Goal: Task Accomplishment & Management: Use online tool/utility

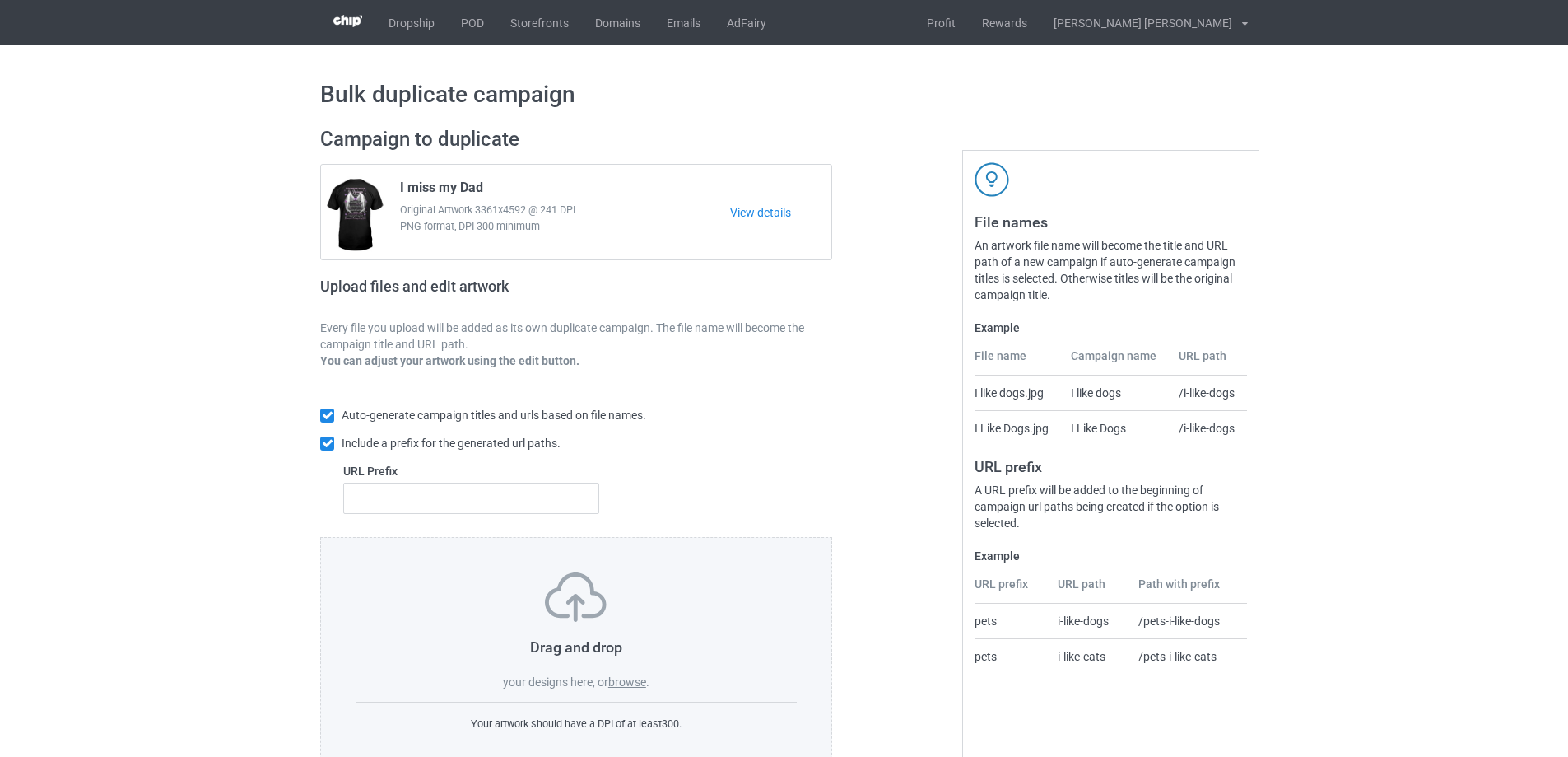
click at [626, 683] on label "browse" at bounding box center [627, 682] width 38 height 14
click at [0, 0] on input "browse" at bounding box center [0, 0] width 0 height 0
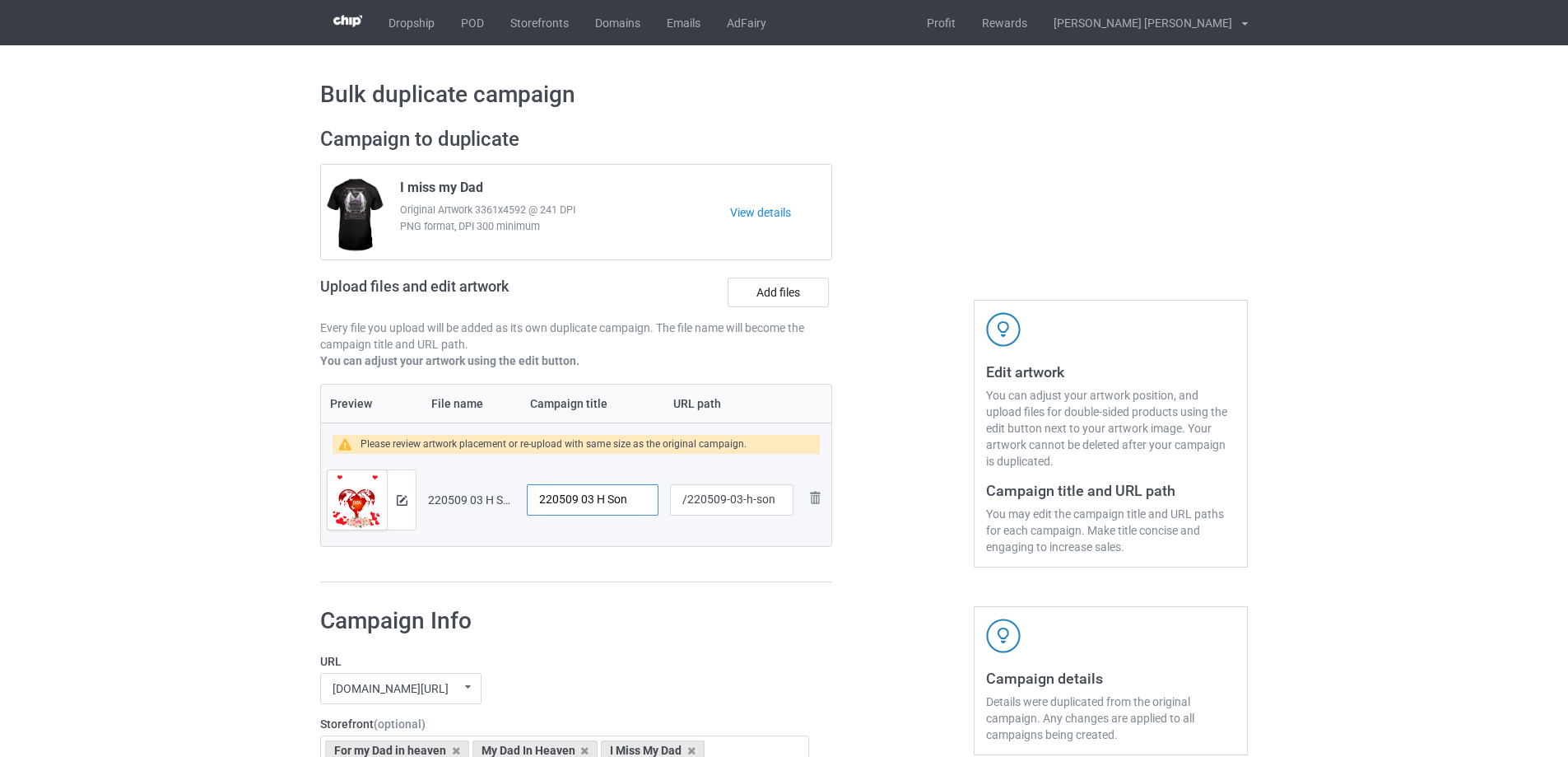
click at [605, 500] on input "220509 03 H Son" at bounding box center [592, 500] width 131 height 32
click at [796, 296] on label "Add files" at bounding box center [779, 292] width 102 height 30
click at [0, 0] on input "Add files" at bounding box center [0, 0] width 0 height 0
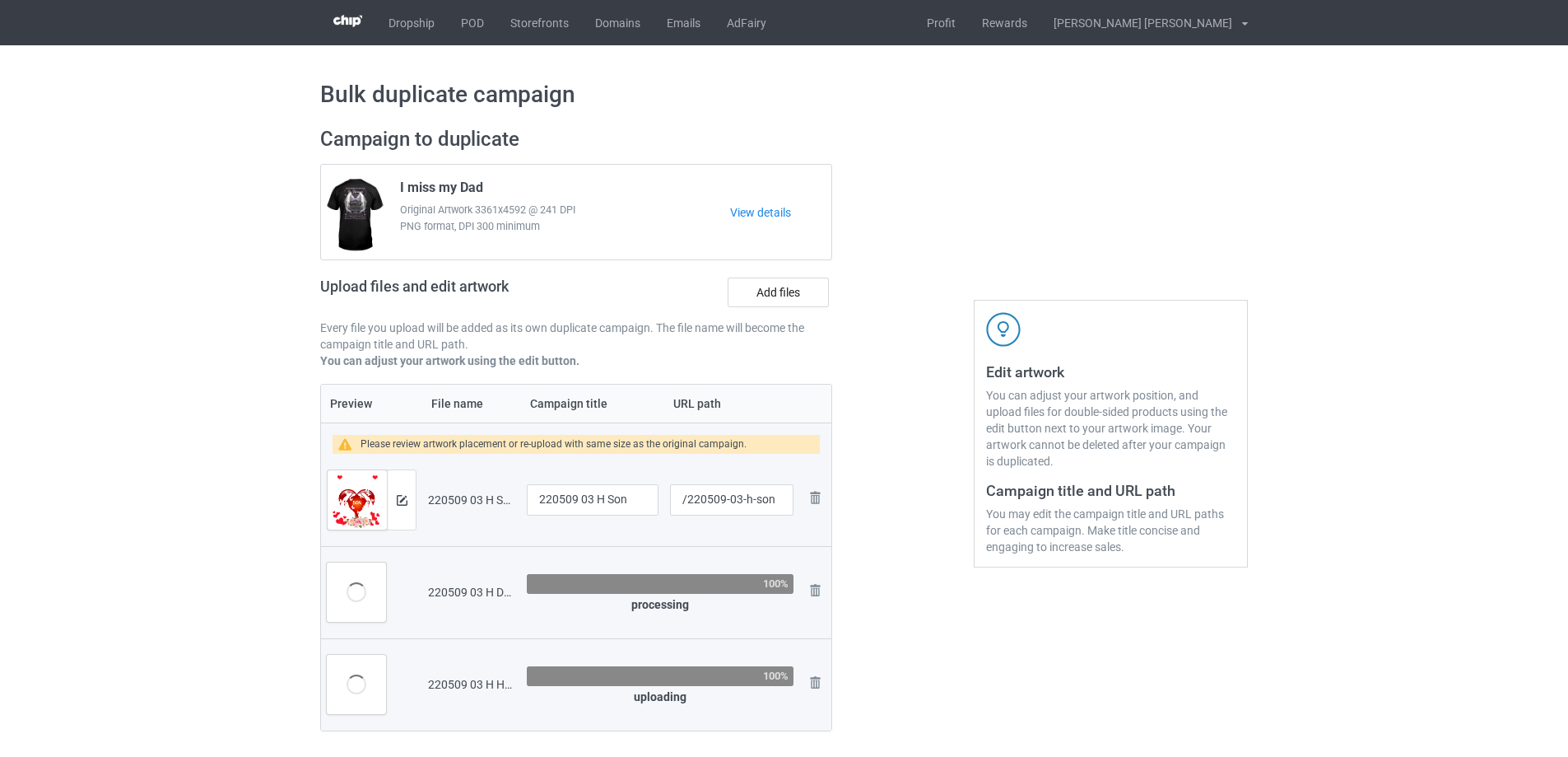
scroll to position [165, 0]
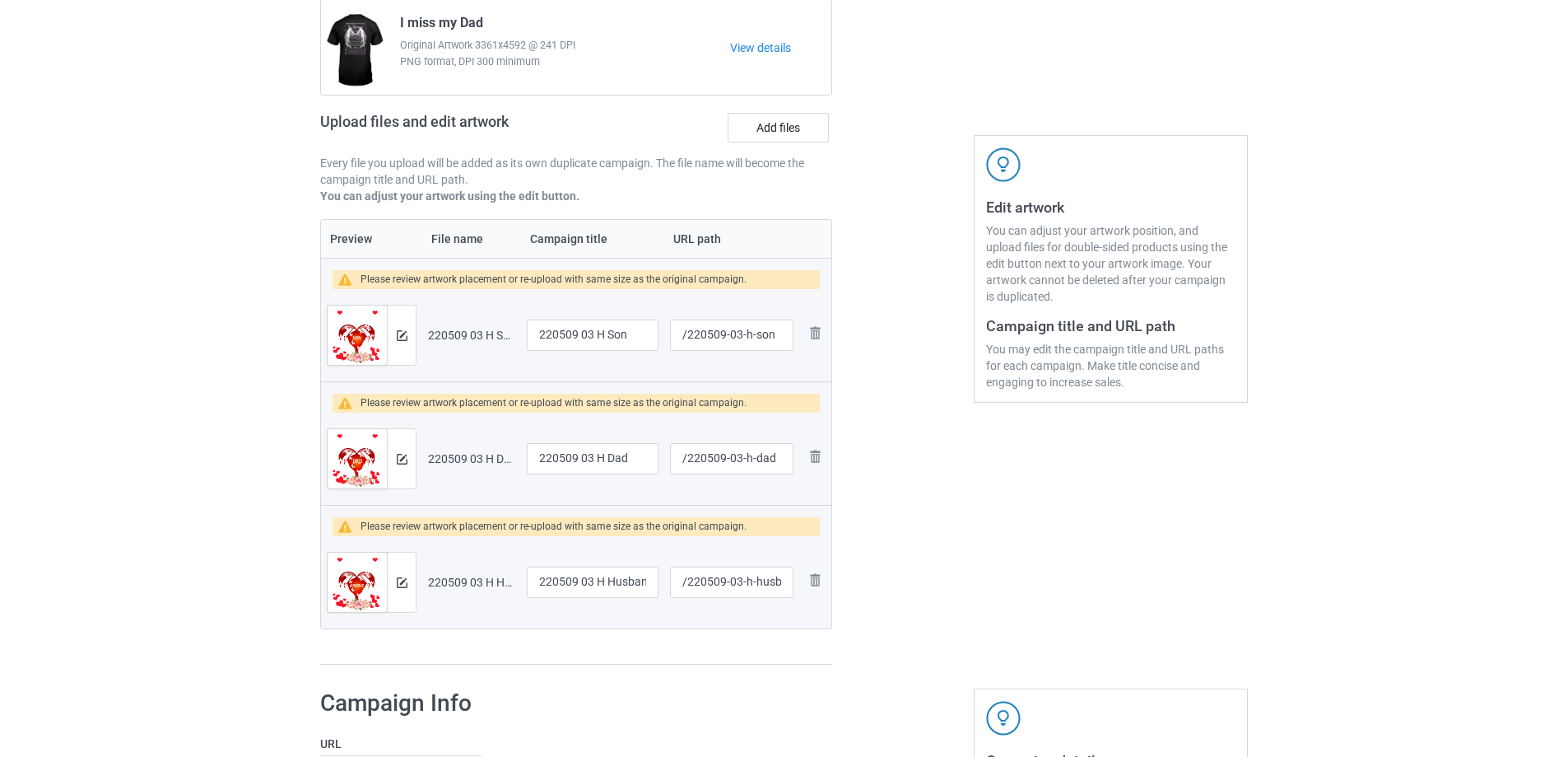
drag, startPoint x: 495, startPoint y: 85, endPoint x: 506, endPoint y: 96, distance: 15.6
click at [497, 91] on div "I miss my Dad Original Artwork 3361x4592 @ 241 DPI PNG format, DPI 300 minimum …" at bounding box center [576, 47] width 510 height 94
drag, startPoint x: 456, startPoint y: 24, endPoint x: 394, endPoint y: 26, distance: 62.0
click at [394, 26] on div "I miss my Dad Original Artwork 3361x4592 @ 241 DPI PNG format, DPI 300 minimum" at bounding box center [559, 47] width 342 height 77
copy span "I miss my"
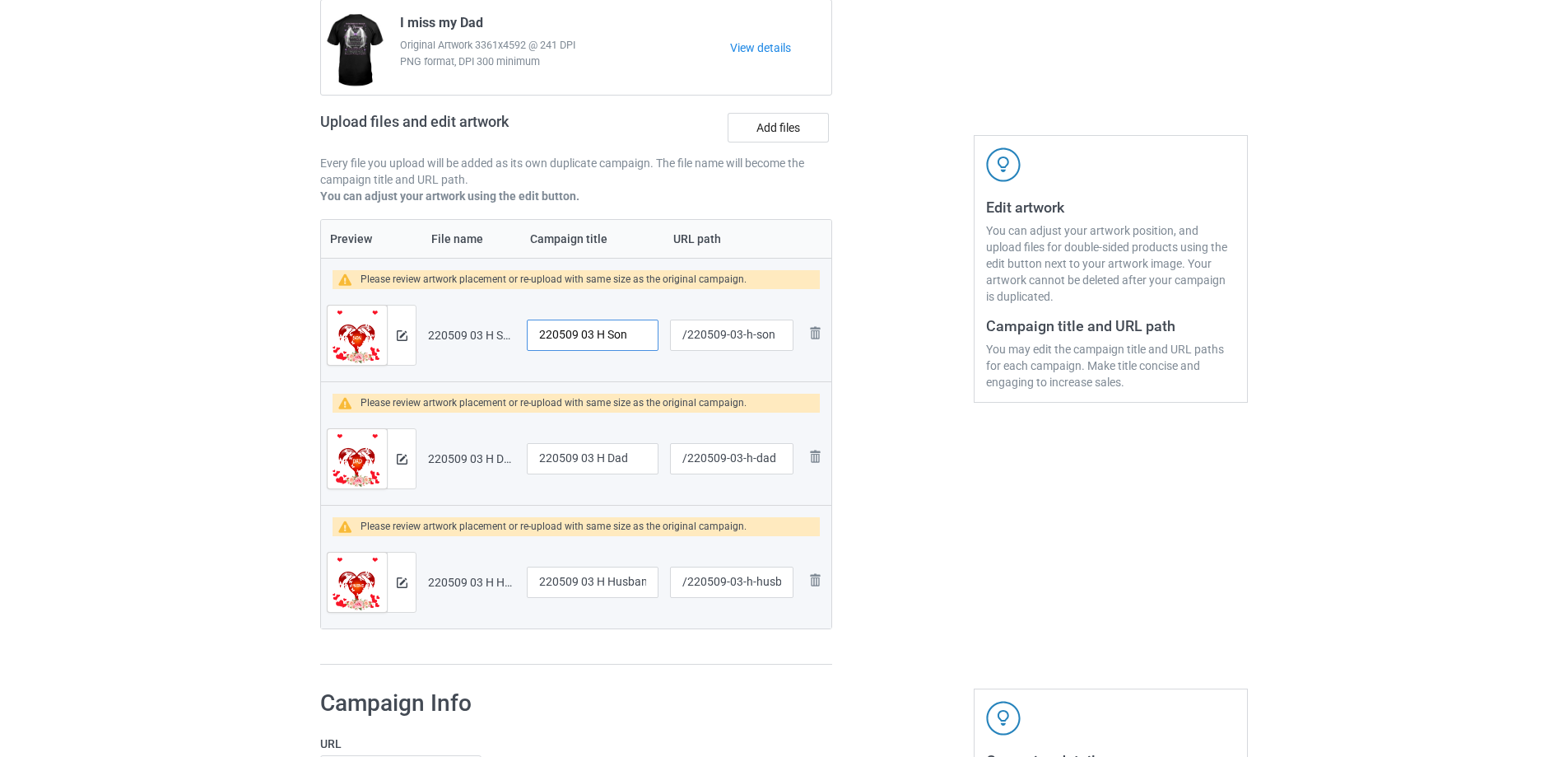
drag, startPoint x: 605, startPoint y: 336, endPoint x: 455, endPoint y: 339, distance: 150.0
click at [455, 339] on tr "Preview and edit artwork 220509 03 H Son.png 220509 03 H Son /220509-03-h-son R…" at bounding box center [576, 335] width 510 height 92
paste input "I miss my"
type input "I miss my Son"
drag, startPoint x: 604, startPoint y: 460, endPoint x: 444, endPoint y: 466, distance: 160.1
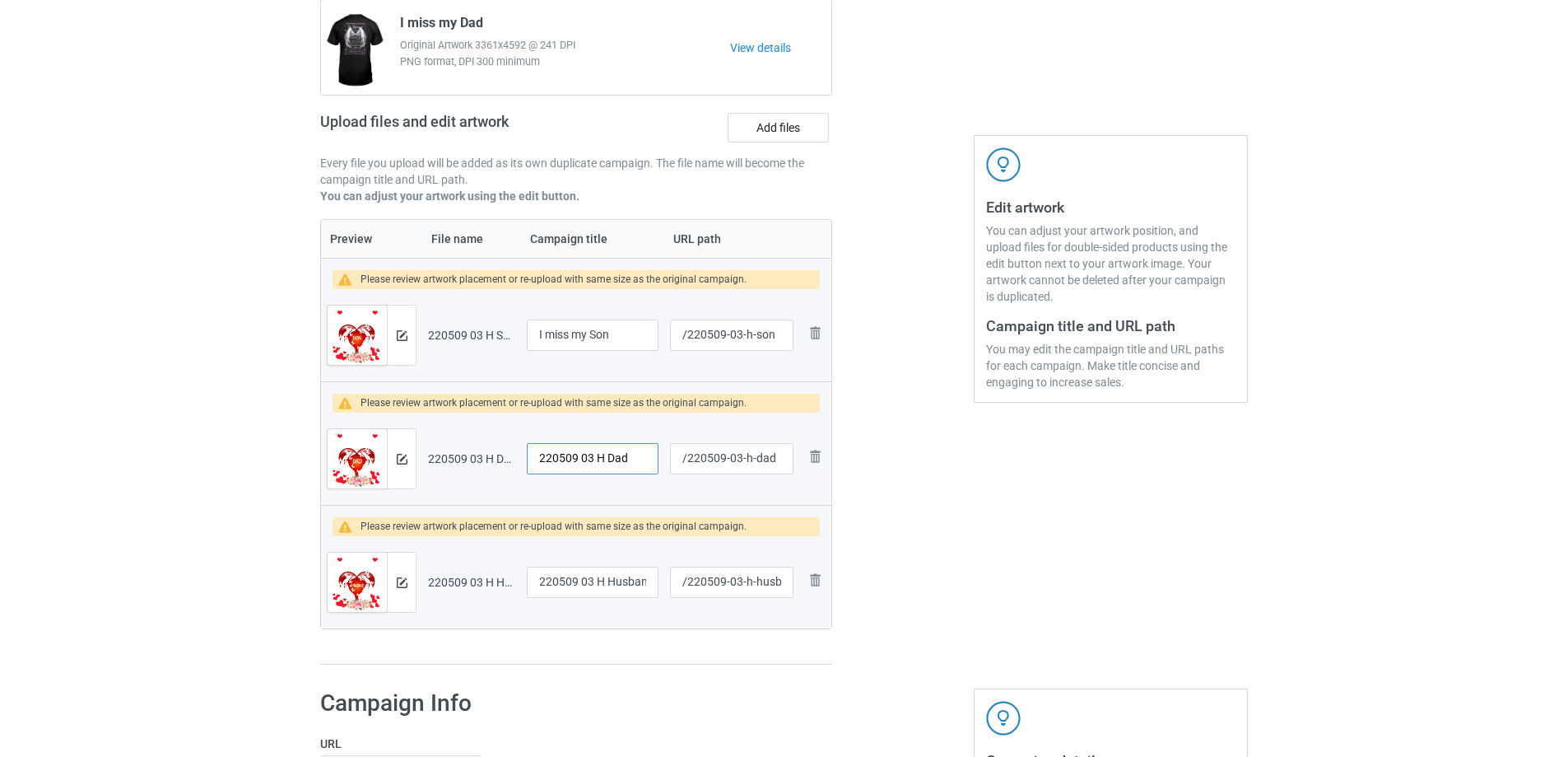
click at [444, 466] on tr "Preview and edit artwork 220509 03 H Dad.png 220509 03 H Dad /220509-03-h-dad R…" at bounding box center [576, 459] width 510 height 92
paste input "I miss my"
type input "I miss my Dad"
drag, startPoint x: 605, startPoint y: 586, endPoint x: 446, endPoint y: 590, distance: 159.1
click at [446, 590] on tr "Preview and edit artwork 220509 03 H Husband.png 220509 03 H Husband /220509-03…" at bounding box center [576, 582] width 510 height 92
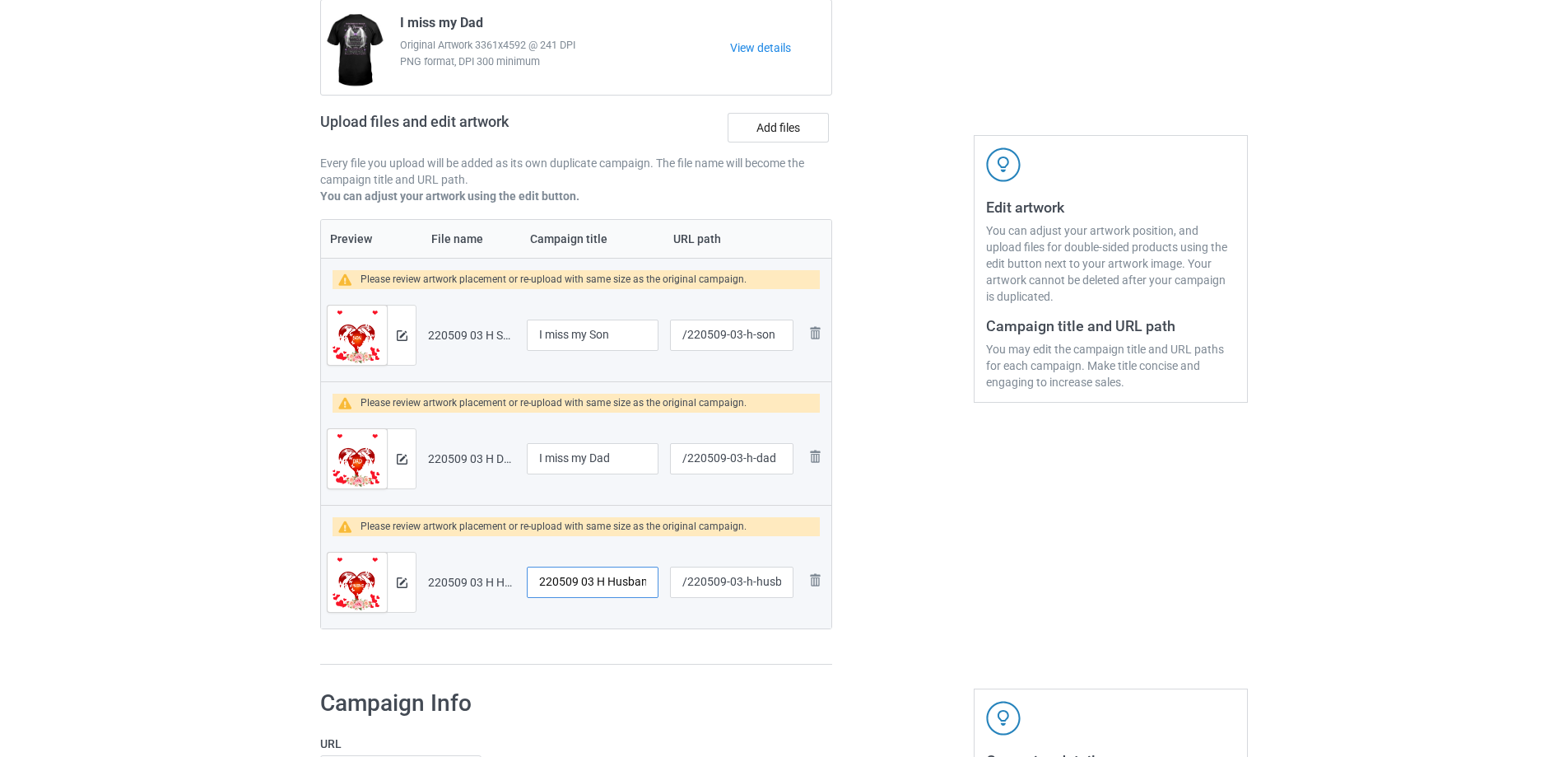
paste input "I miss my"
type input "I miss my Husband"
drag, startPoint x: 741, startPoint y: 335, endPoint x: 779, endPoint y: 335, distance: 38.0
click at [779, 335] on input "/220509-03-h-son" at bounding box center [731, 335] width 123 height 32
type input "/220509-03"
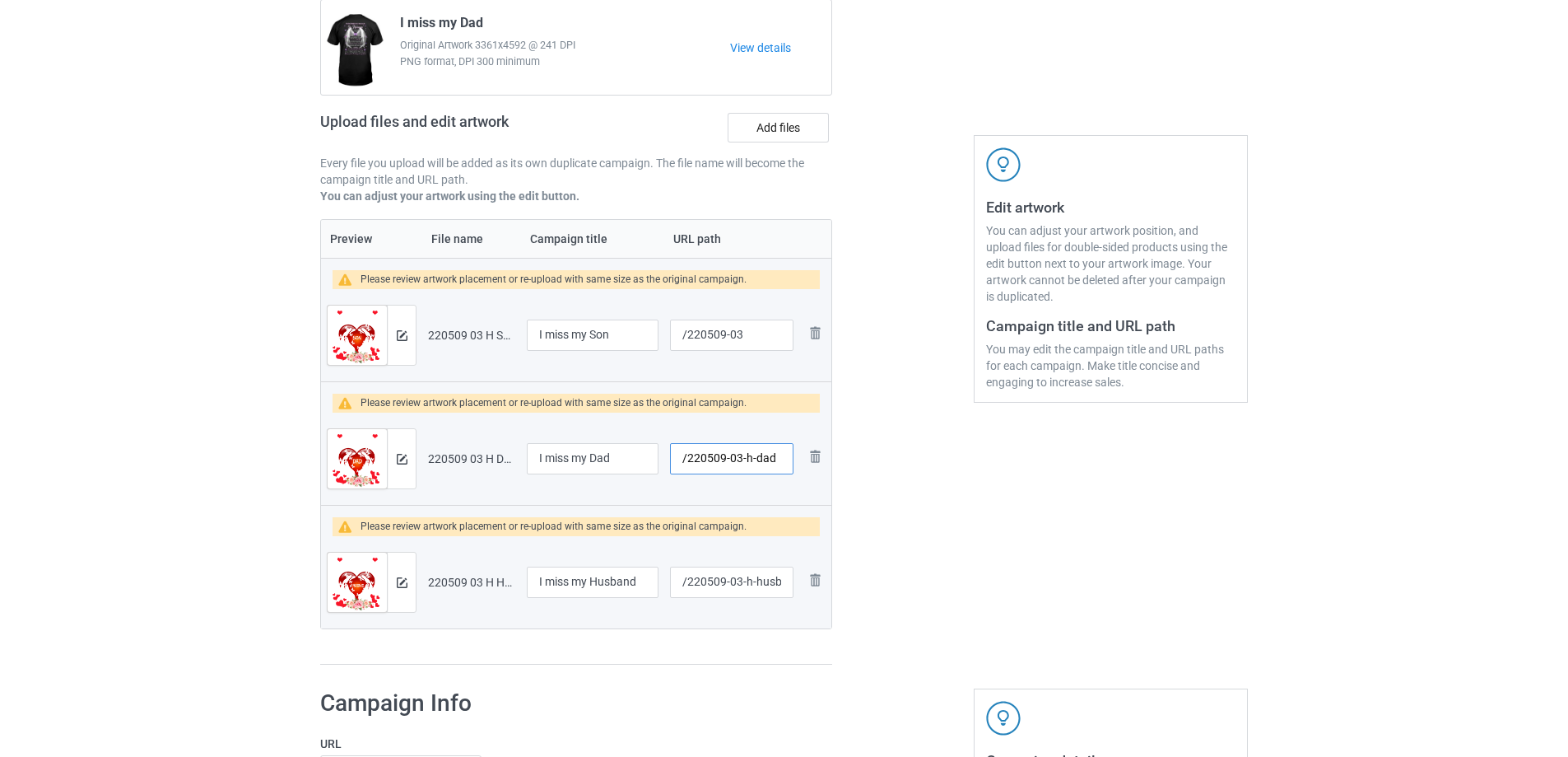
drag, startPoint x: 734, startPoint y: 461, endPoint x: 788, endPoint y: 458, distance: 54.1
click at [786, 459] on input "/220509-03-h-dad" at bounding box center [731, 459] width 123 height 32
type input "/220509-01"
drag, startPoint x: 736, startPoint y: 586, endPoint x: 784, endPoint y: 583, distance: 48.1
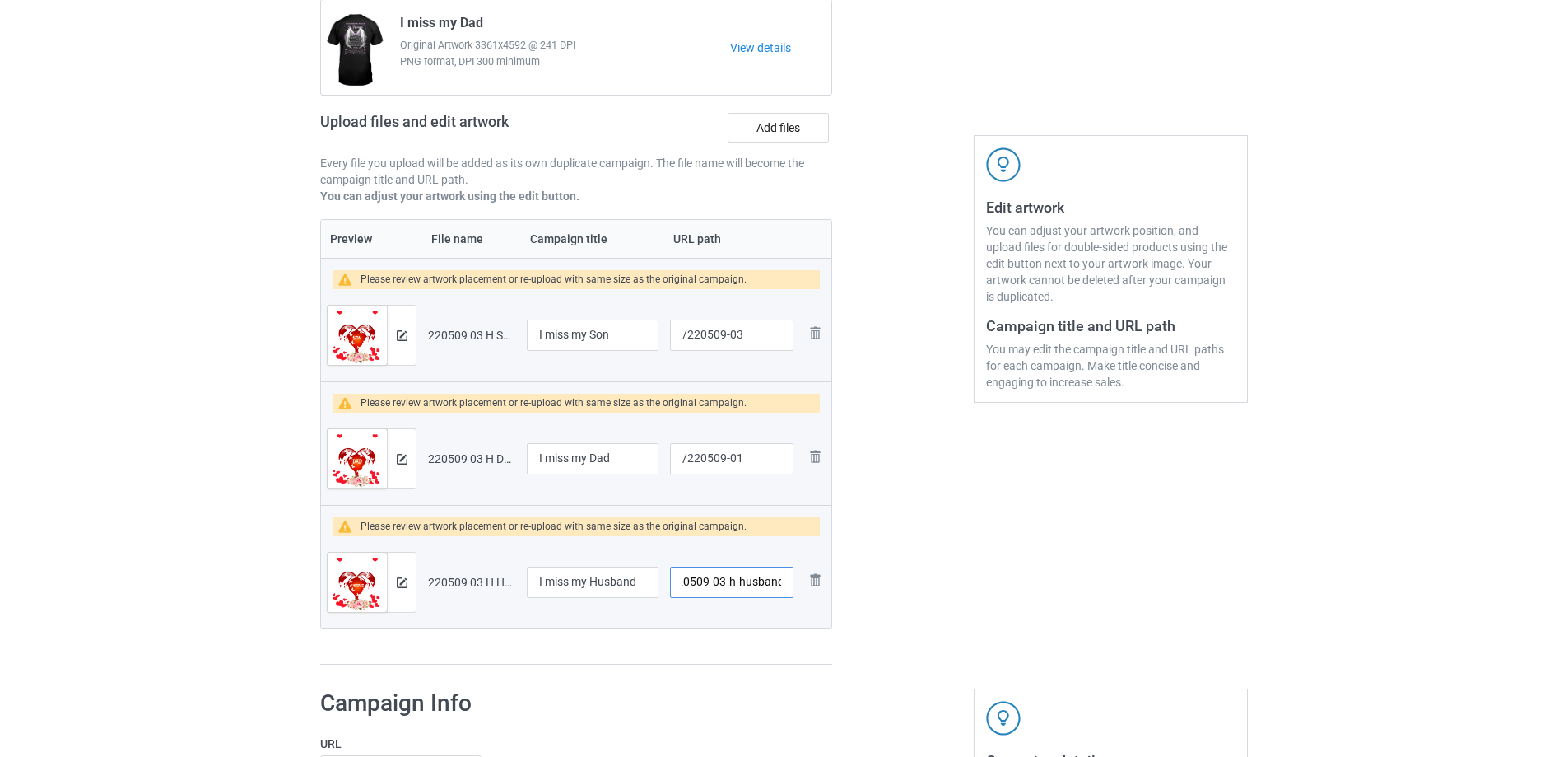
click at [784, 583] on input "/220509-03-h-husband" at bounding box center [731, 582] width 123 height 32
type input "/220509-02"
click at [402, 335] on img at bounding box center [402, 335] width 11 height 11
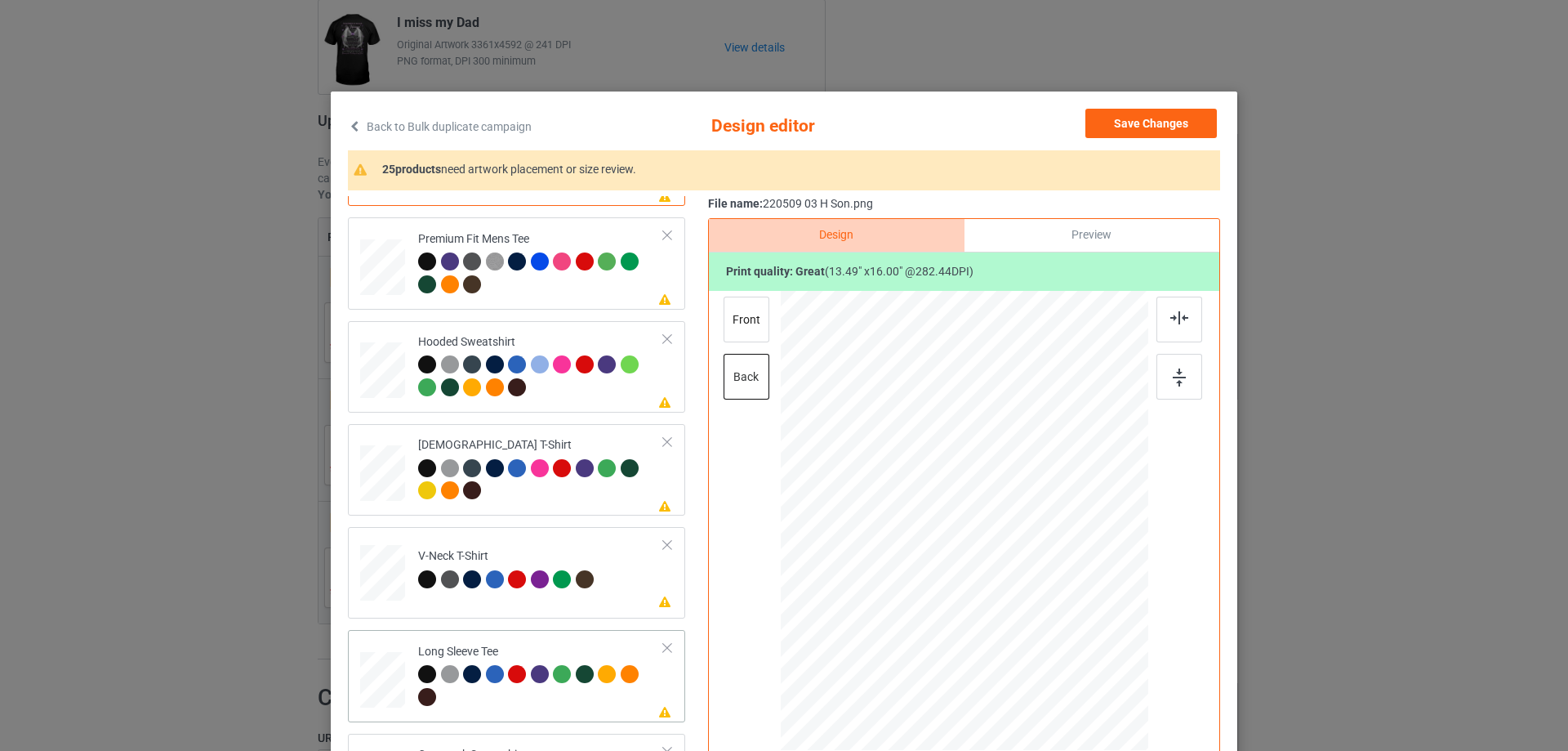
scroll to position [245, 0]
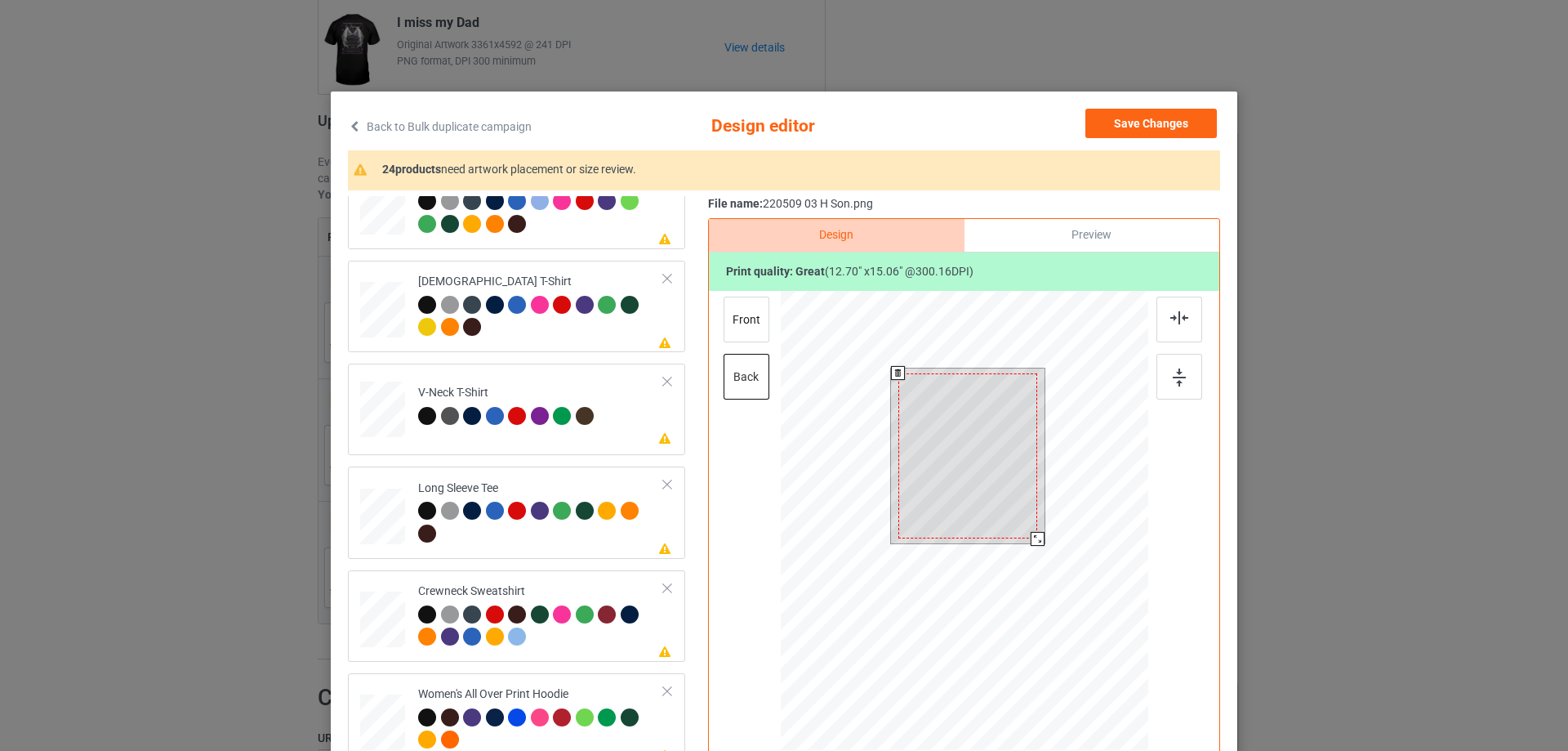
drag, startPoint x: 1035, startPoint y: 541, endPoint x: 1001, endPoint y: 507, distance: 48.1
click at [1034, 540] on div at bounding box center [1037, 538] width 13 height 13
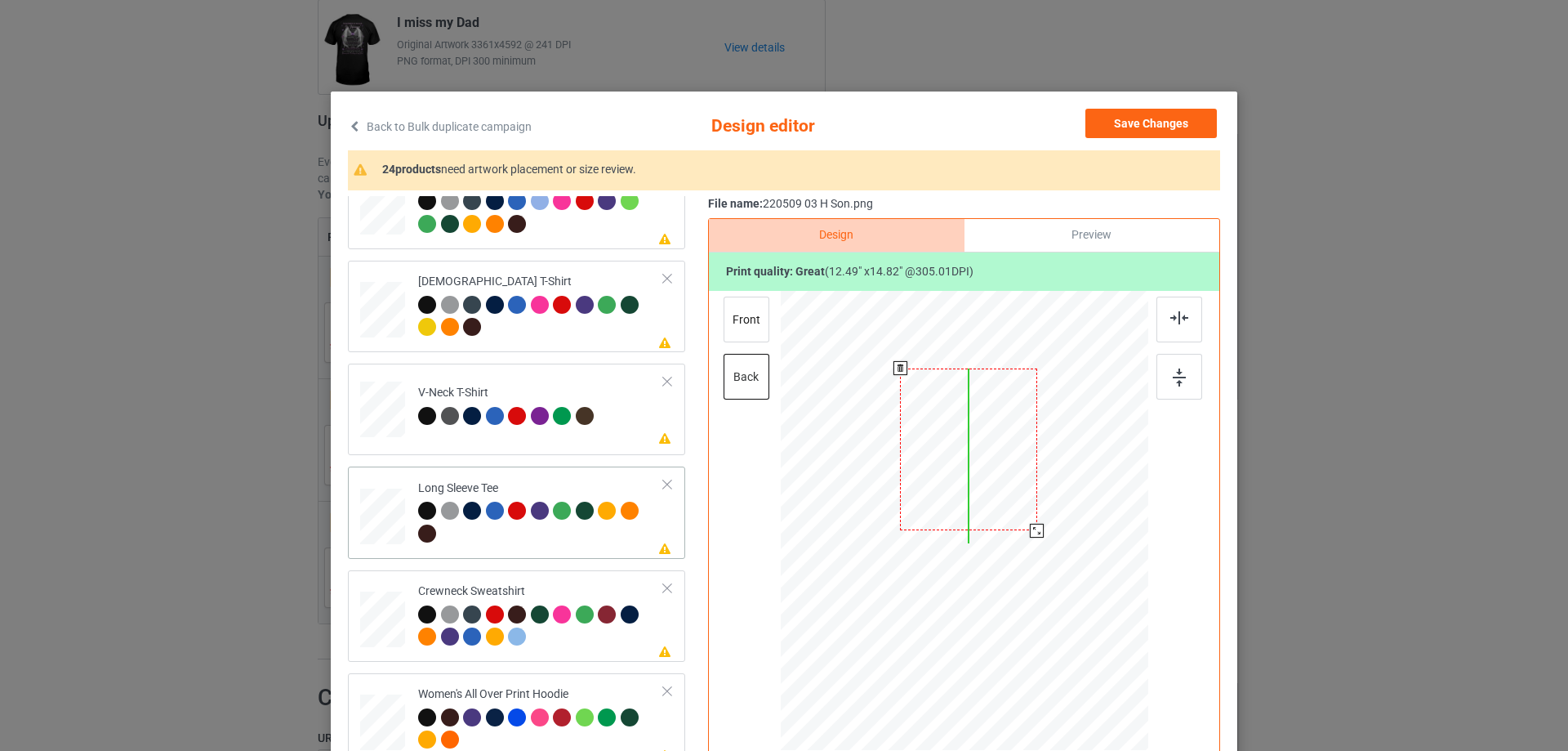
drag, startPoint x: 1001, startPoint y: 507, endPoint x: 639, endPoint y: 510, distance: 362.0
click at [1002, 499] on div at bounding box center [968, 450] width 138 height 163
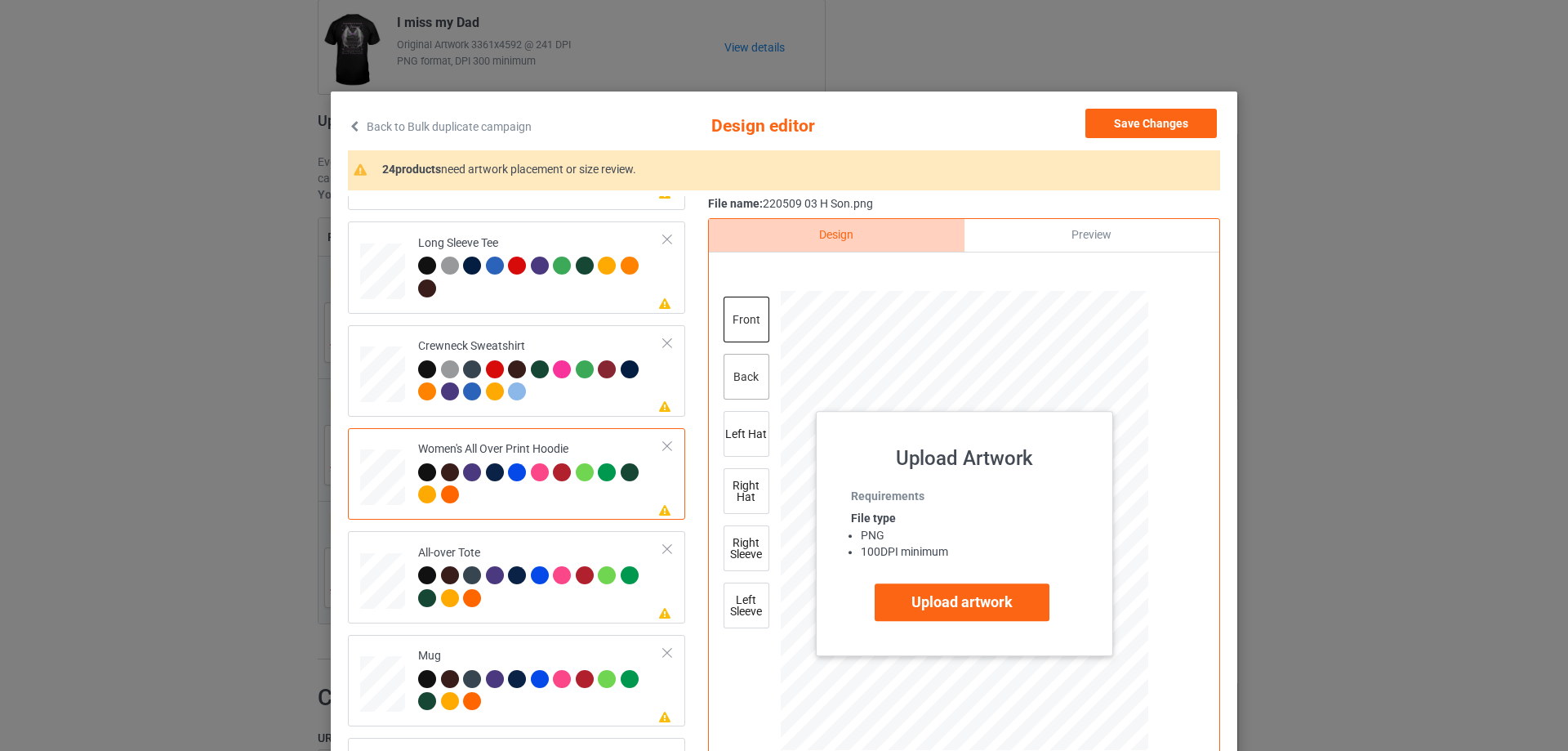
click at [739, 379] on div "back" at bounding box center [746, 376] width 46 height 46
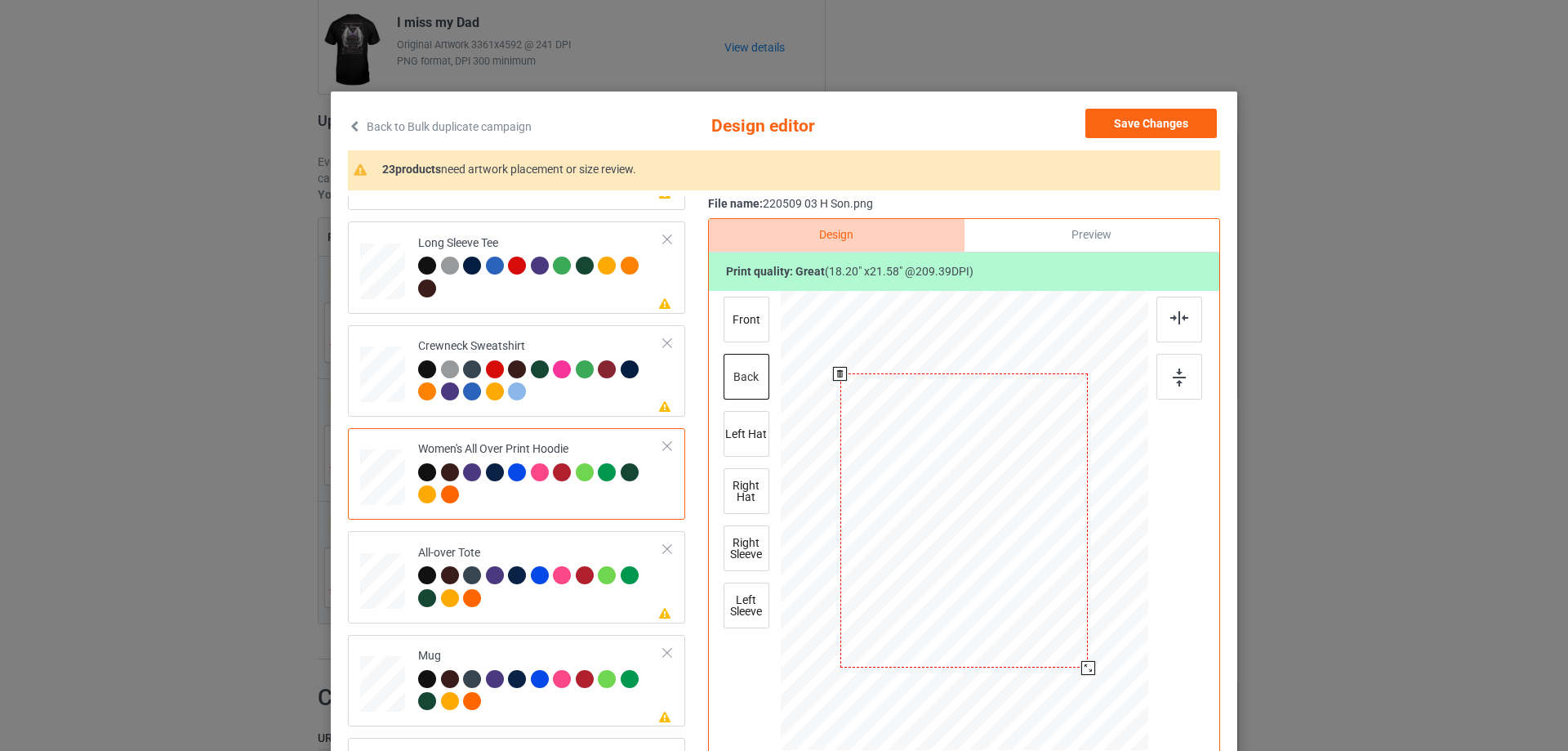
click at [1073, 667] on div at bounding box center [965, 520] width 248 height 294
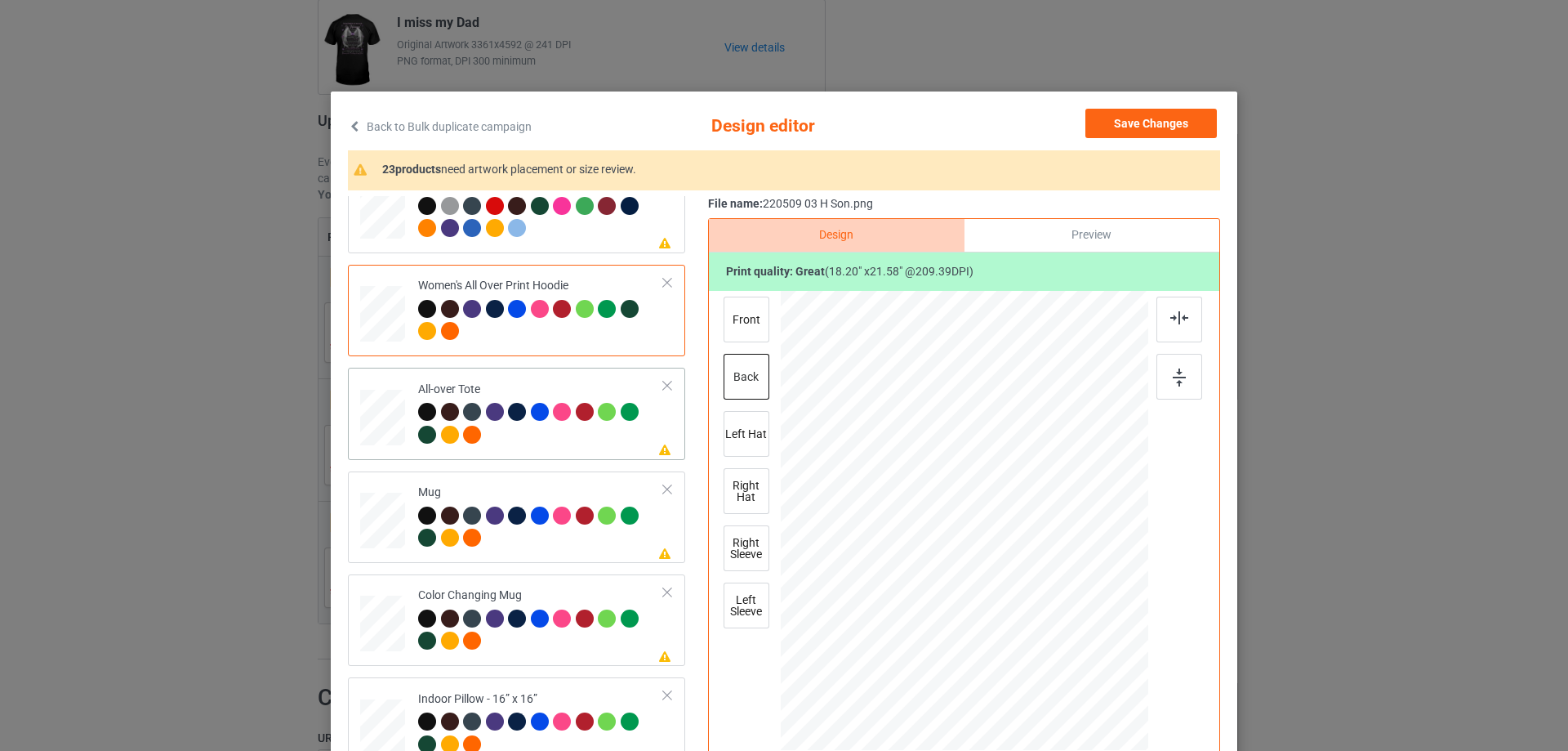
click at [1068, 653] on div at bounding box center [1074, 651] width 13 height 13
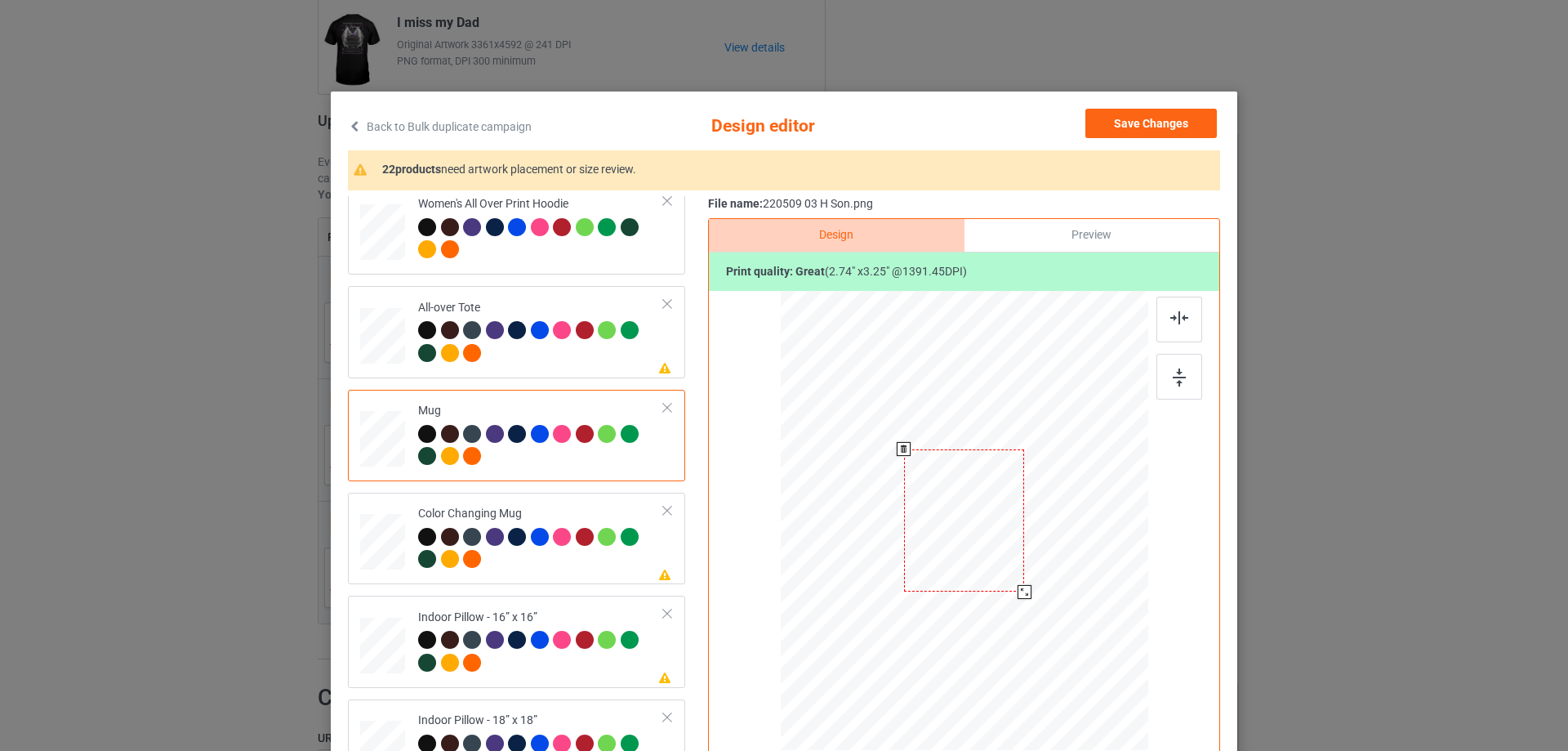
drag, startPoint x: 998, startPoint y: 547, endPoint x: 1029, endPoint y: 582, distance: 46.8
click at [1029, 582] on div at bounding box center [964, 520] width 368 height 153
drag, startPoint x: 974, startPoint y: 563, endPoint x: 1074, endPoint y: 564, distance: 100.0
click at [1074, 564] on div at bounding box center [1064, 521] width 120 height 143
click at [1174, 380] on img at bounding box center [1179, 378] width 13 height 18
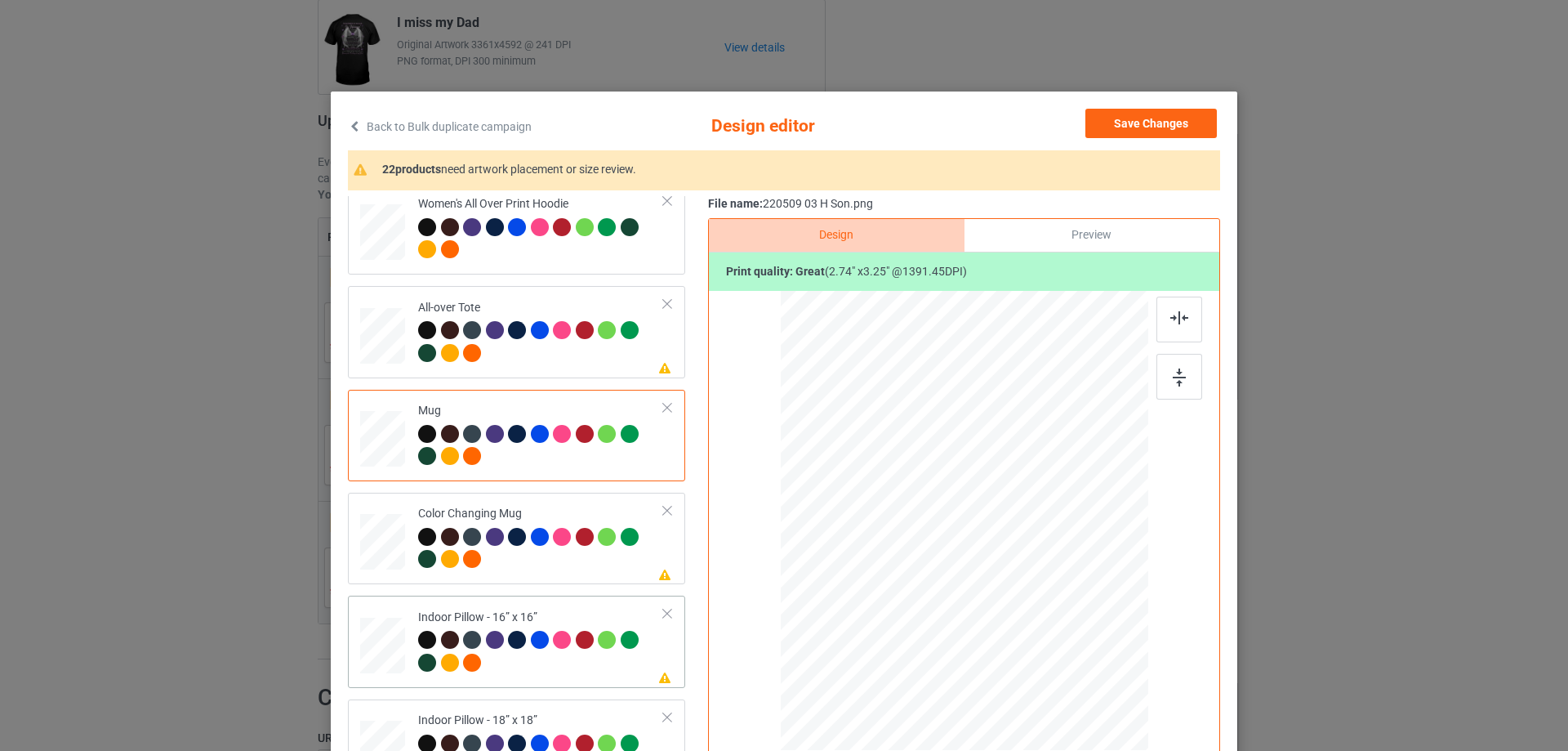
scroll to position [899, 0]
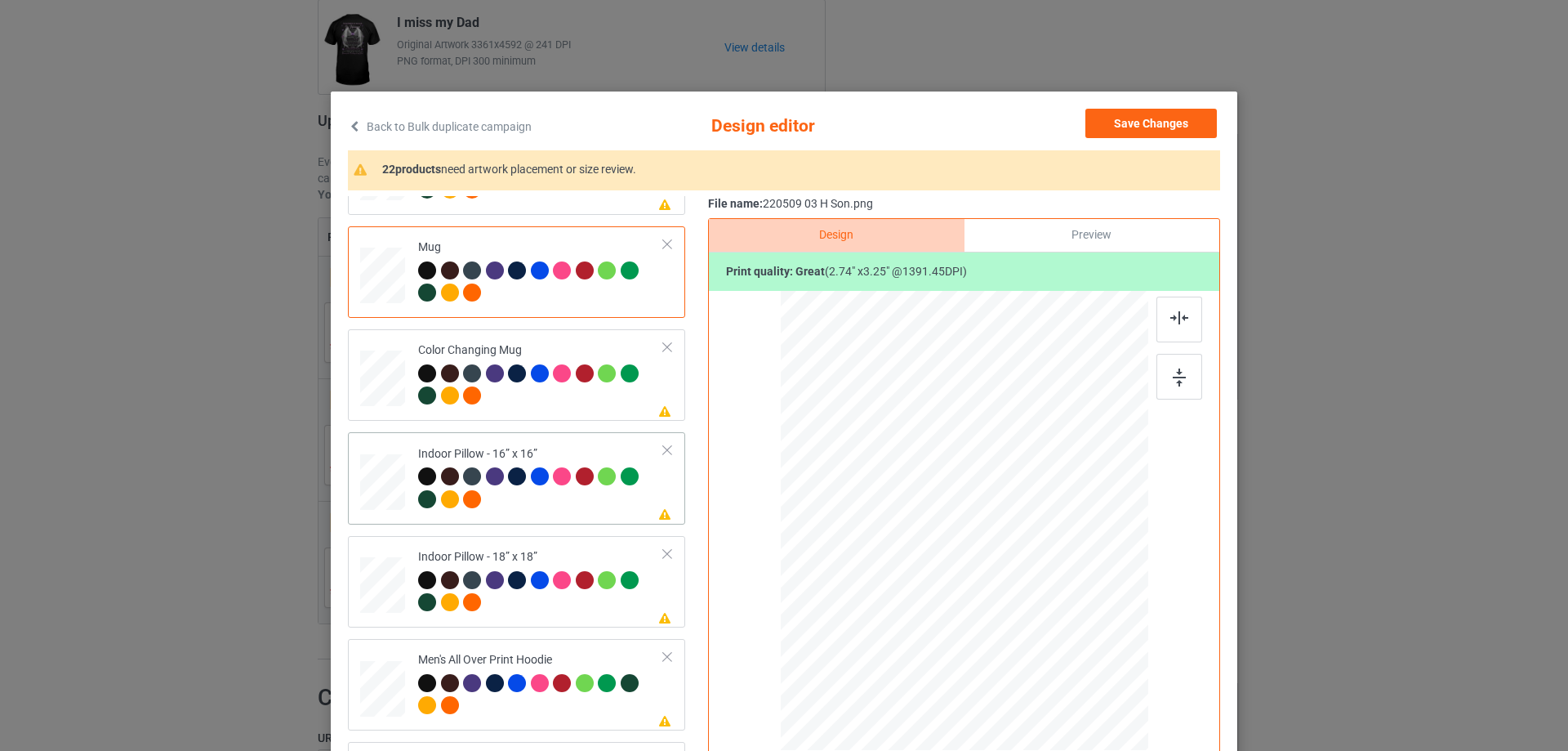
click at [1067, 653] on div at bounding box center [1071, 648] width 13 height 13
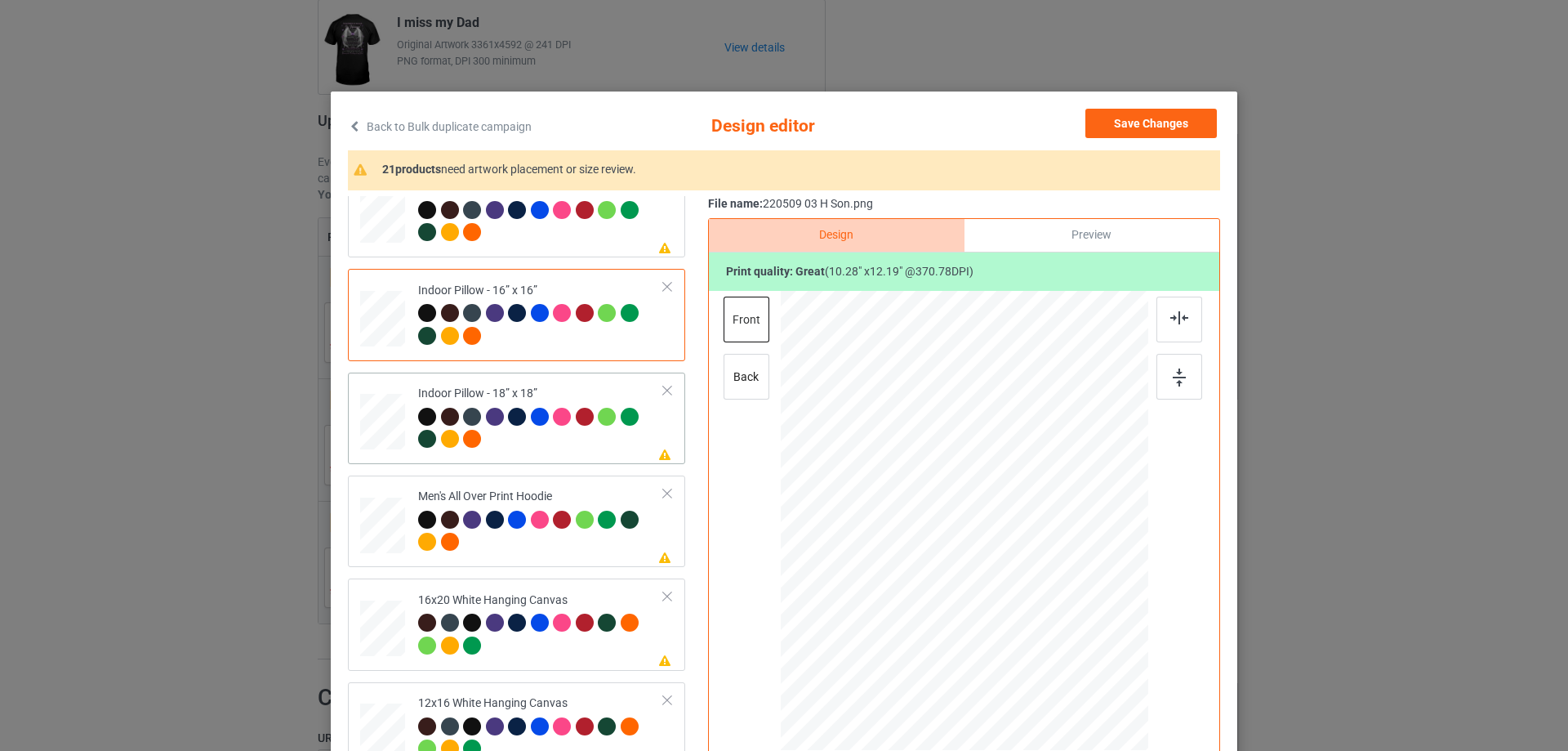
click at [399, 430] on td at bounding box center [385, 417] width 49 height 78
click at [1067, 648] on div at bounding box center [1070, 647] width 13 height 13
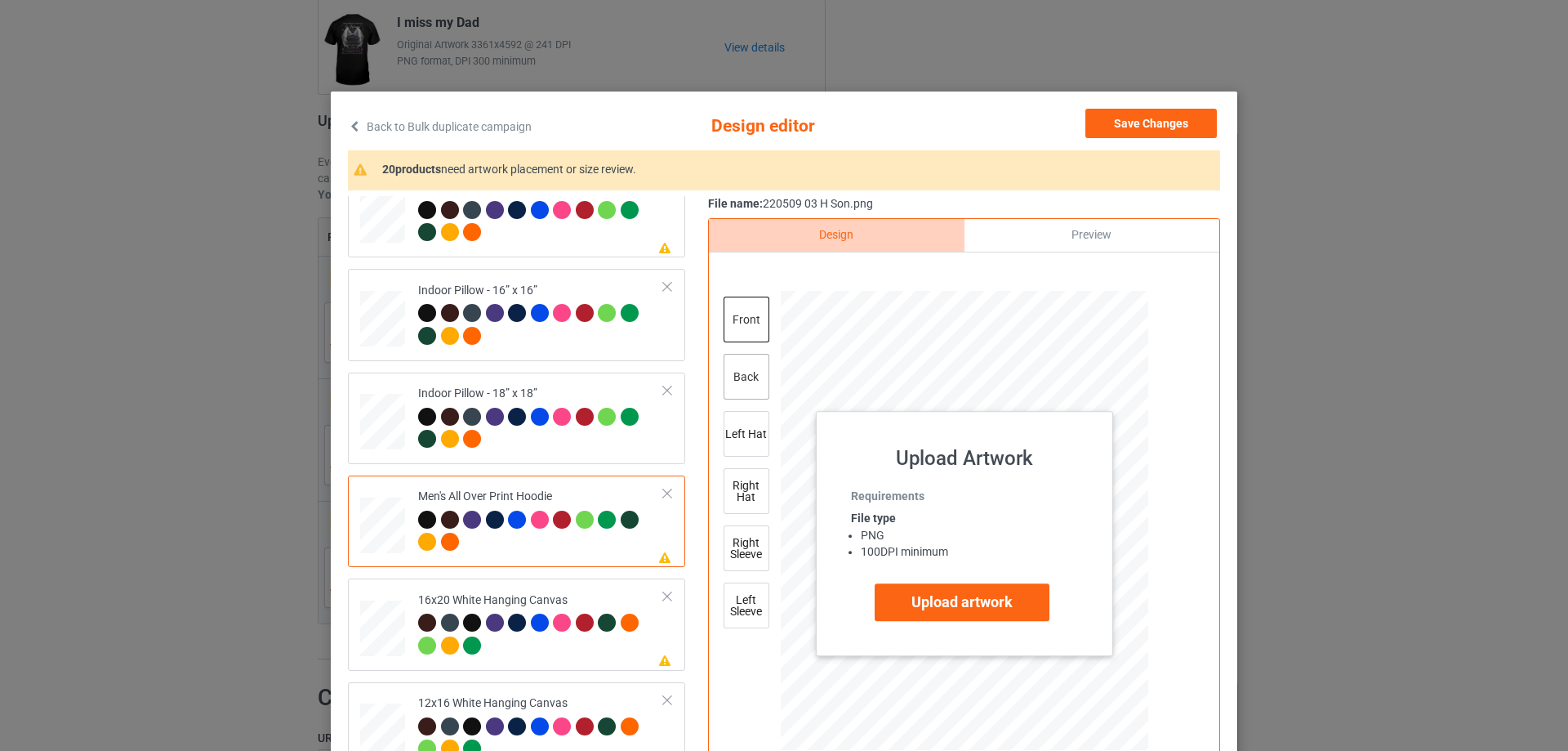
click at [745, 370] on div "back" at bounding box center [746, 376] width 46 height 46
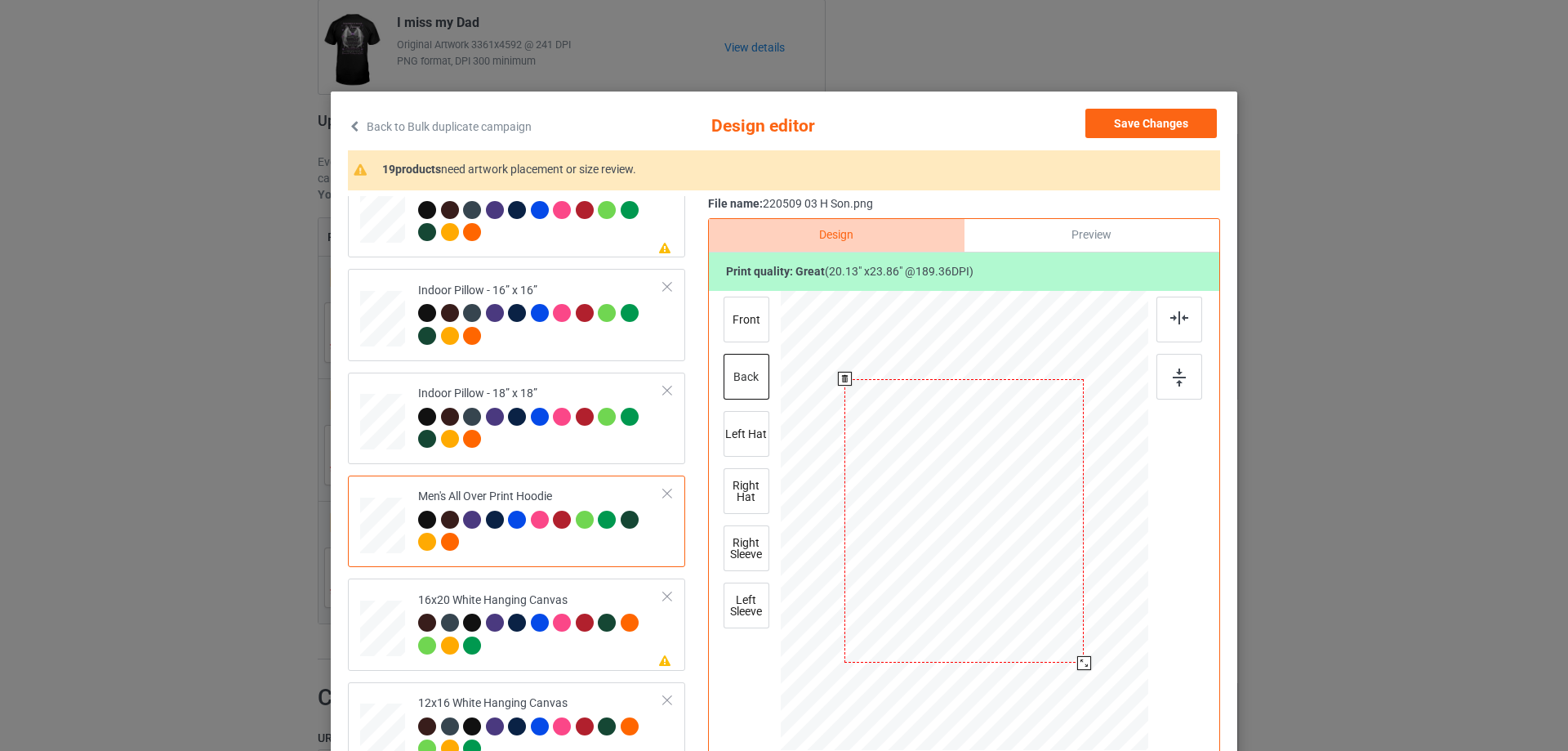
drag, startPoint x: 1072, startPoint y: 653, endPoint x: 1080, endPoint y: 668, distance: 17.0
click at [1080, 668] on div at bounding box center [1083, 662] width 13 height 13
drag, startPoint x: 1065, startPoint y: 650, endPoint x: 824, endPoint y: 640, distance: 241.2
click at [1113, 721] on div at bounding box center [964, 521] width 368 height 459
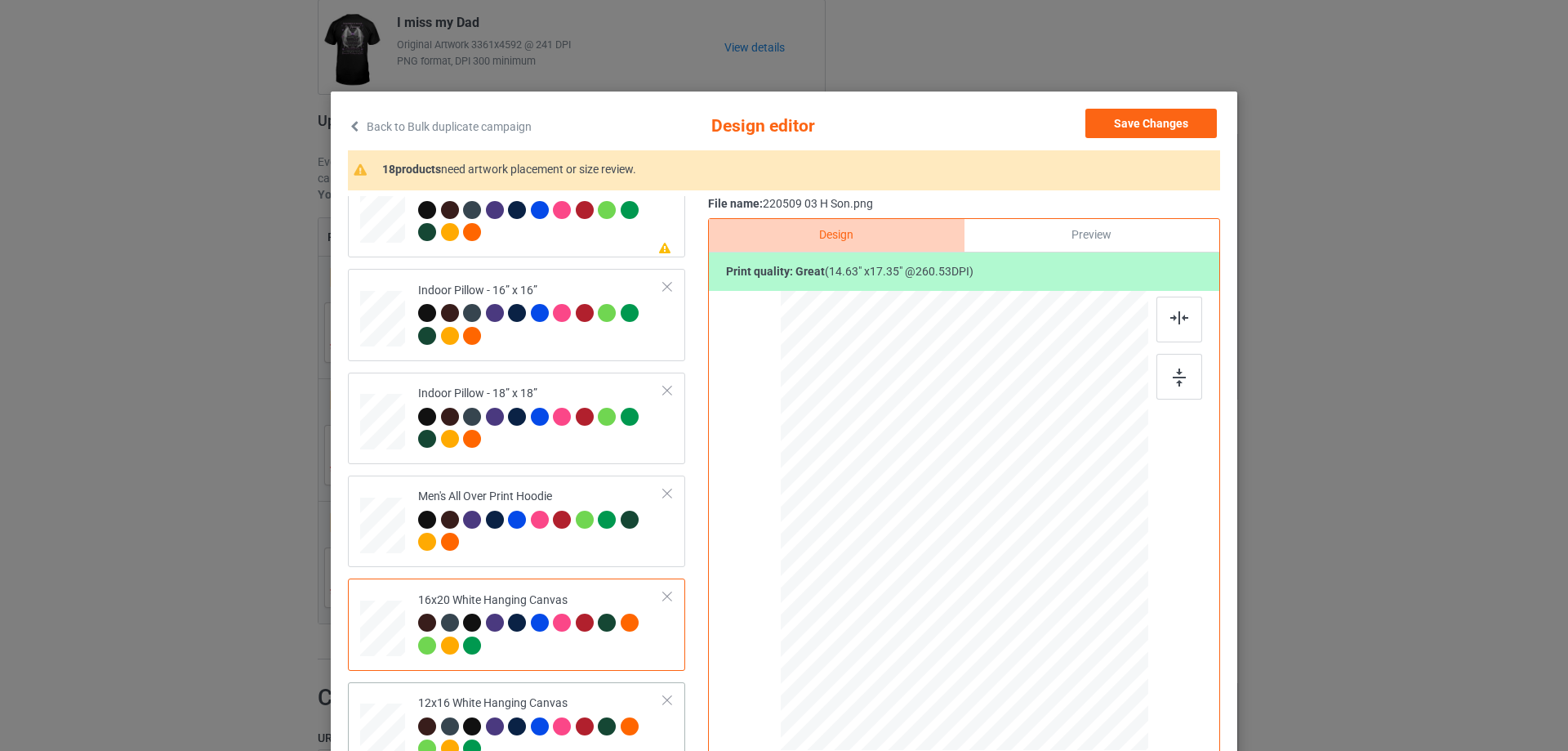
scroll to position [1225, 0]
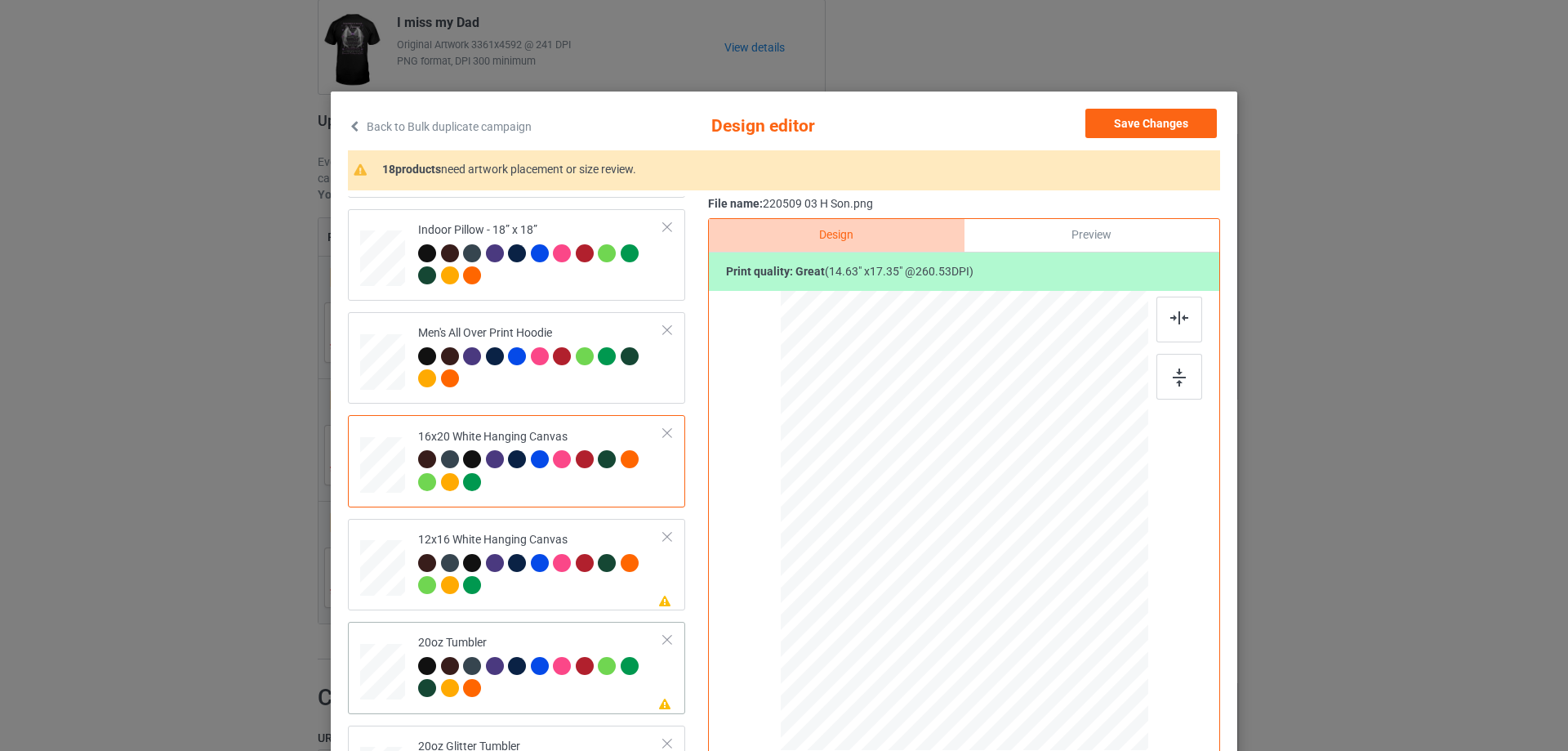
drag, startPoint x: 384, startPoint y: 677, endPoint x: 399, endPoint y: 681, distance: 15.5
drag, startPoint x: 1063, startPoint y: 644, endPoint x: 1117, endPoint y: 707, distance: 83.0
click at [1117, 707] on div at bounding box center [1122, 707] width 13 height 13
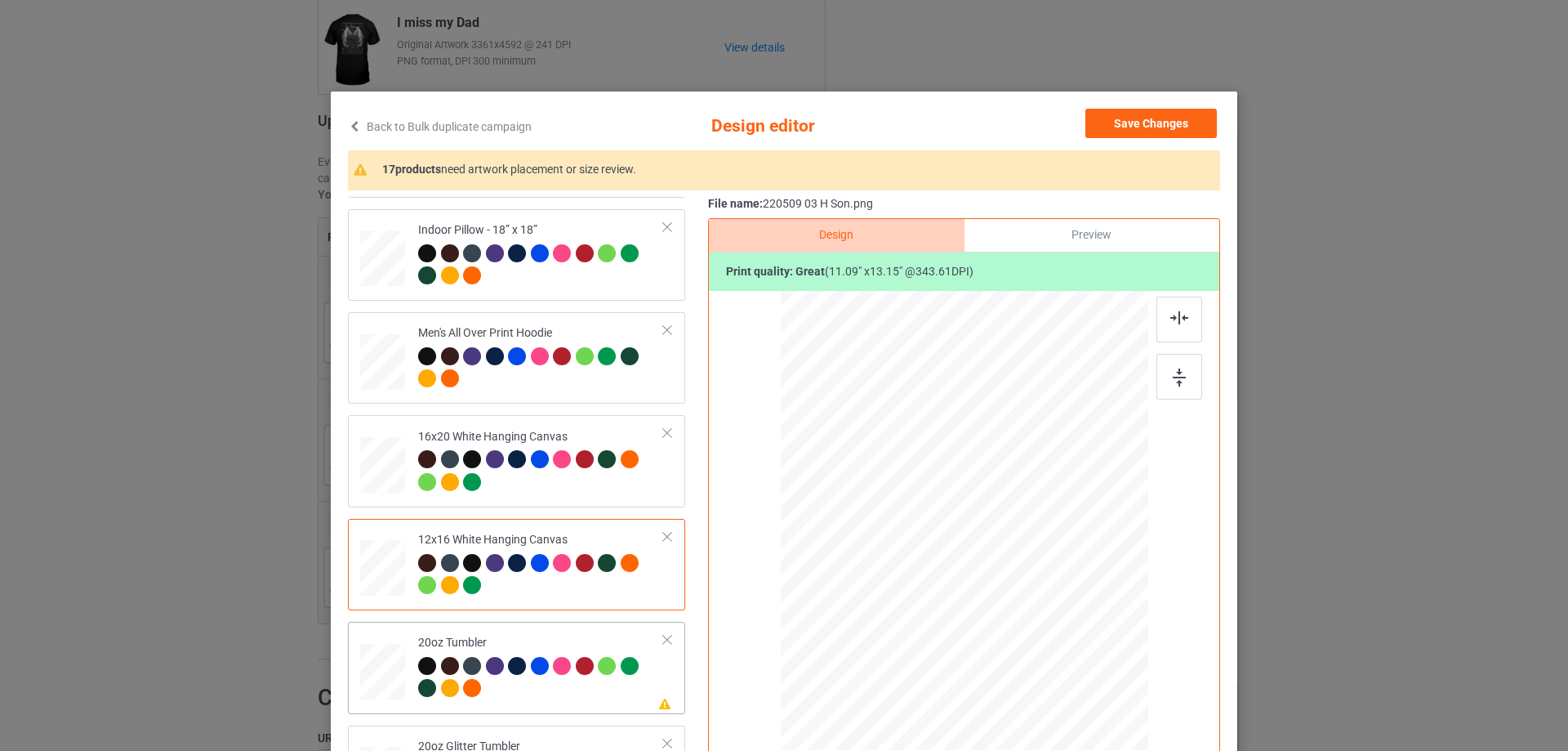
scroll to position [1389, 0]
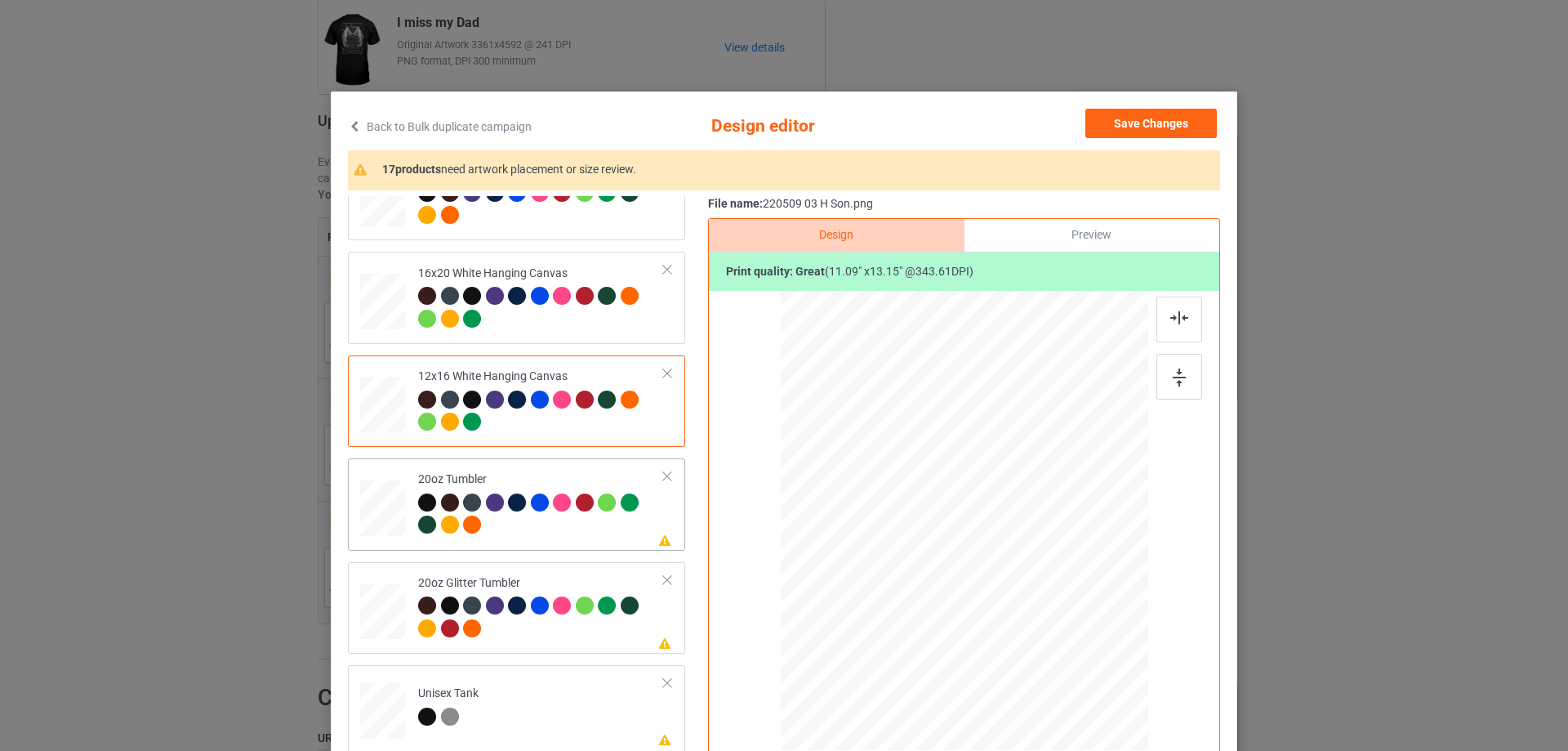
drag, startPoint x: 1061, startPoint y: 647, endPoint x: 1007, endPoint y: 574, distance: 90.8
click at [1037, 594] on div at bounding box center [963, 520] width 348 height 210
drag, startPoint x: 1007, startPoint y: 574, endPoint x: 923, endPoint y: 573, distance: 84.0
click at [923, 573] on div at bounding box center [880, 519] width 138 height 164
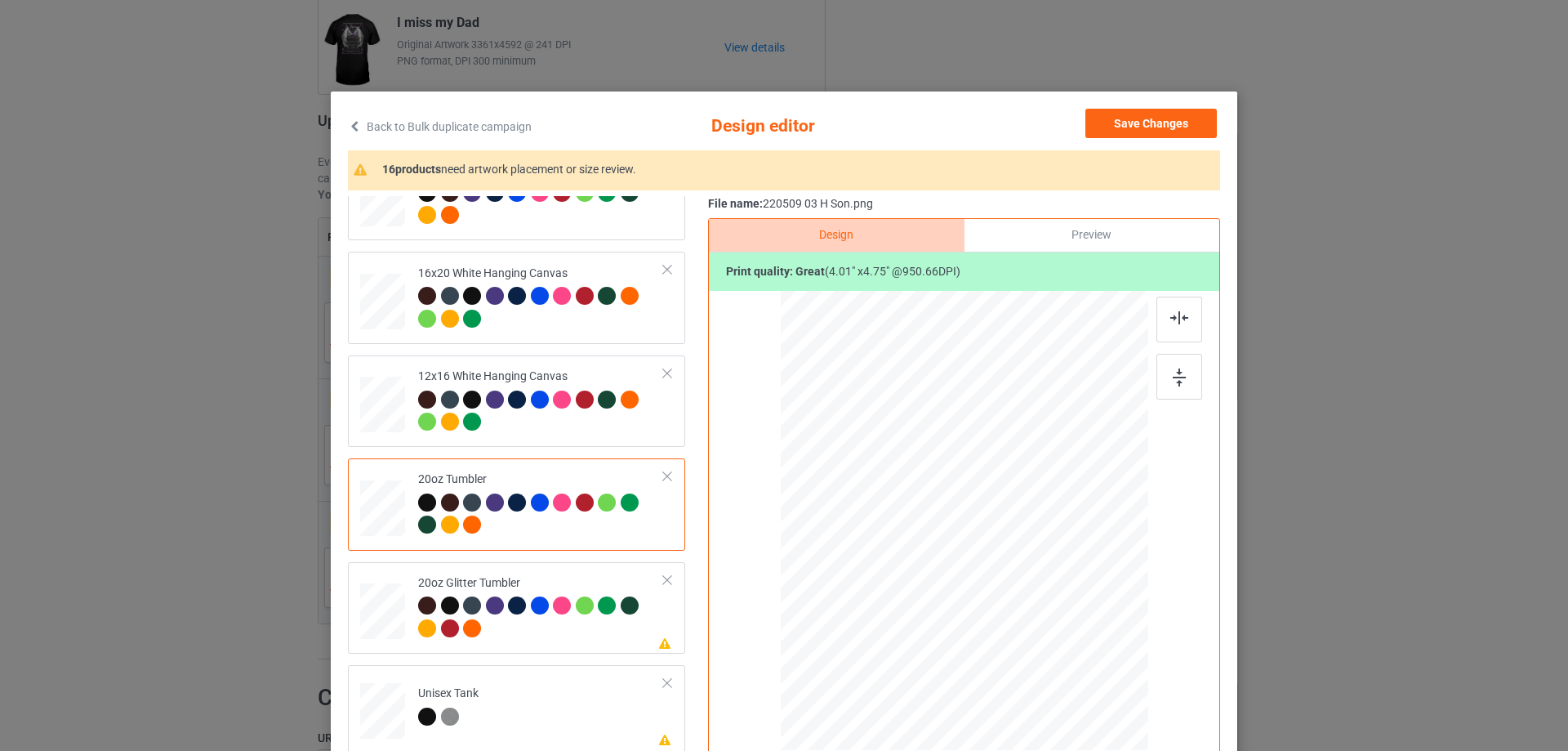
scroll to position [1471, 0]
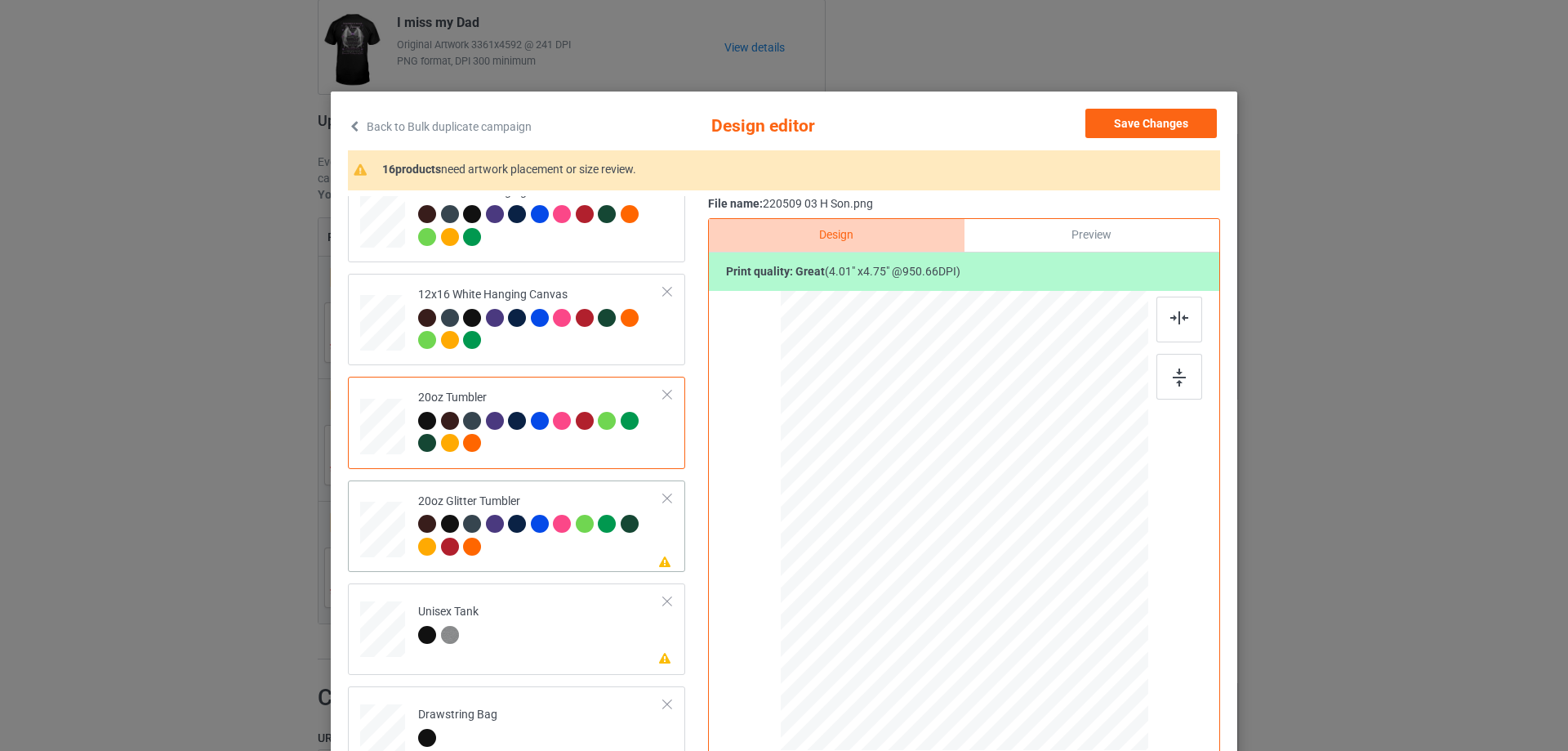
drag, startPoint x: 379, startPoint y: 521, endPoint x: 646, endPoint y: 540, distance: 267.7
drag, startPoint x: 1059, startPoint y: 645, endPoint x: 1030, endPoint y: 595, distance: 57.8
click at [1030, 595] on div at bounding box center [1032, 602] width 13 height 13
drag, startPoint x: 923, startPoint y: 574, endPoint x: 925, endPoint y: 561, distance: 13.2
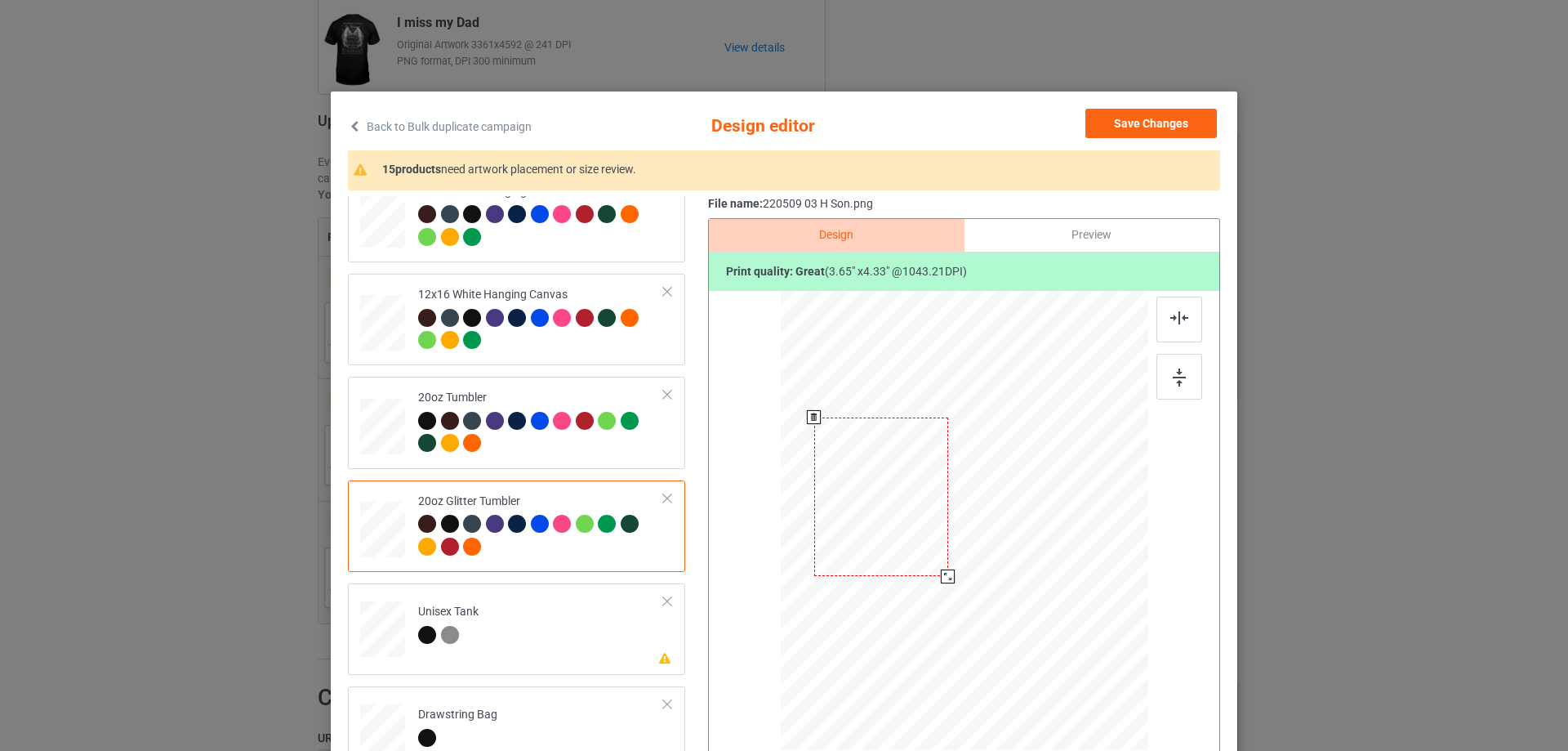
click at [925, 561] on div at bounding box center [880, 496] width 134 height 159
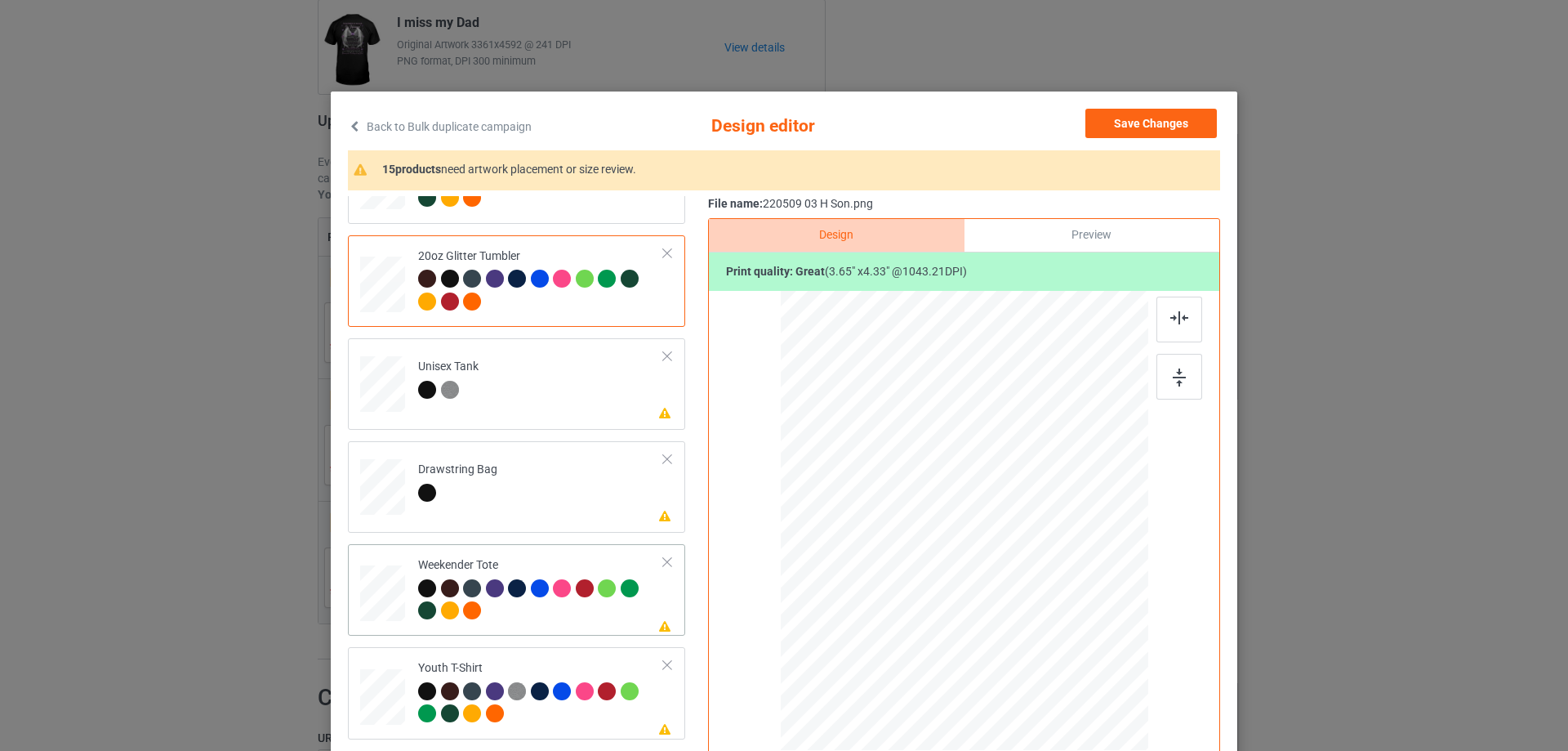
drag, startPoint x: 1072, startPoint y: 650, endPoint x: 1033, endPoint y: 606, distance: 58.8
click at [1033, 606] on div at bounding box center [1035, 606] width 13 height 13
click at [1027, 593] on div at bounding box center [964, 515] width 145 height 171
click at [1178, 318] on img at bounding box center [1179, 317] width 18 height 13
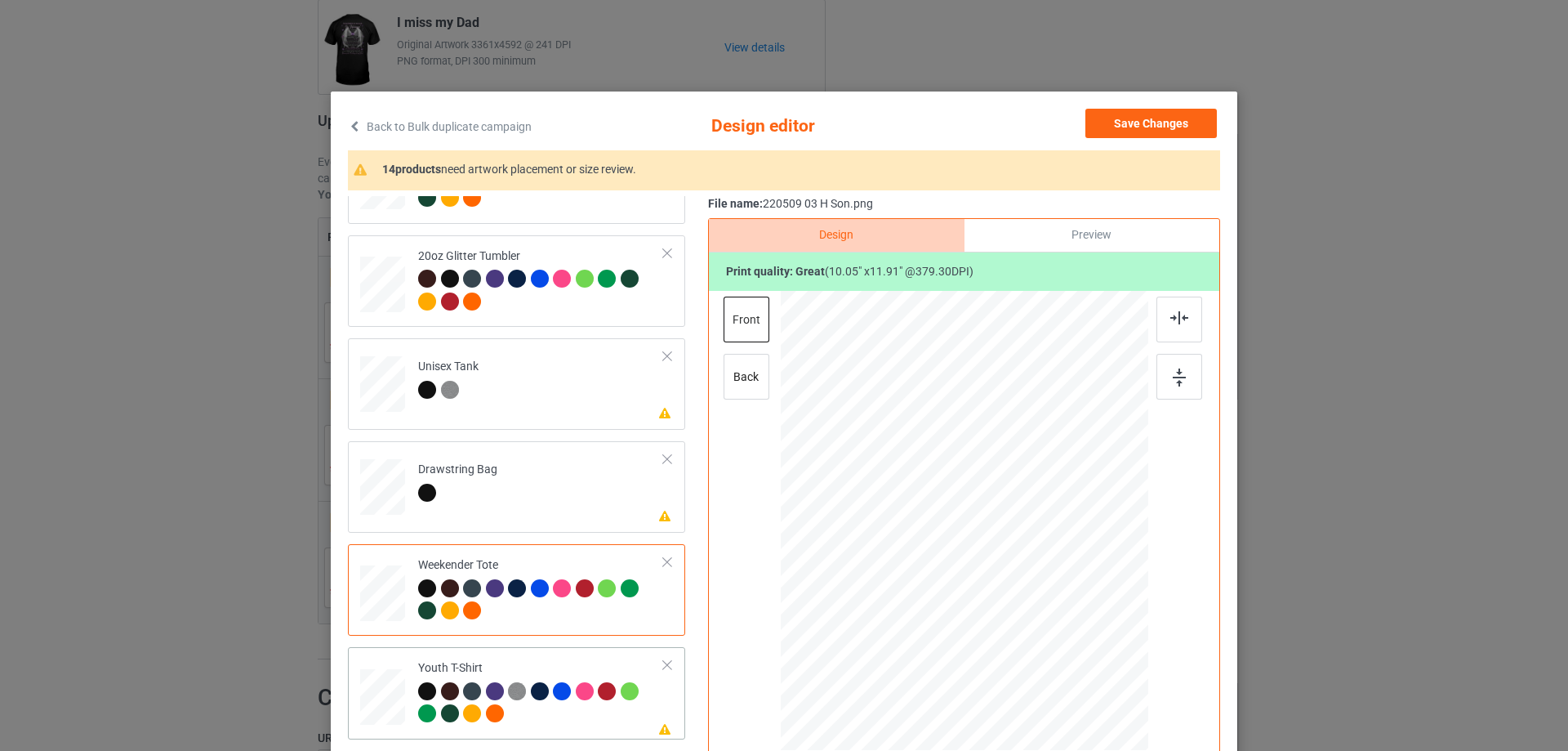
scroll to position [1879, 0]
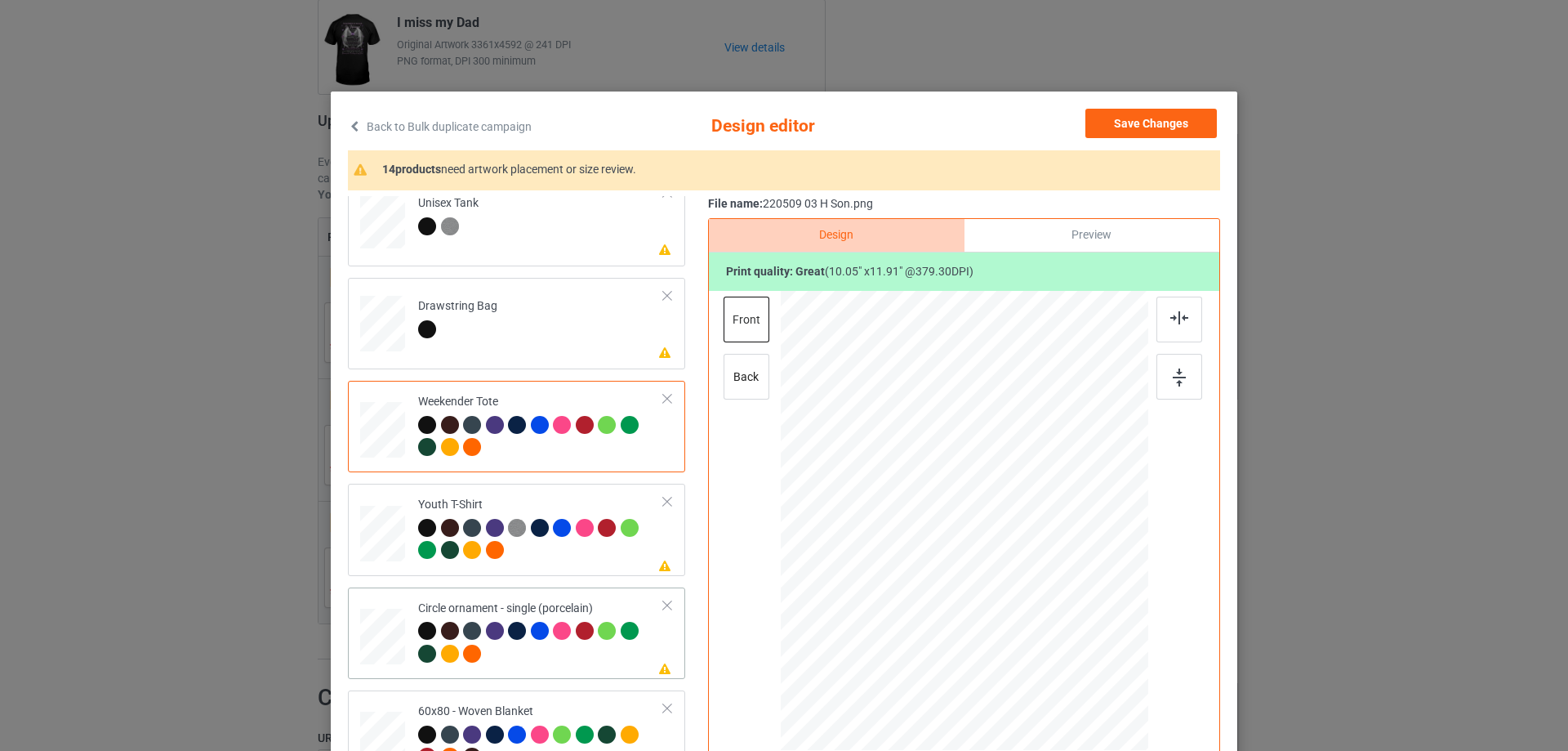
drag, startPoint x: 1019, startPoint y: 531, endPoint x: 1019, endPoint y: 540, distance: 9.0
click at [1019, 540] on div at bounding box center [964, 530] width 220 height 262
click at [1187, 321] on div at bounding box center [1179, 319] width 46 height 46
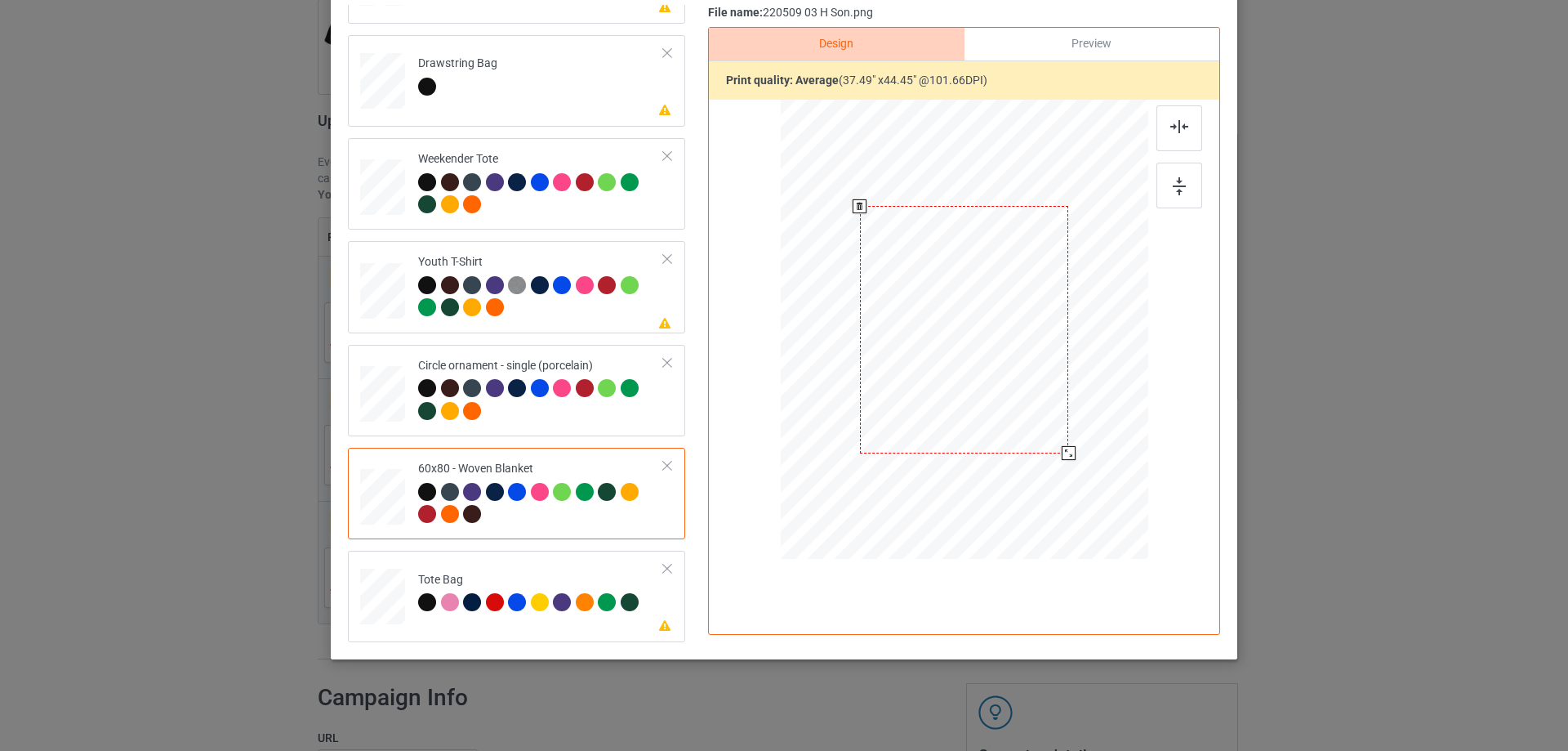
scroll to position [164, 0]
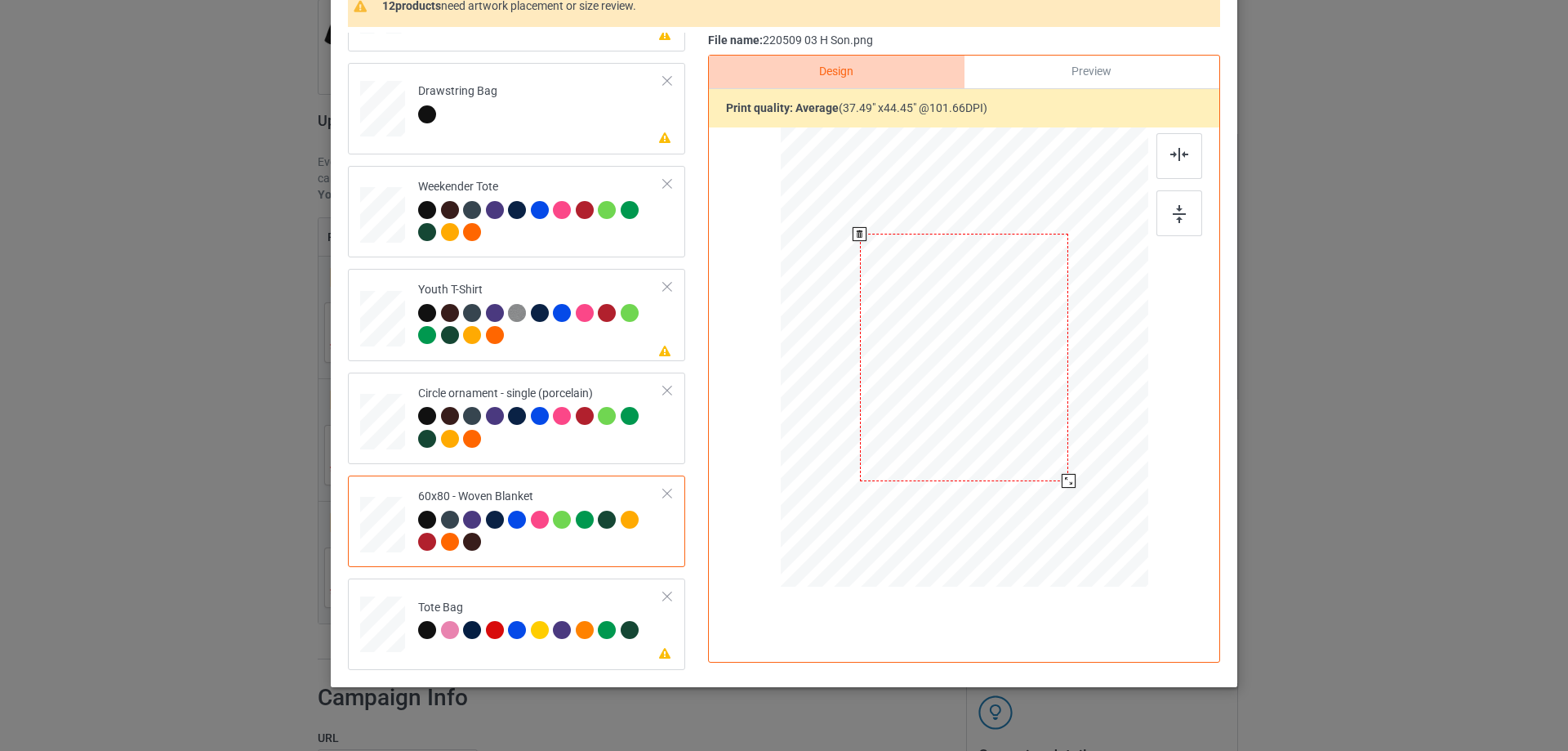
click at [1068, 485] on div at bounding box center [1068, 480] width 13 height 13
drag, startPoint x: 1004, startPoint y: 431, endPoint x: 1008, endPoint y: 416, distance: 15.5
click at [1008, 416] on div at bounding box center [967, 342] width 209 height 247
click at [1177, 157] on img at bounding box center [1179, 154] width 18 height 13
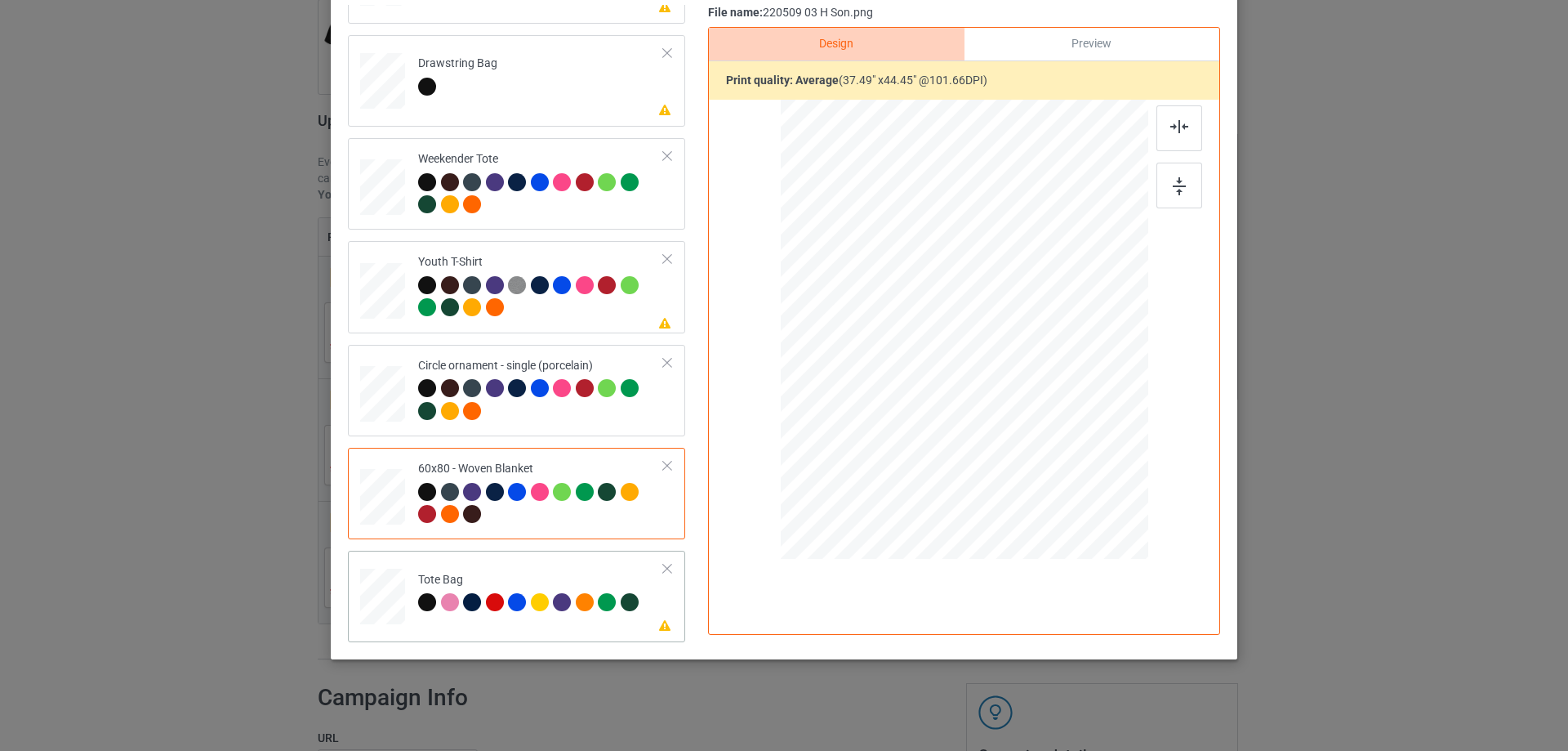
click at [402, 604] on td at bounding box center [385, 593] width 49 height 72
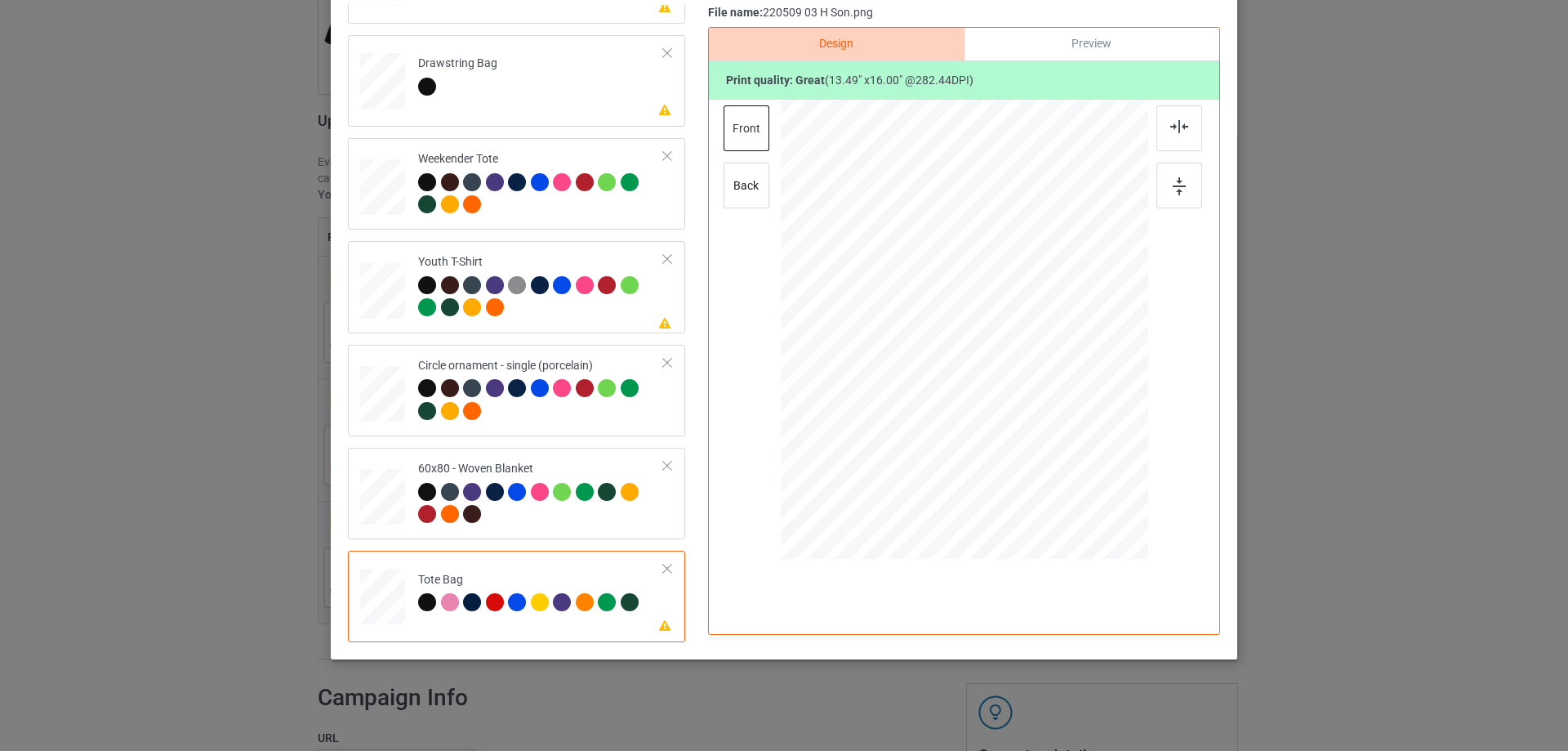
scroll to position [29, 0]
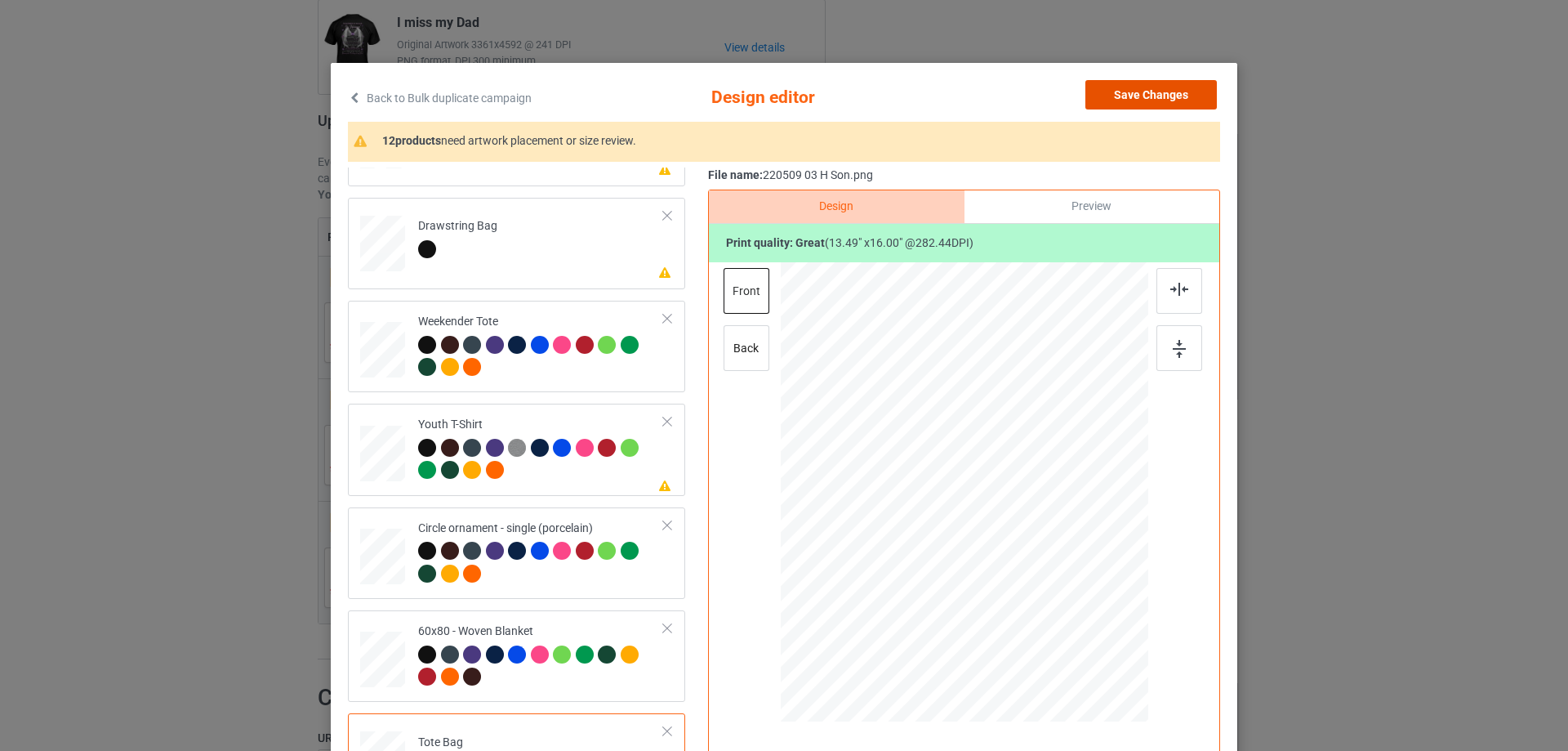
click at [1164, 103] on button "Save Changes" at bounding box center [1151, 94] width 131 height 30
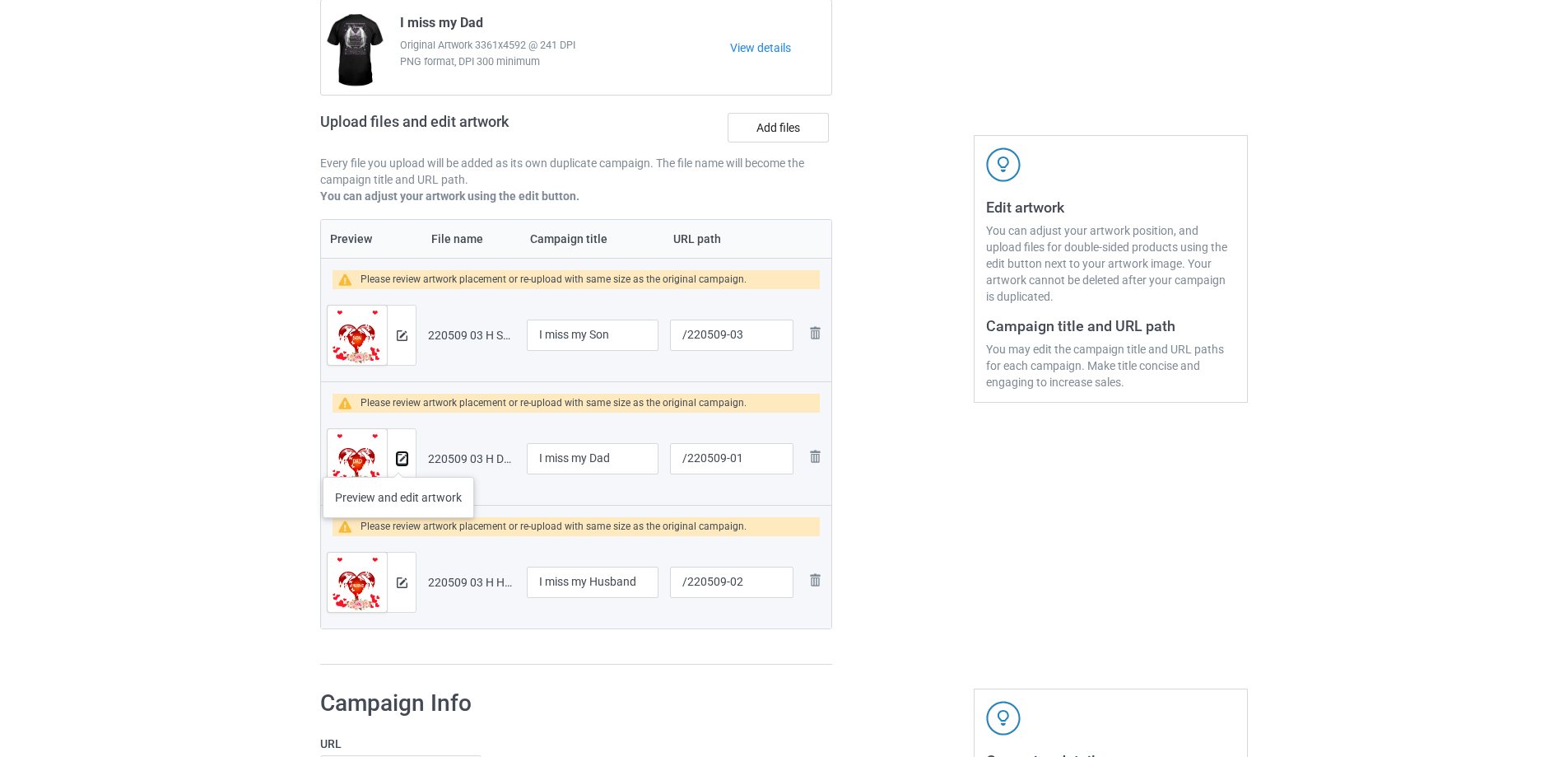
click at [399, 461] on img at bounding box center [402, 459] width 11 height 11
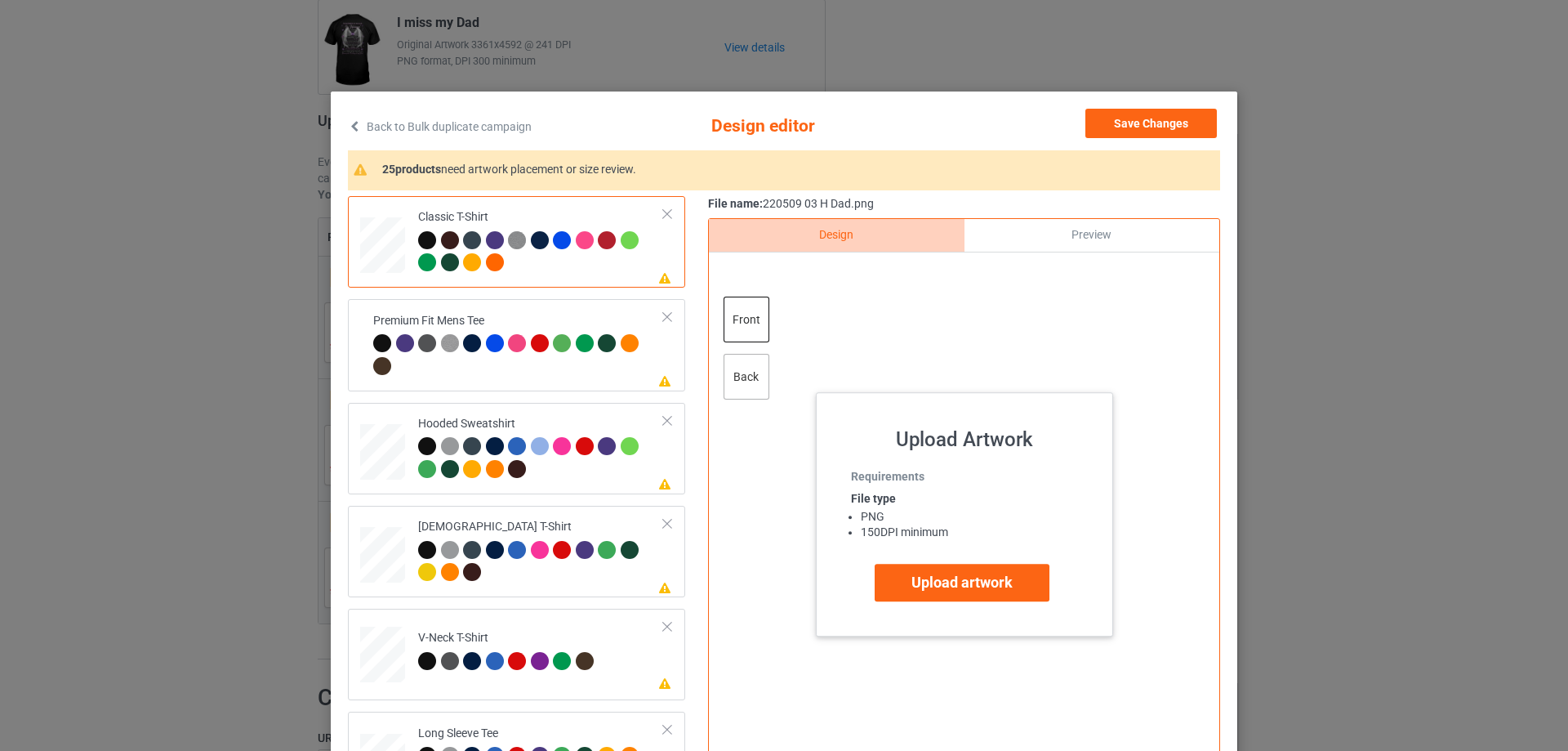
click at [736, 378] on div "back" at bounding box center [746, 376] width 46 height 46
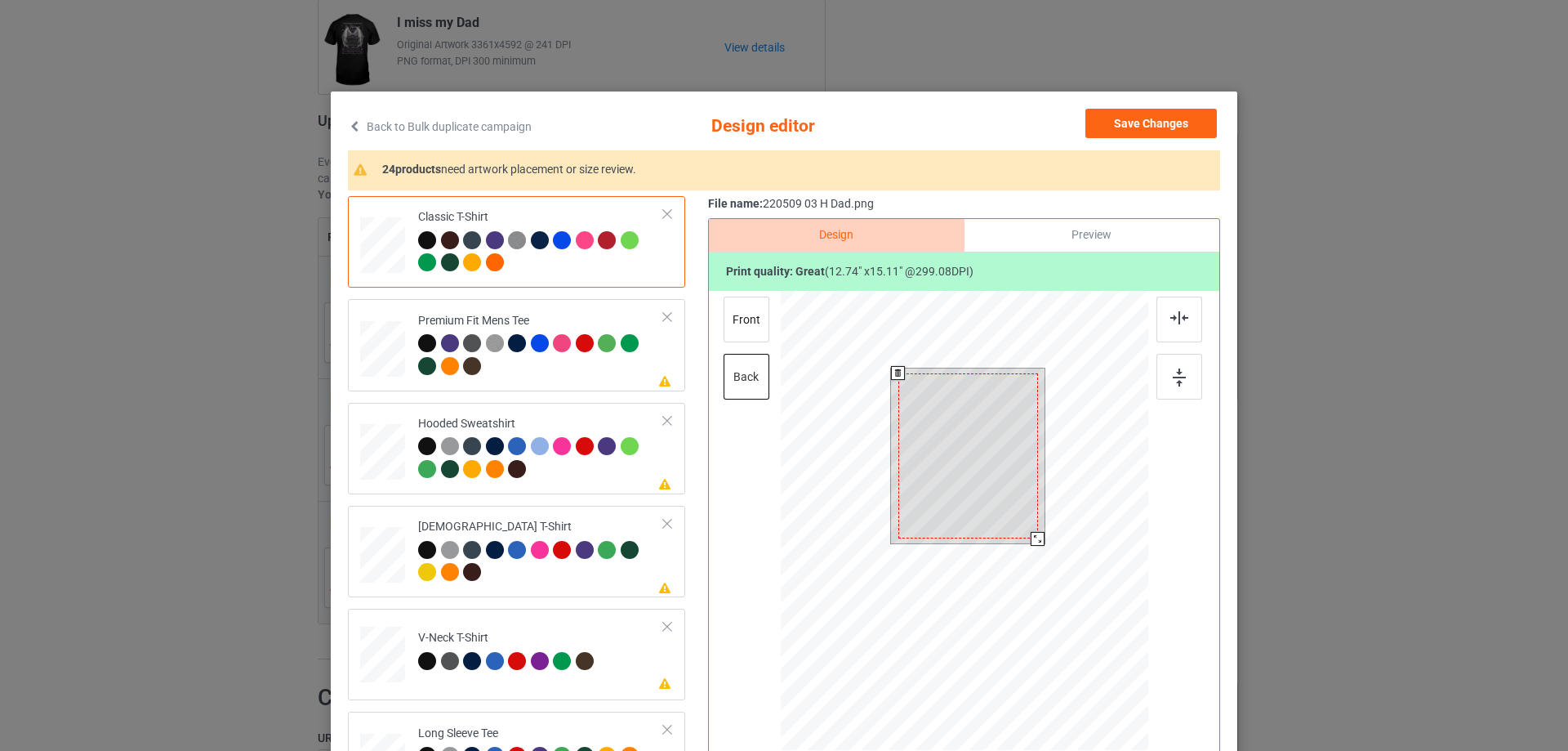
click at [1031, 540] on div at bounding box center [1037, 538] width 13 height 13
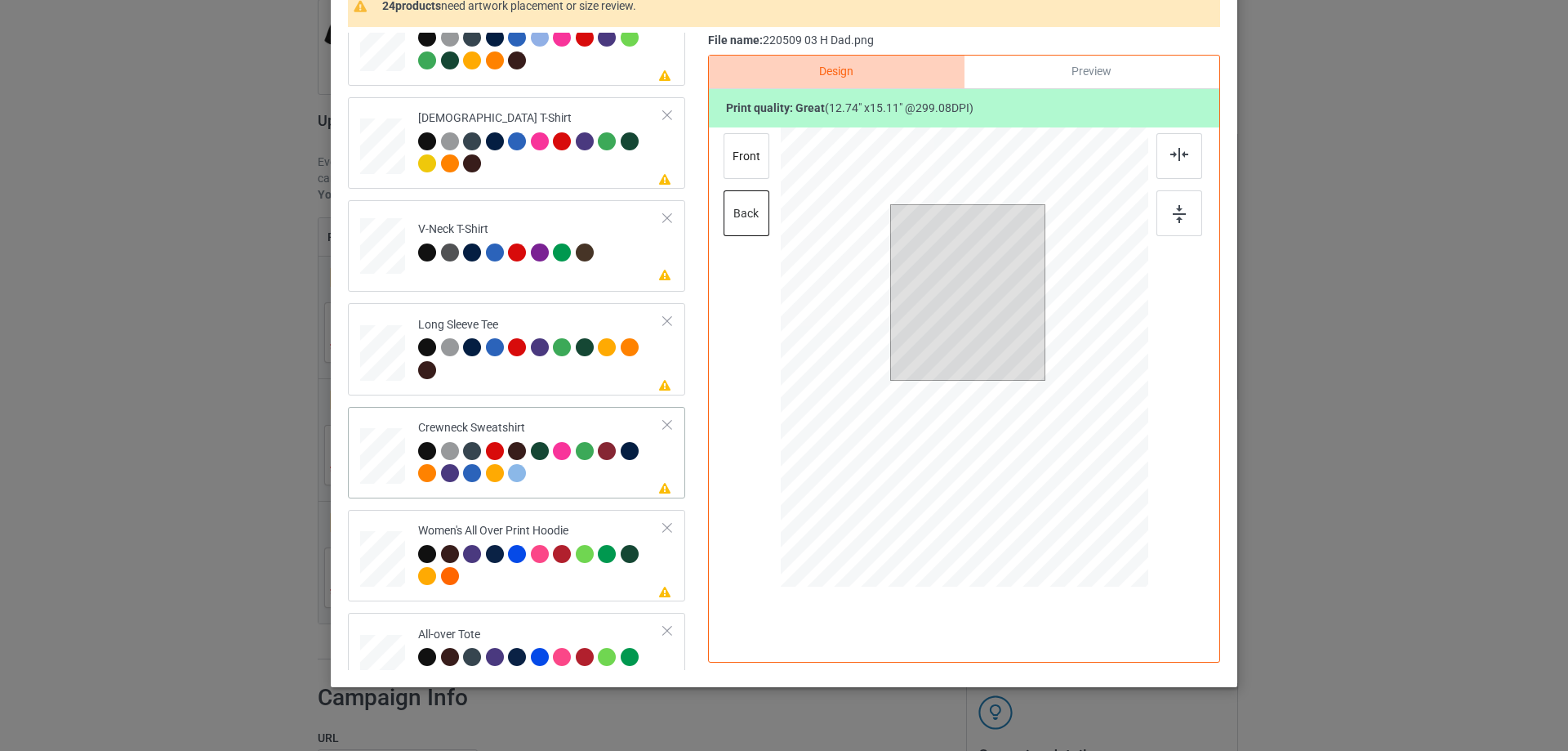
scroll to position [408, 0]
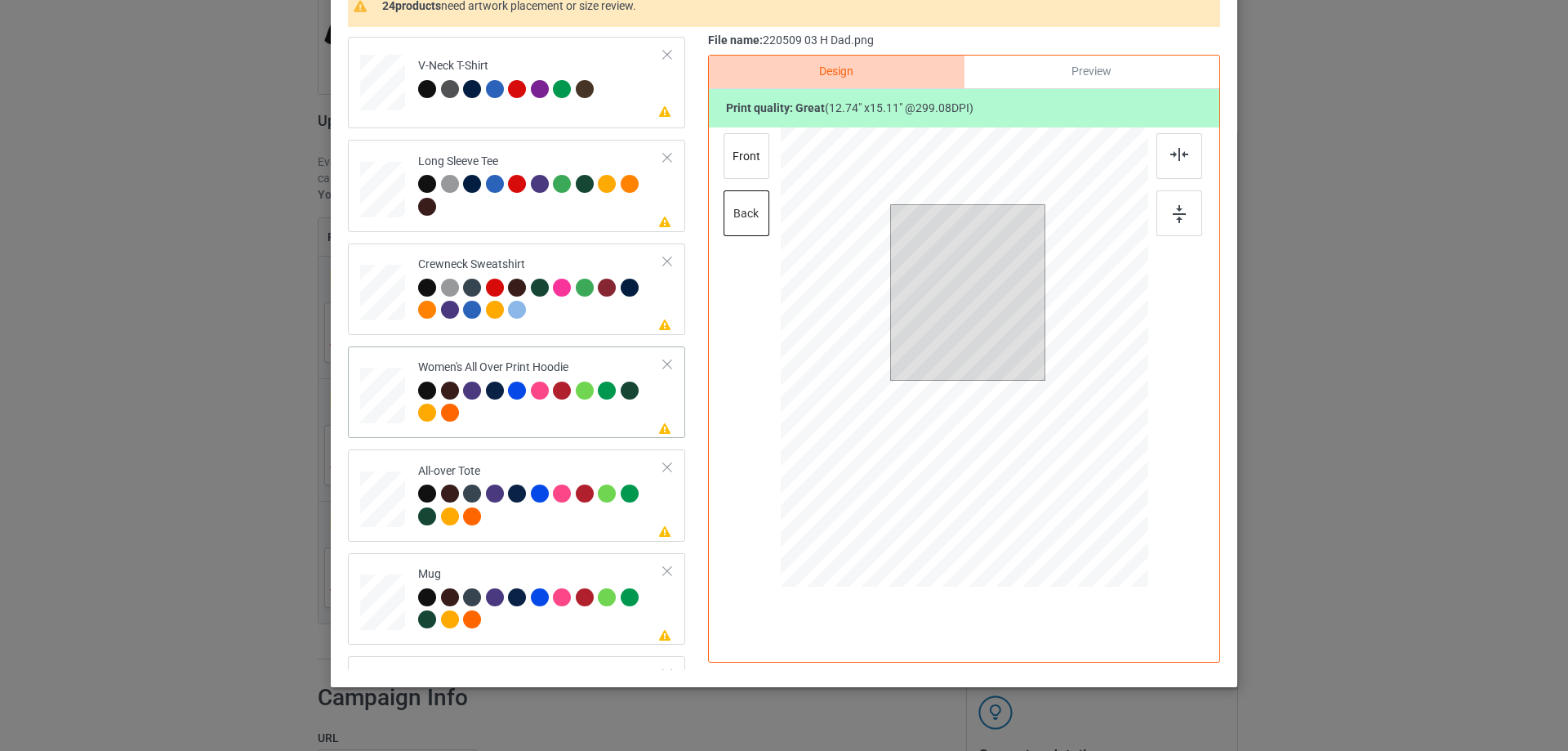
click at [353, 395] on div "Please review artwork placement Women's All Over Print Hoodie" at bounding box center [516, 392] width 337 height 92
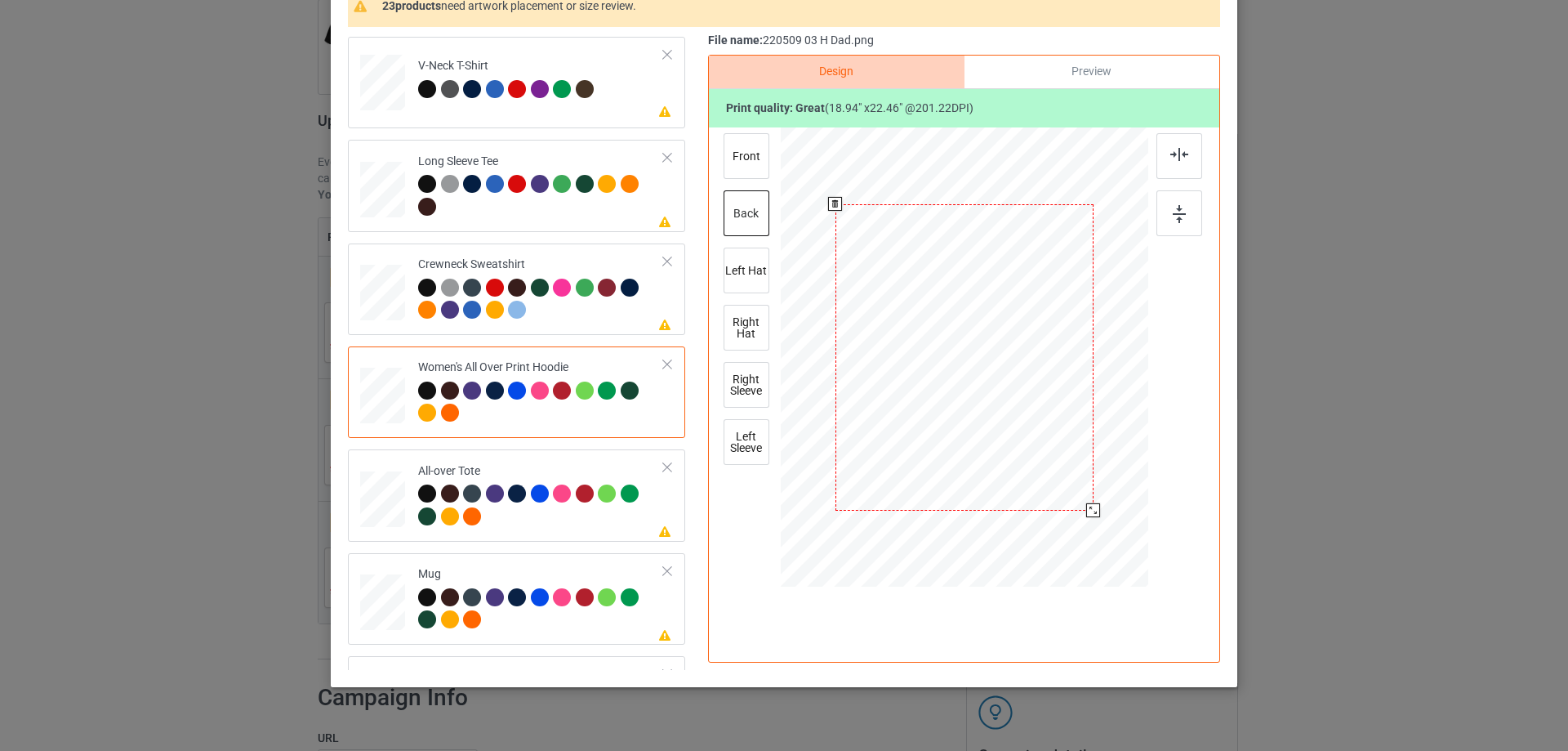
drag, startPoint x: 1072, startPoint y: 513, endPoint x: 1074, endPoint y: 522, distance: 9.2
click at [1074, 522] on div at bounding box center [964, 357] width 368 height 414
click at [407, 541] on div "Please review artwork placement All-over Tote" at bounding box center [516, 495] width 337 height 92
drag, startPoint x: 1067, startPoint y: 485, endPoint x: 1074, endPoint y: 499, distance: 15.7
click at [1077, 499] on div at bounding box center [1083, 499] width 13 height 13
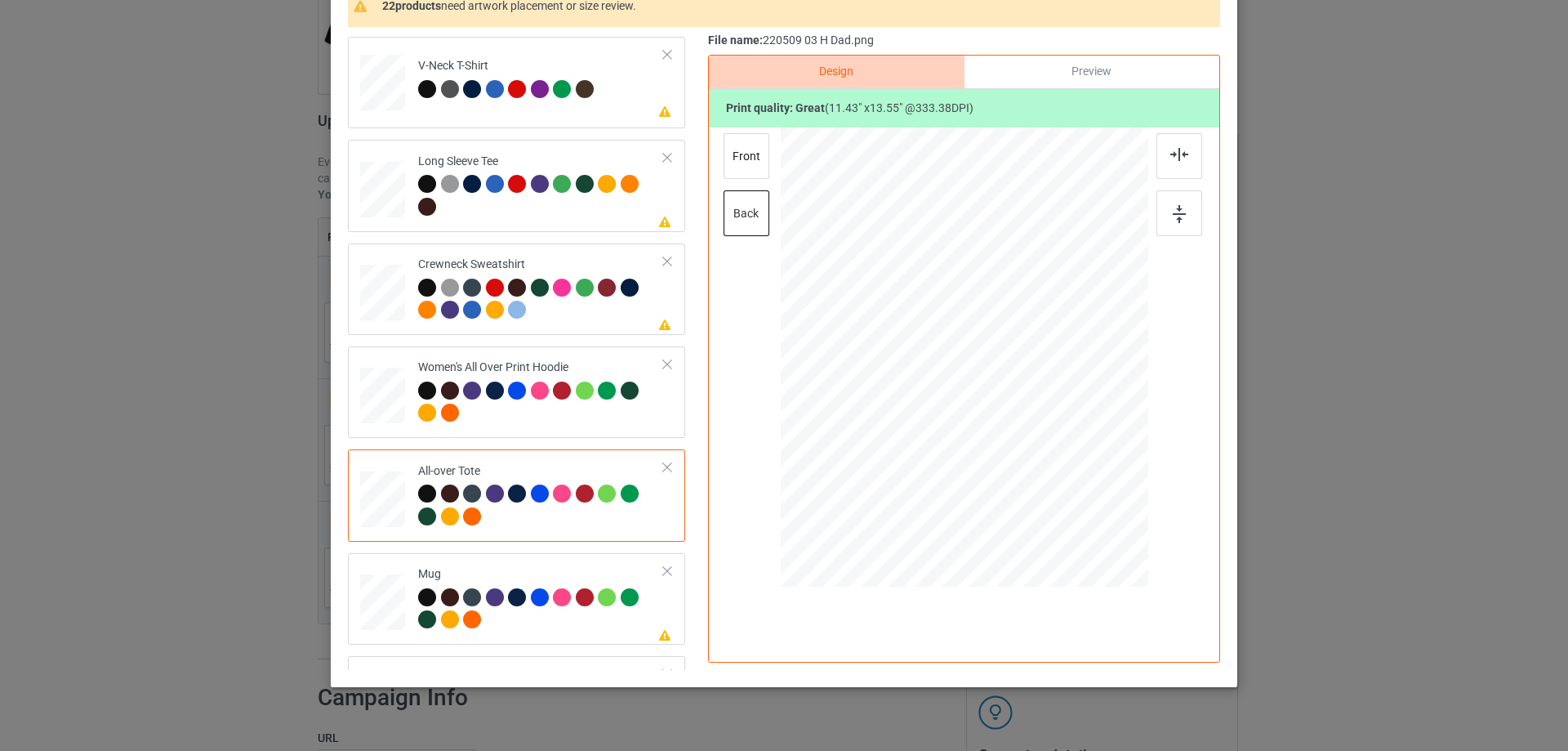
scroll to position [572, 0]
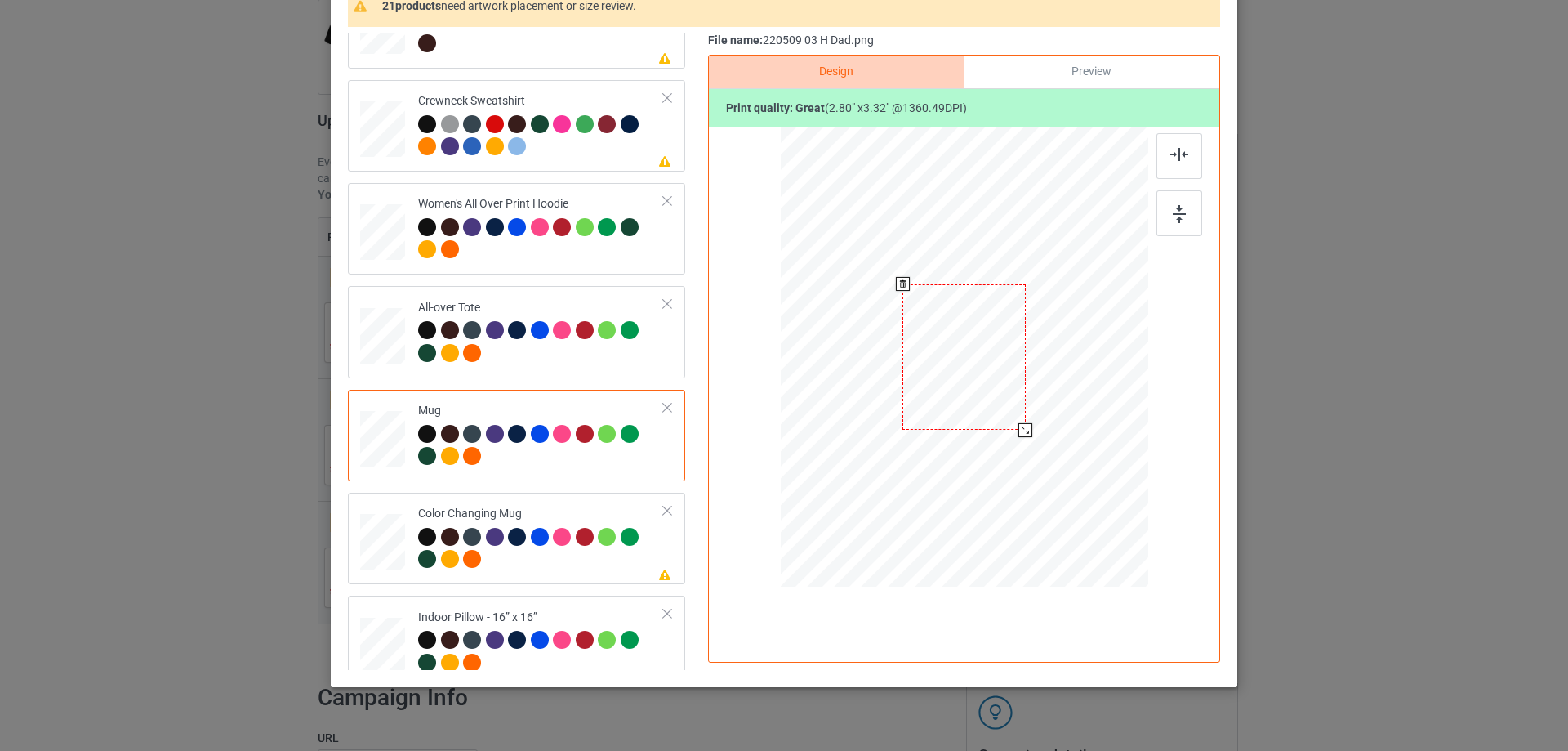
drag, startPoint x: 1070, startPoint y: 488, endPoint x: 1036, endPoint y: 415, distance: 80.5
click at [1036, 415] on div at bounding box center [964, 357] width 368 height 153
drag, startPoint x: 942, startPoint y: 381, endPoint x: 1044, endPoint y: 381, distance: 102.0
click at [1044, 381] on div at bounding box center [1065, 357] width 123 height 147
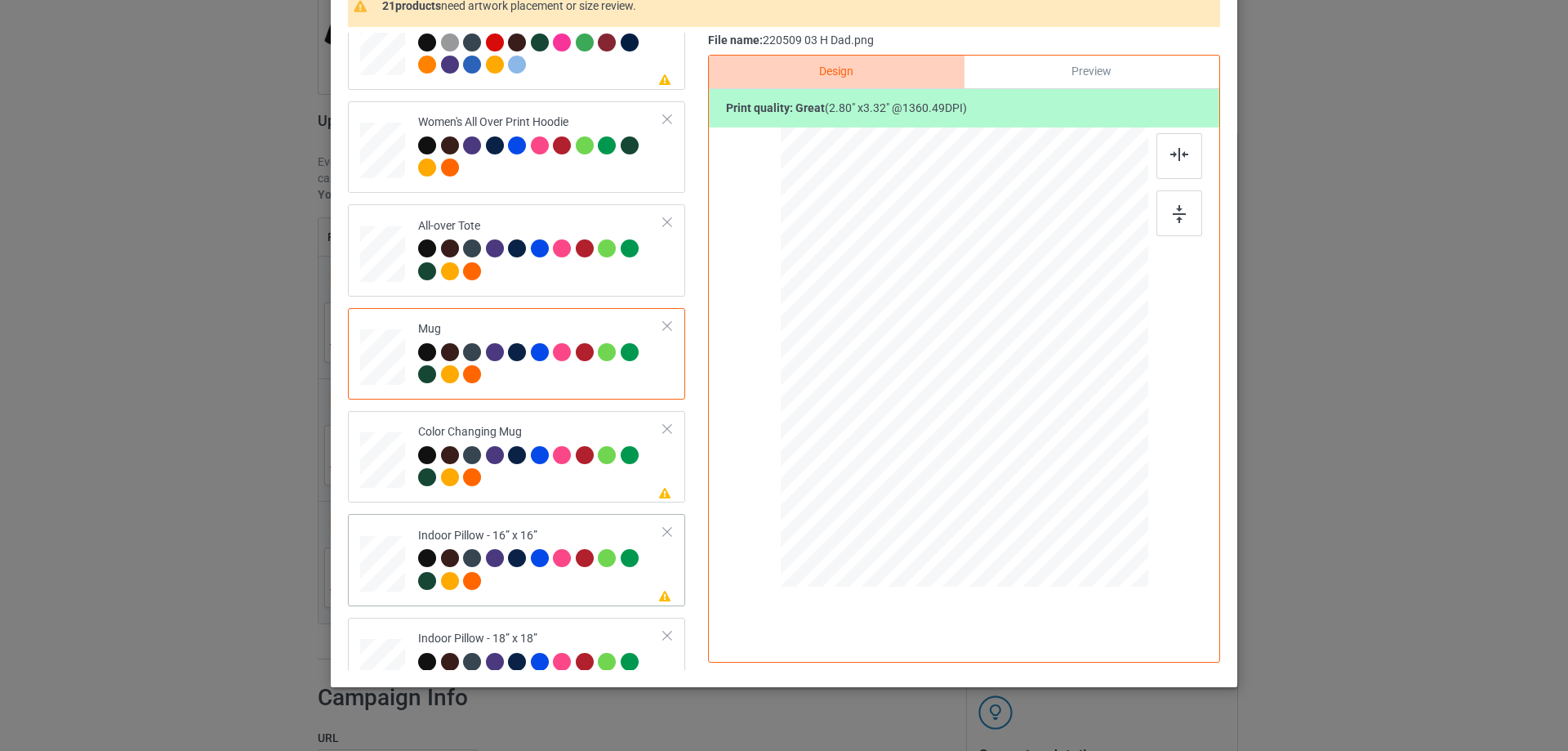
click at [1069, 482] on div at bounding box center [1070, 483] width 13 height 13
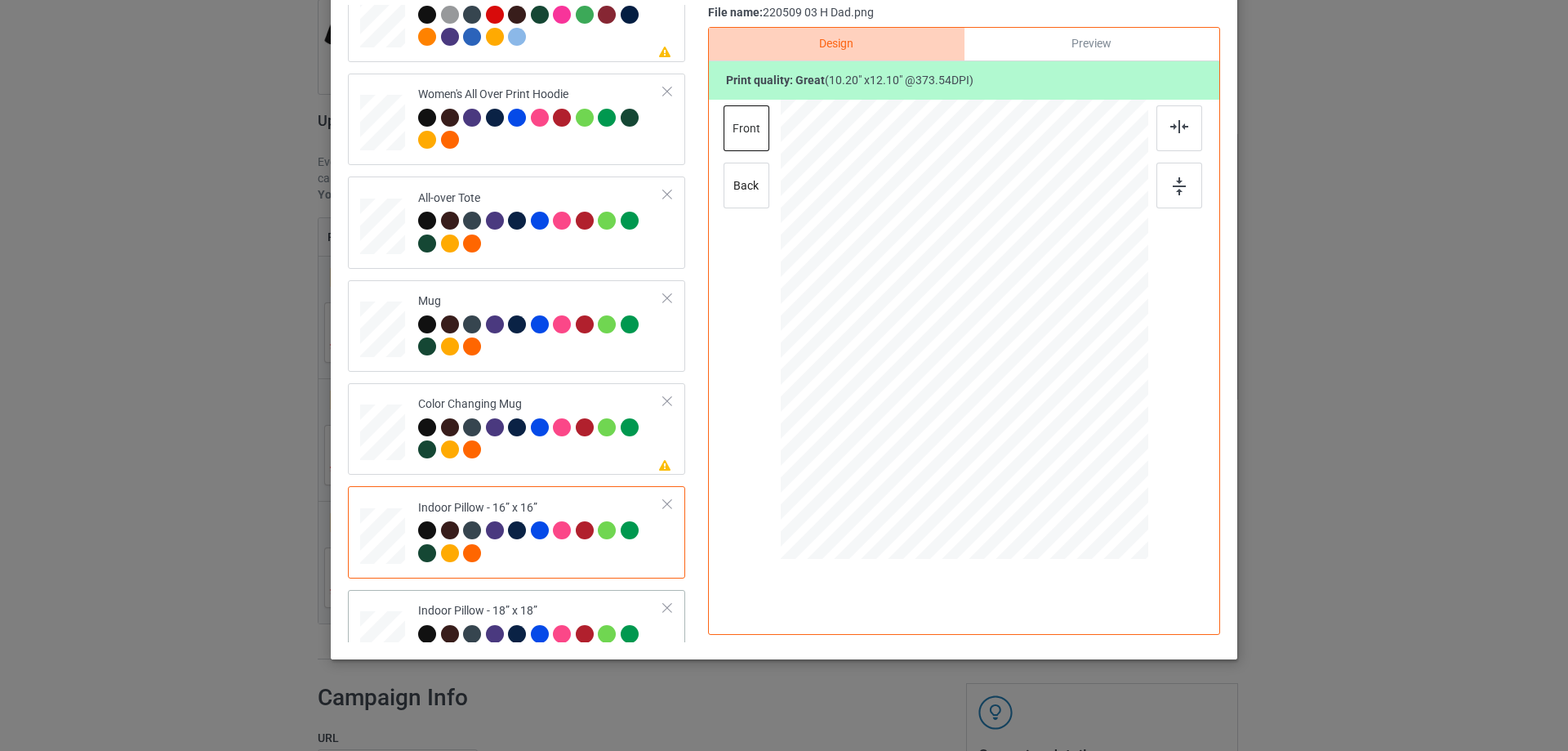
scroll to position [817, 0]
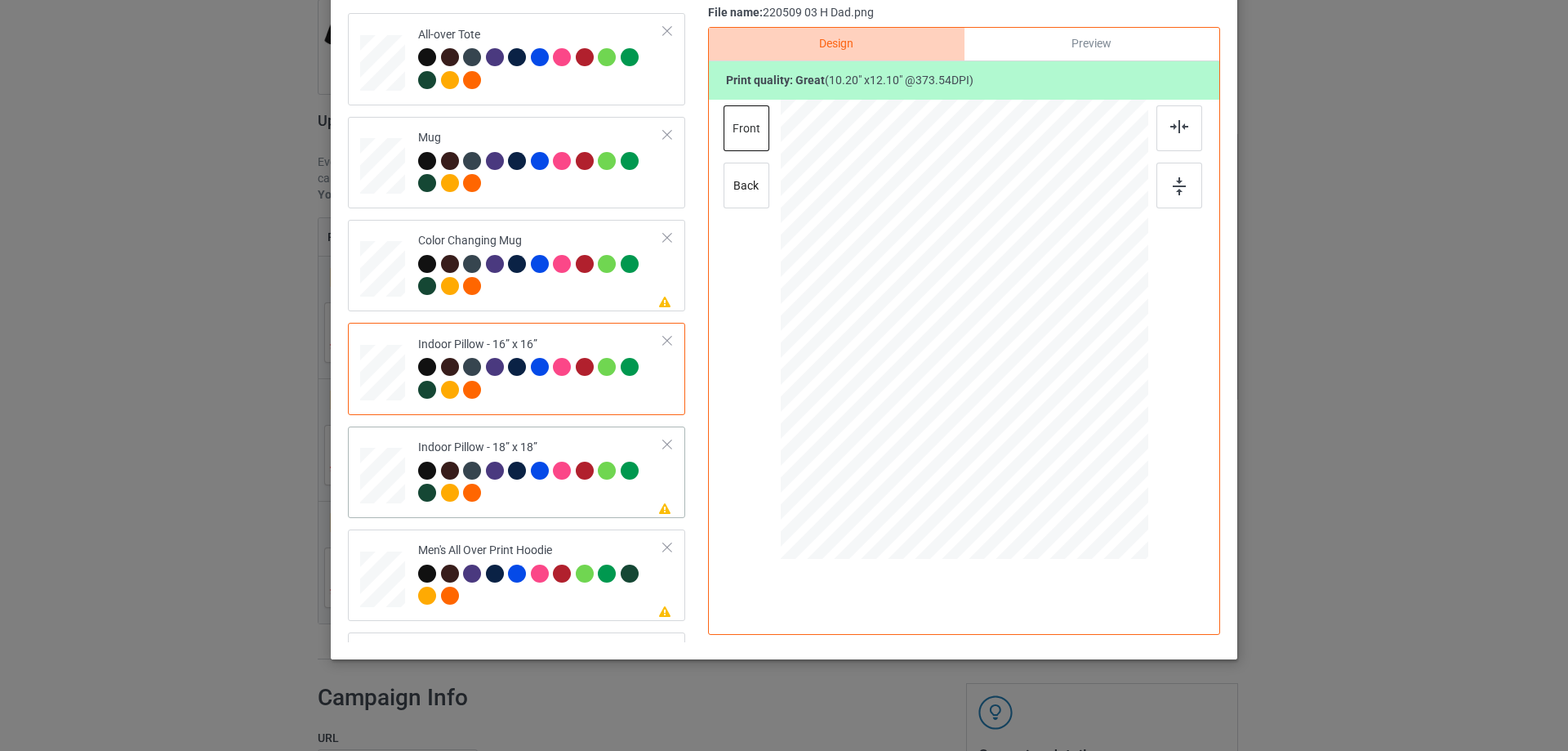
click at [1070, 459] on div at bounding box center [1075, 461] width 13 height 13
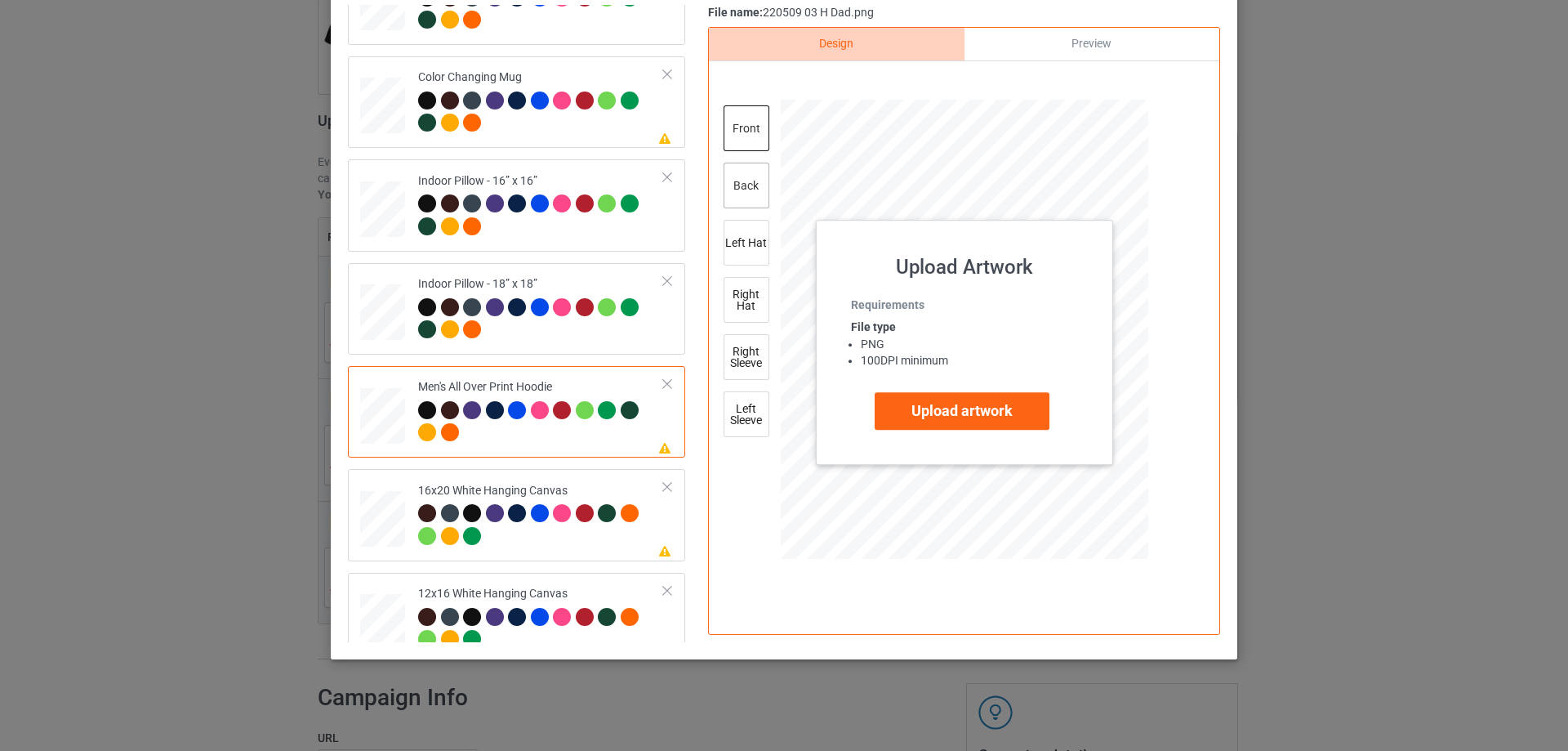
click at [732, 183] on div "back" at bounding box center [746, 185] width 46 height 46
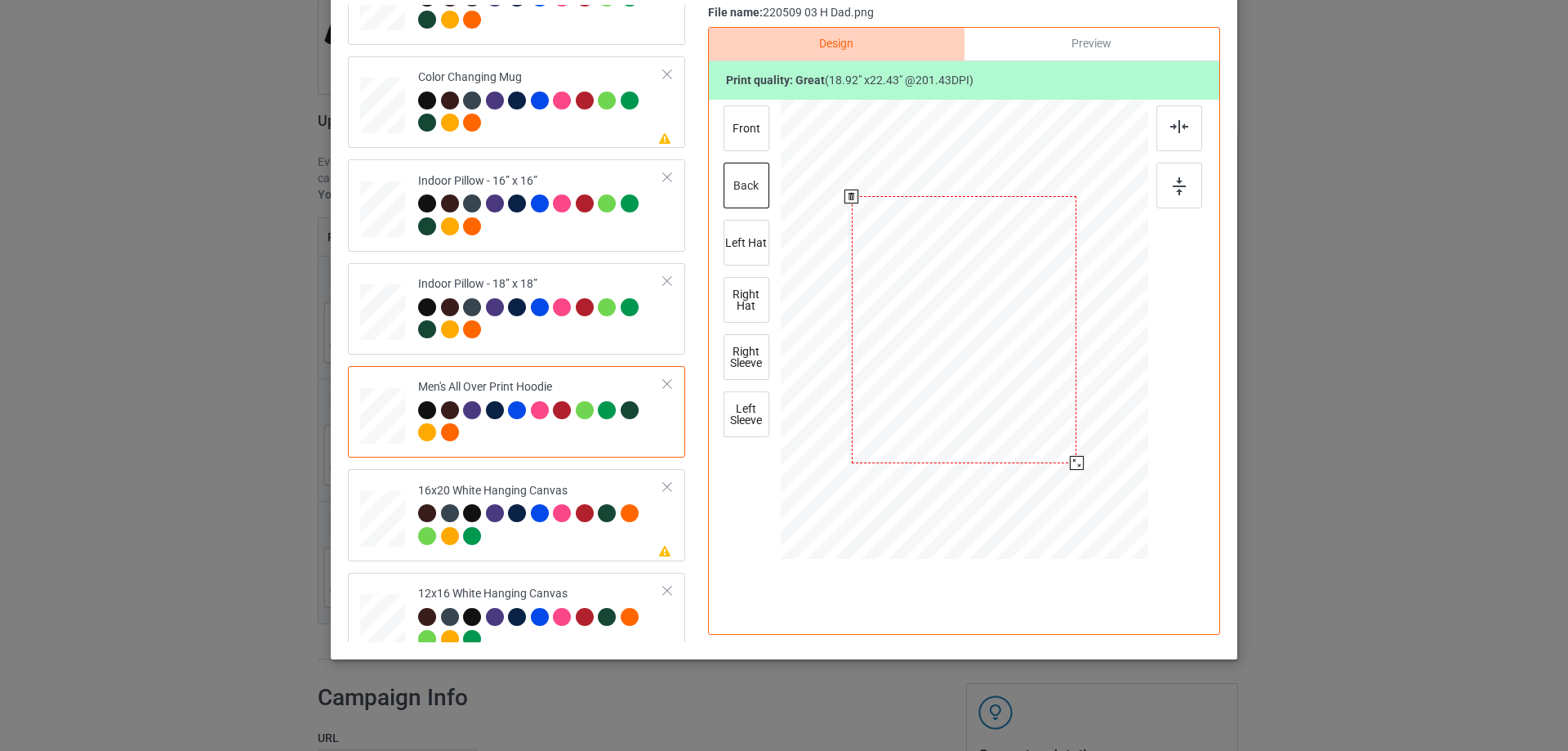
click at [1072, 466] on div at bounding box center [1076, 462] width 13 height 13
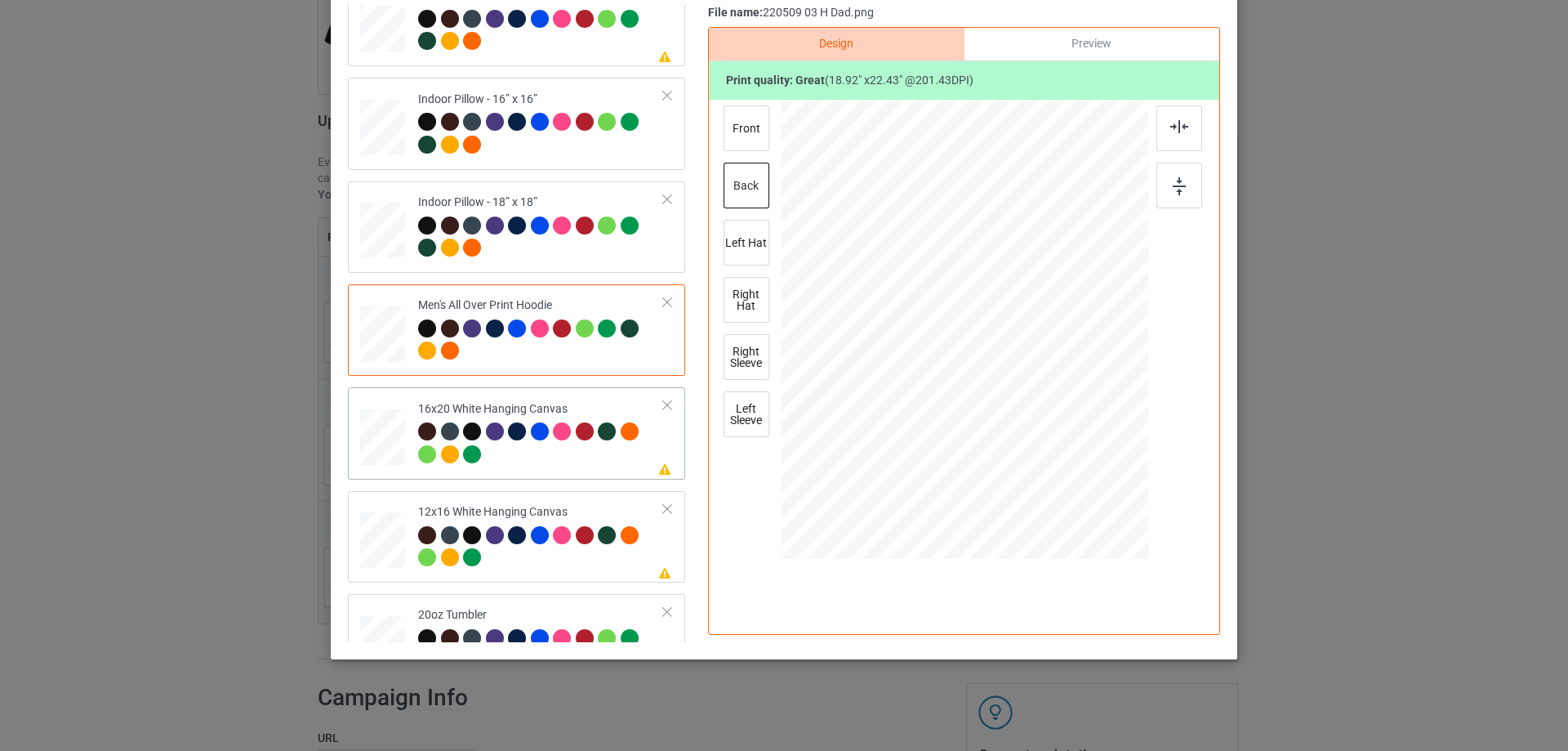
drag, startPoint x: 388, startPoint y: 455, endPoint x: 447, endPoint y: 458, distance: 59.1
drag, startPoint x: 1069, startPoint y: 458, endPoint x: 1101, endPoint y: 529, distance: 77.9
click at [1101, 529] on div at bounding box center [964, 330] width 368 height 459
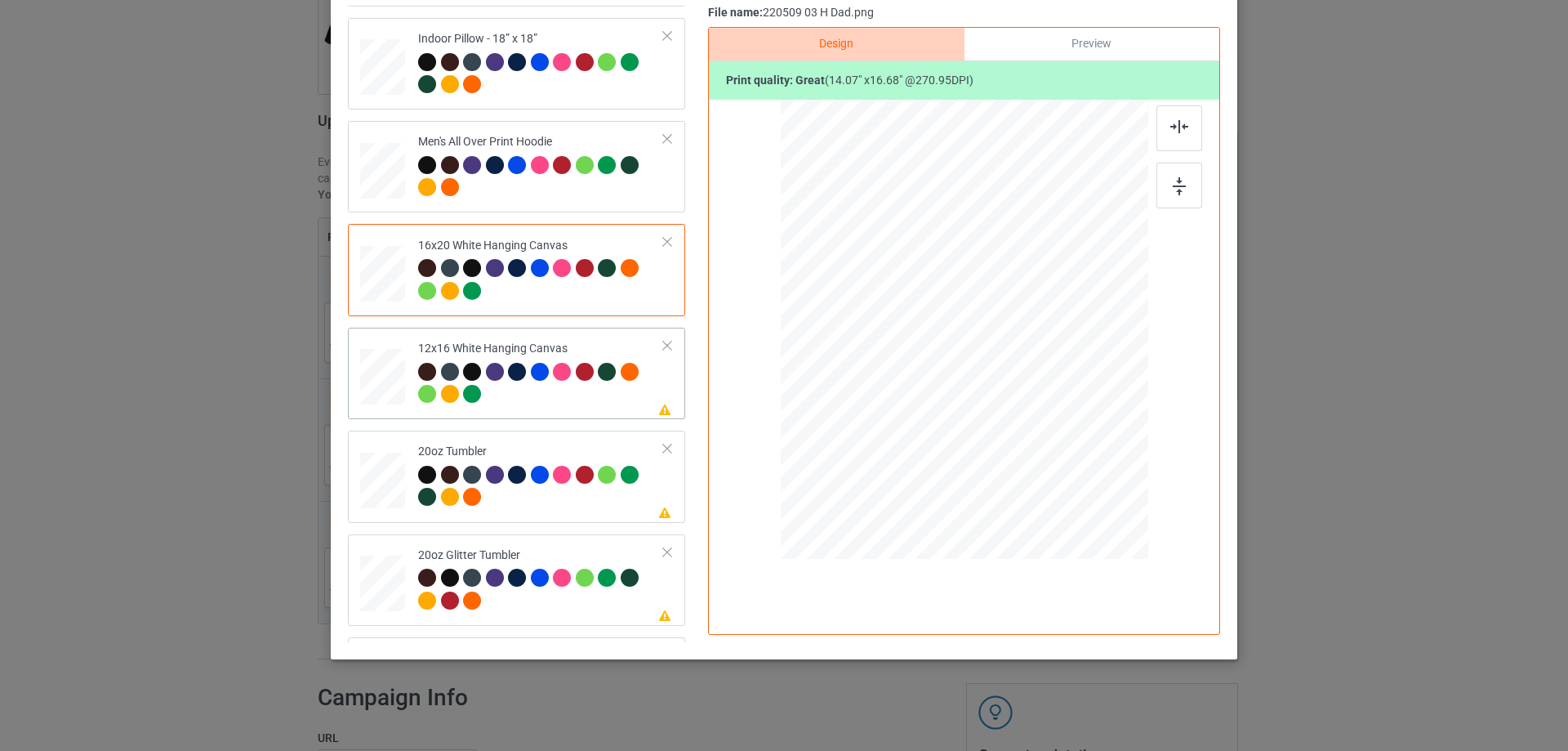
drag, startPoint x: 1062, startPoint y: 447, endPoint x: 1081, endPoint y: 521, distance: 76.4
click at [1081, 521] on div at bounding box center [964, 329] width 345 height 460
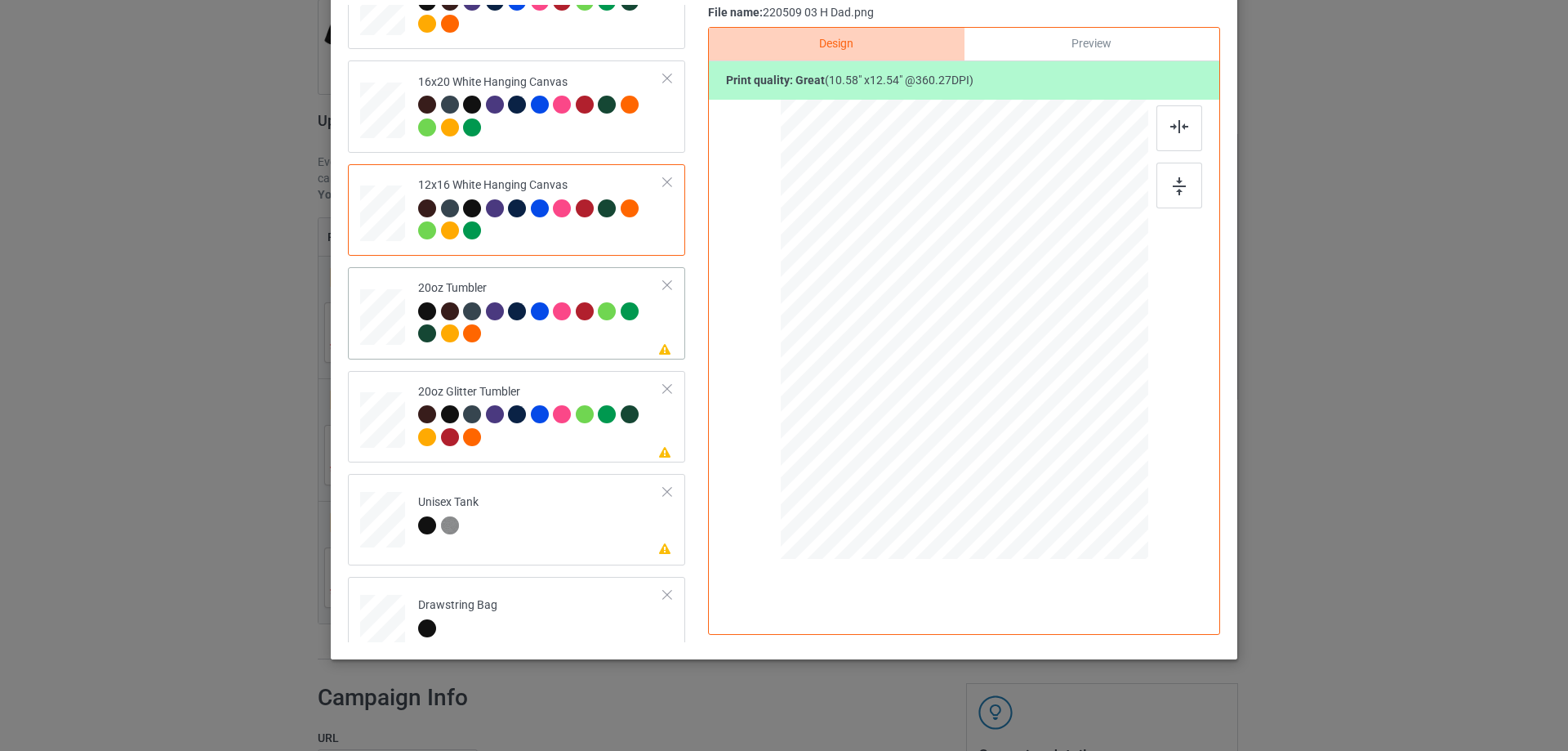
drag, startPoint x: 1064, startPoint y: 454, endPoint x: 1029, endPoint y: 404, distance: 61.0
click at [1029, 404] on div at bounding box center [1029, 407] width 13 height 13
drag, startPoint x: 914, startPoint y: 380, endPoint x: 900, endPoint y: 377, distance: 14.3
click at [900, 377] on div at bounding box center [878, 324] width 130 height 156
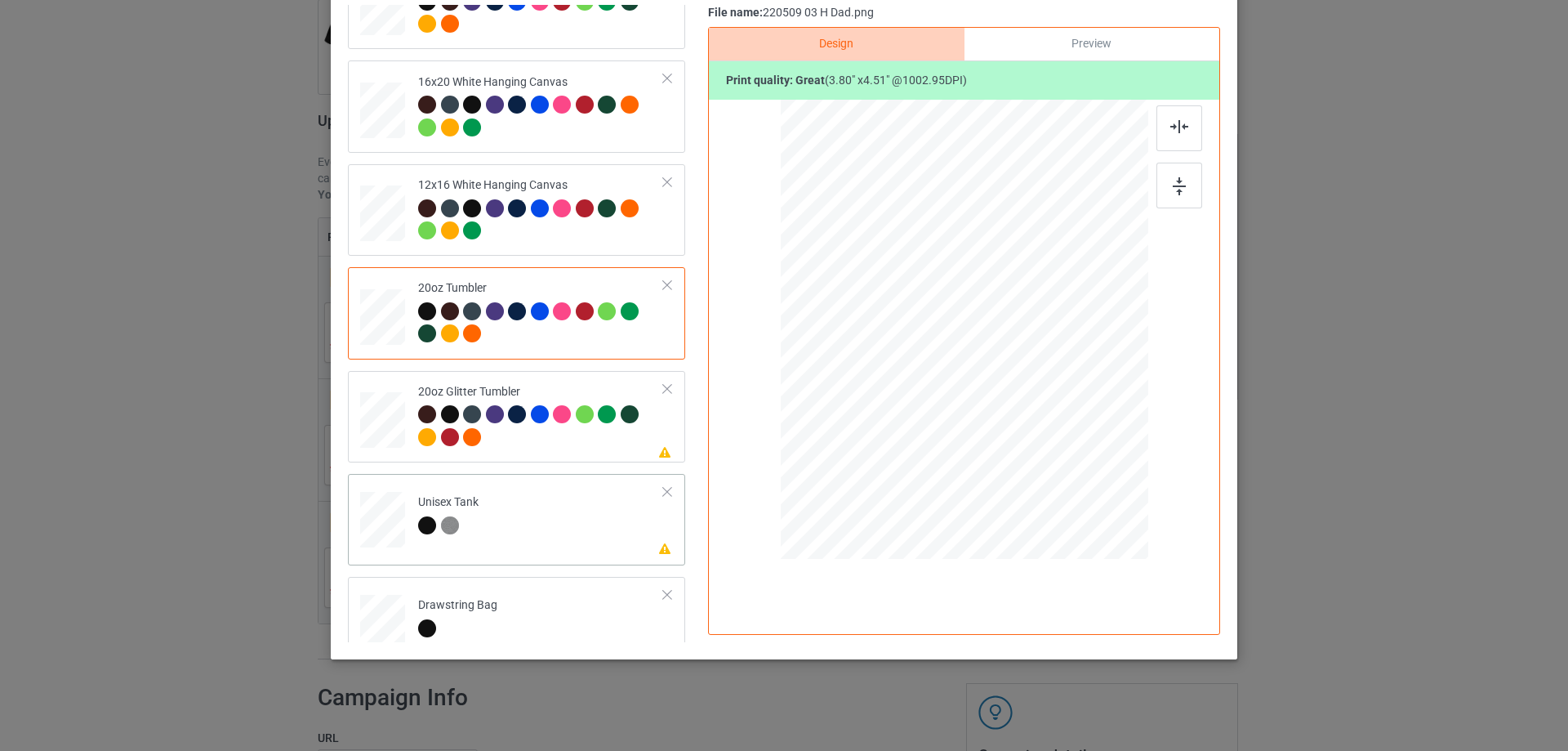
scroll to position [1552, 0]
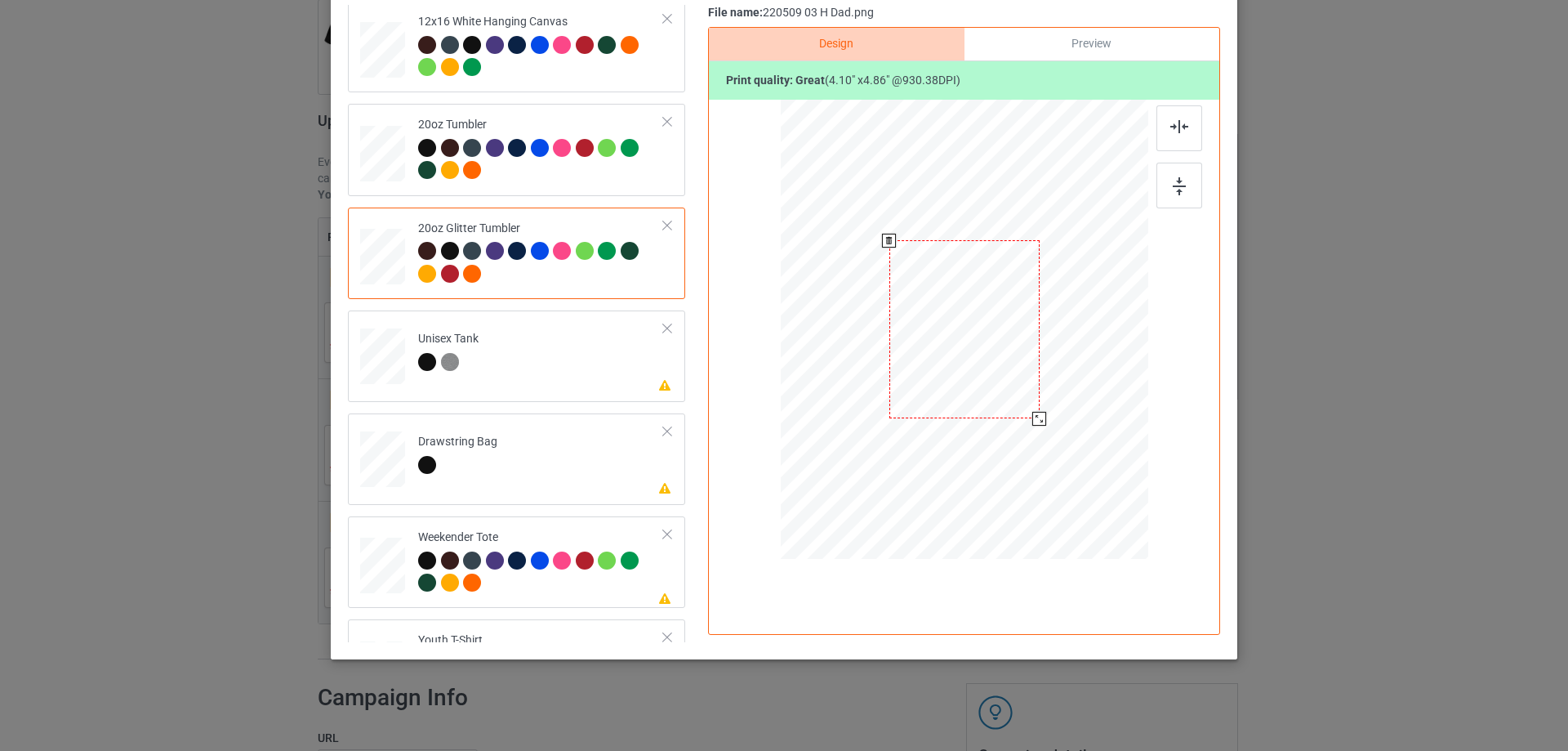
drag, startPoint x: 1065, startPoint y: 453, endPoint x: 1027, endPoint y: 425, distance: 47.2
click at [1027, 425] on div at bounding box center [964, 330] width 347 height 297
drag, startPoint x: 1035, startPoint y: 423, endPoint x: 913, endPoint y: 365, distance: 135.1
click at [1033, 420] on div at bounding box center [1037, 416] width 13 height 13
click at [910, 361] on div at bounding box center [884, 310] width 147 height 174
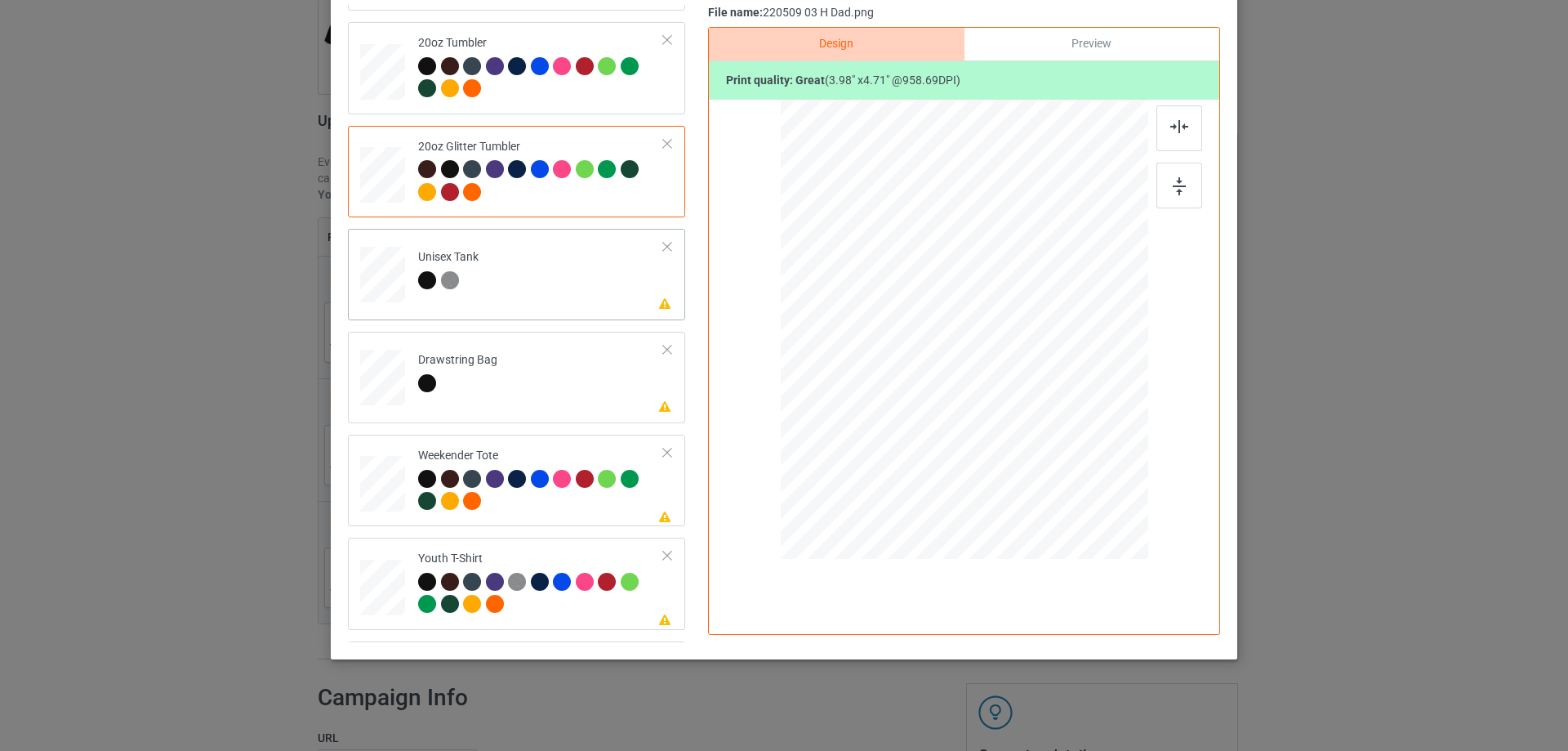
scroll to position [1715, 0]
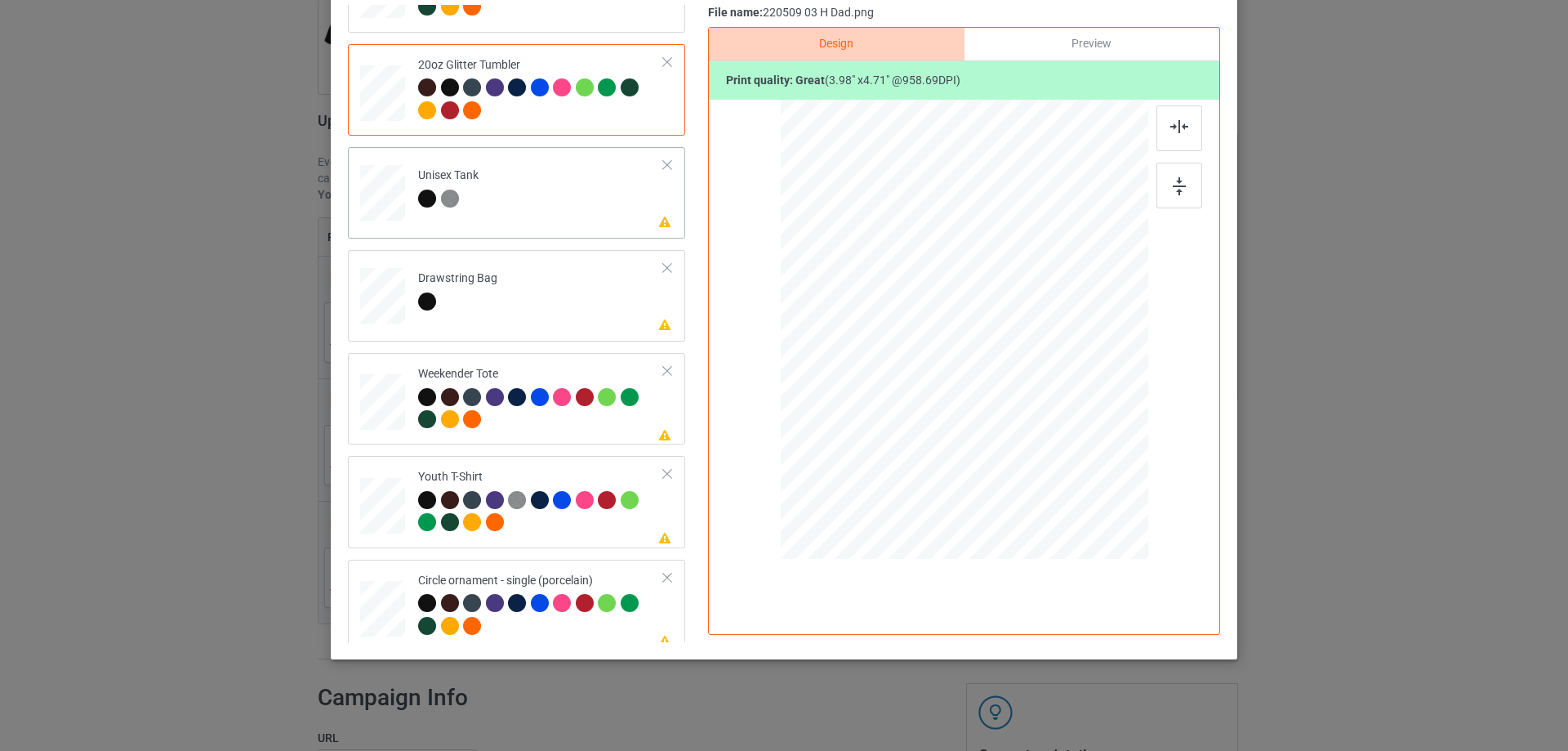
drag, startPoint x: 1068, startPoint y: 458, endPoint x: 1047, endPoint y: 405, distance: 57.0
click at [1047, 405] on div at bounding box center [963, 329] width 366 height 237
click at [1010, 377] on div at bounding box center [964, 325] width 152 height 180
click at [1162, 127] on div at bounding box center [1179, 128] width 46 height 46
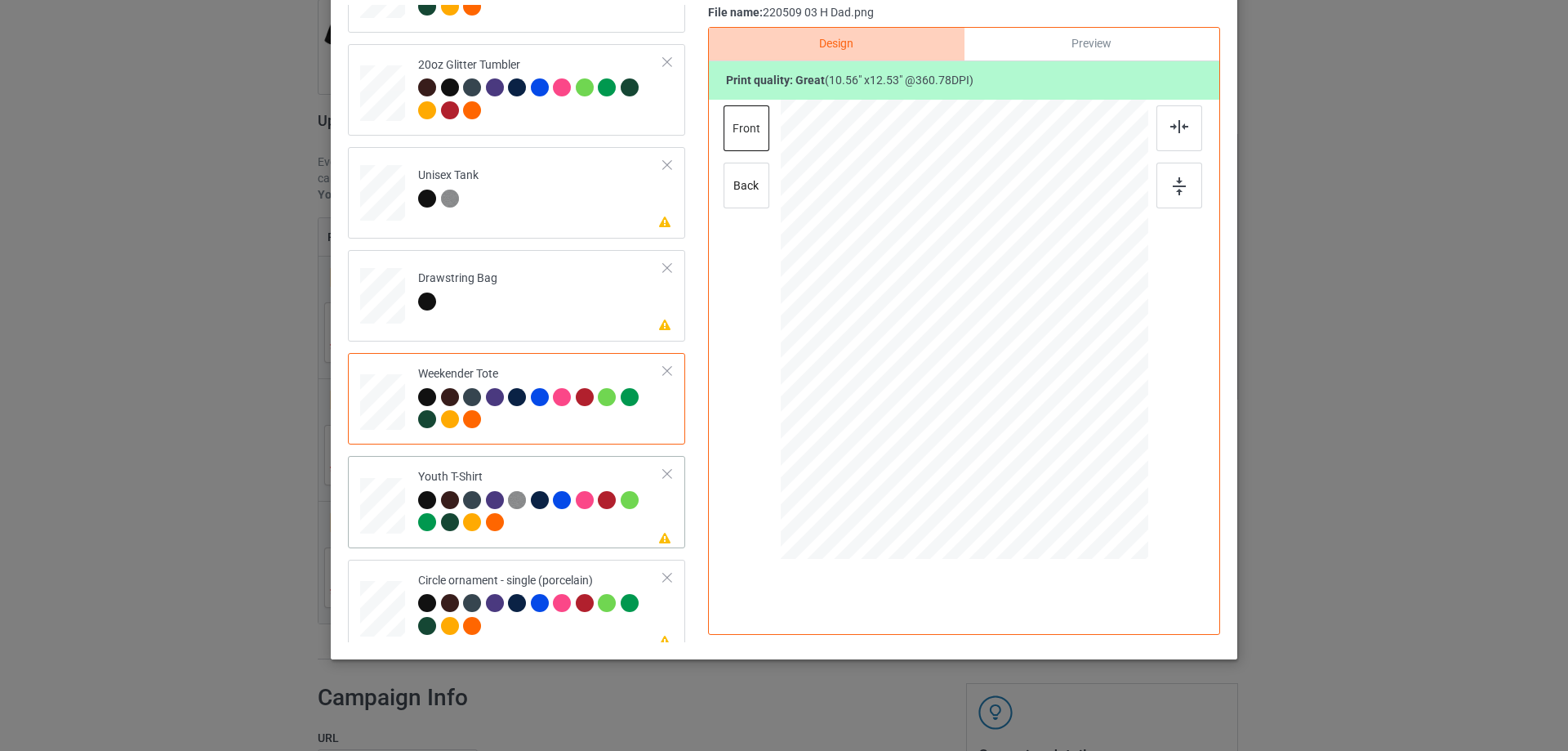
scroll to position [1879, 0]
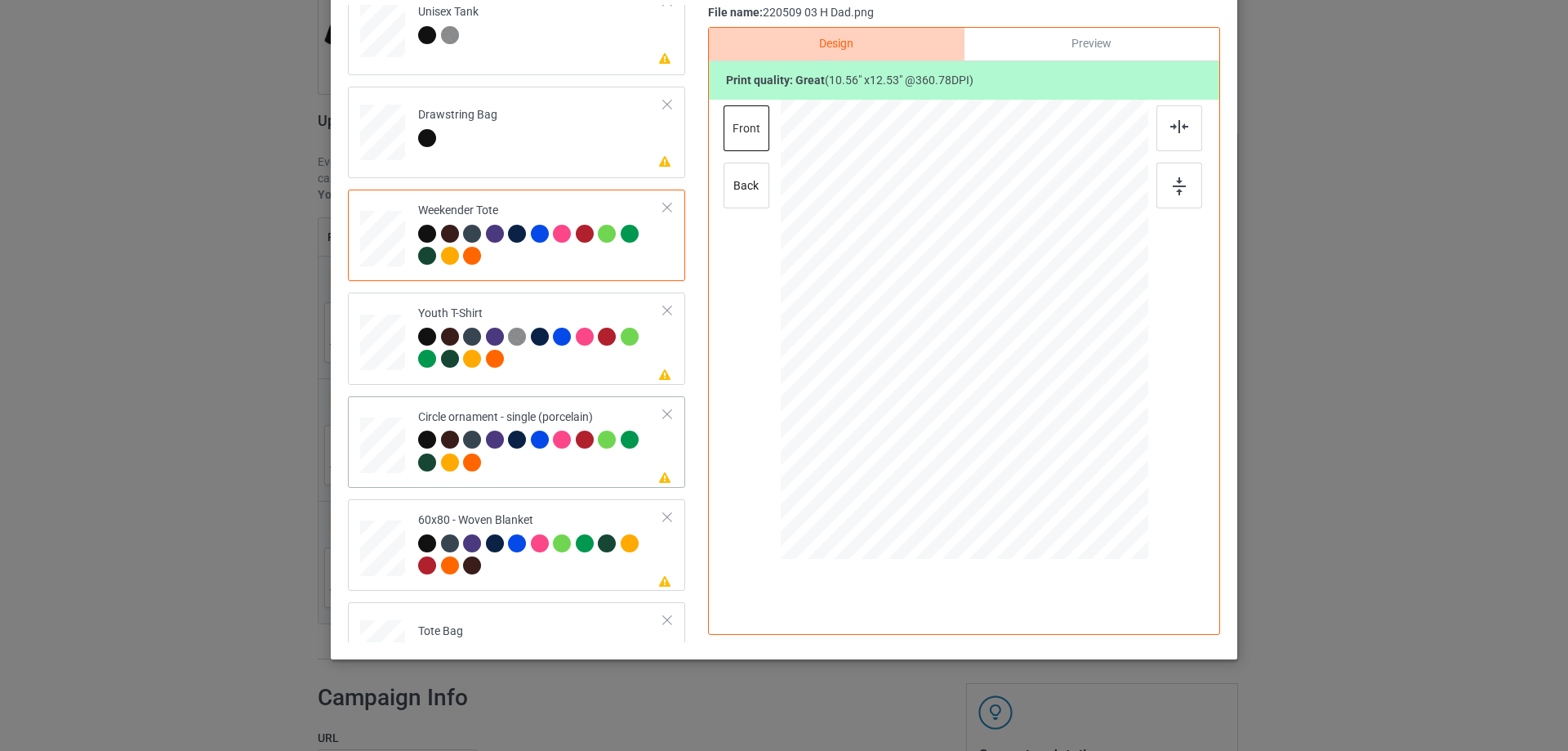
click at [1058, 433] on div at bounding box center [963, 336] width 220 height 262
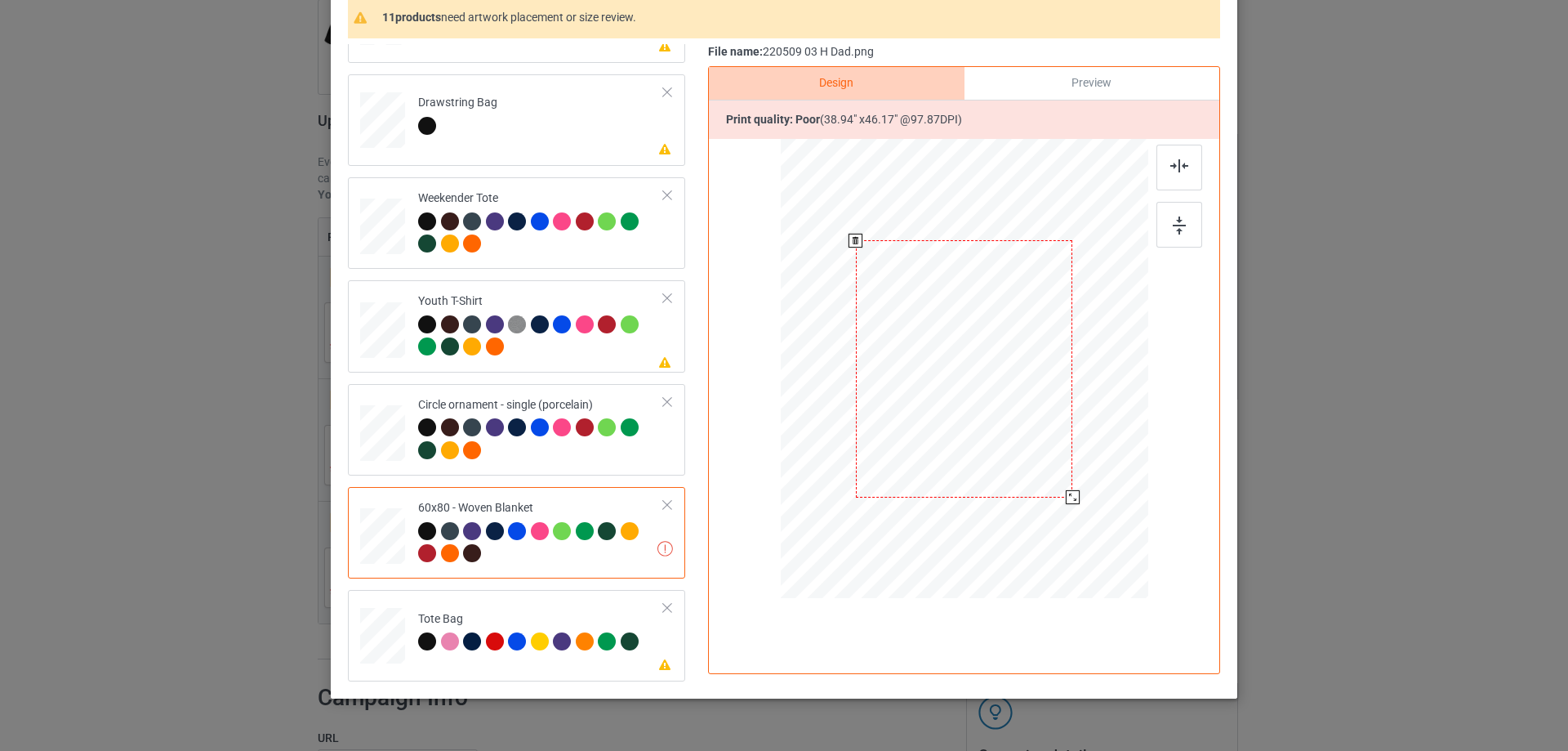
scroll to position [232, 0]
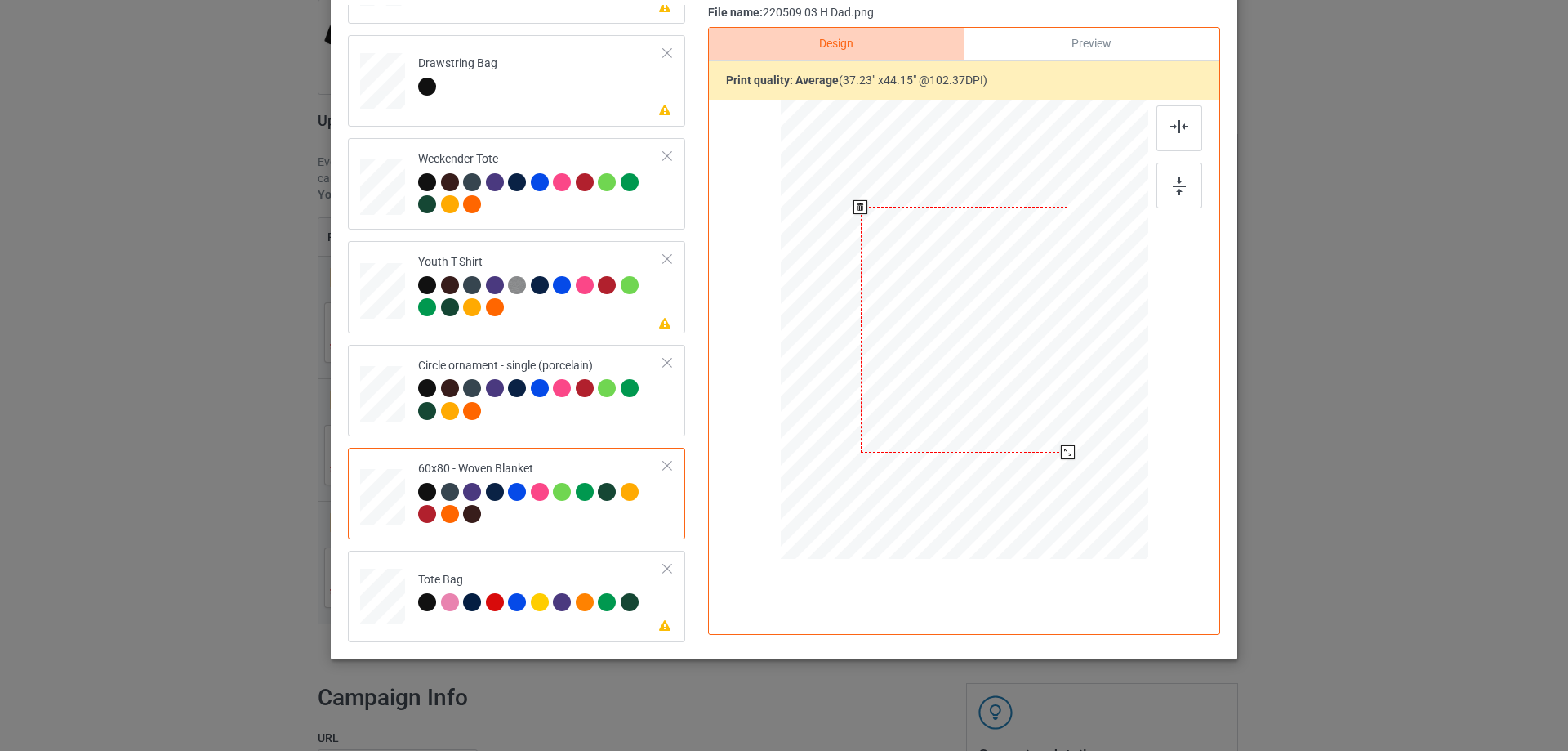
drag, startPoint x: 1063, startPoint y: 445, endPoint x: 1050, endPoint y: 446, distance: 13.0
click at [1064, 450] on div at bounding box center [1067, 451] width 13 height 13
click at [1013, 402] on div at bounding box center [966, 299] width 207 height 245
click at [1176, 124] on img at bounding box center [1179, 127] width 18 height 13
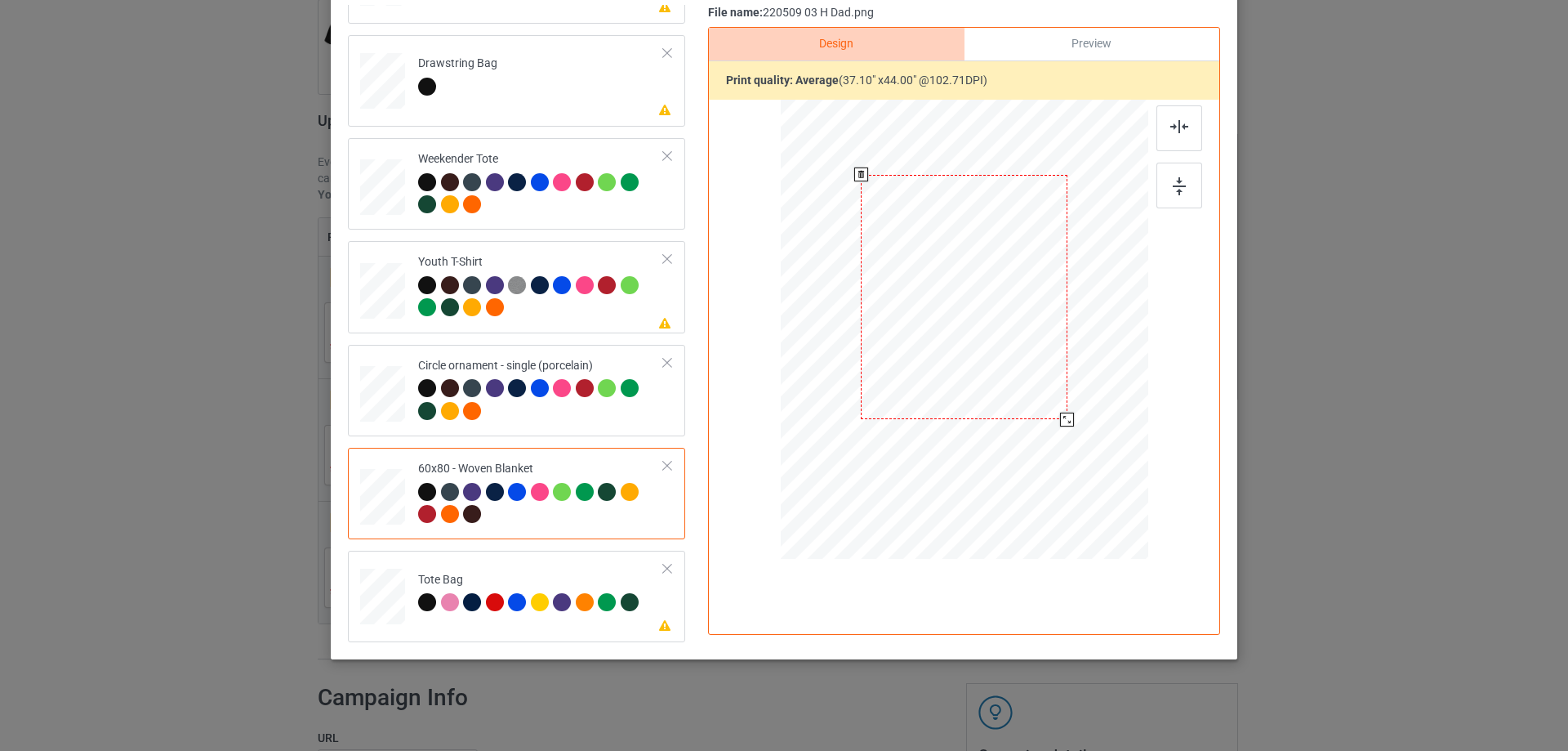
scroll to position [0, 0]
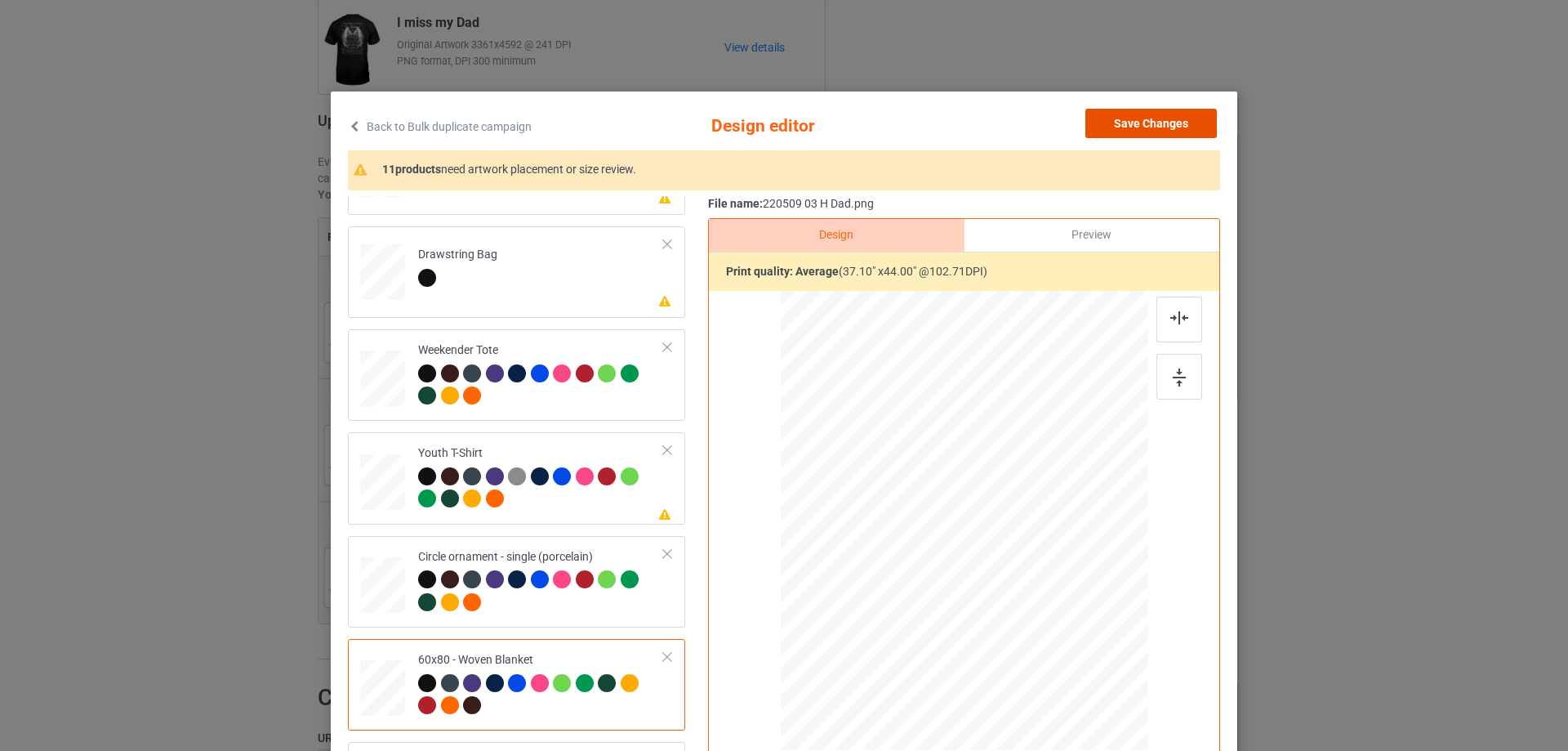
click at [1135, 125] on button "Save Changes" at bounding box center [1151, 123] width 131 height 30
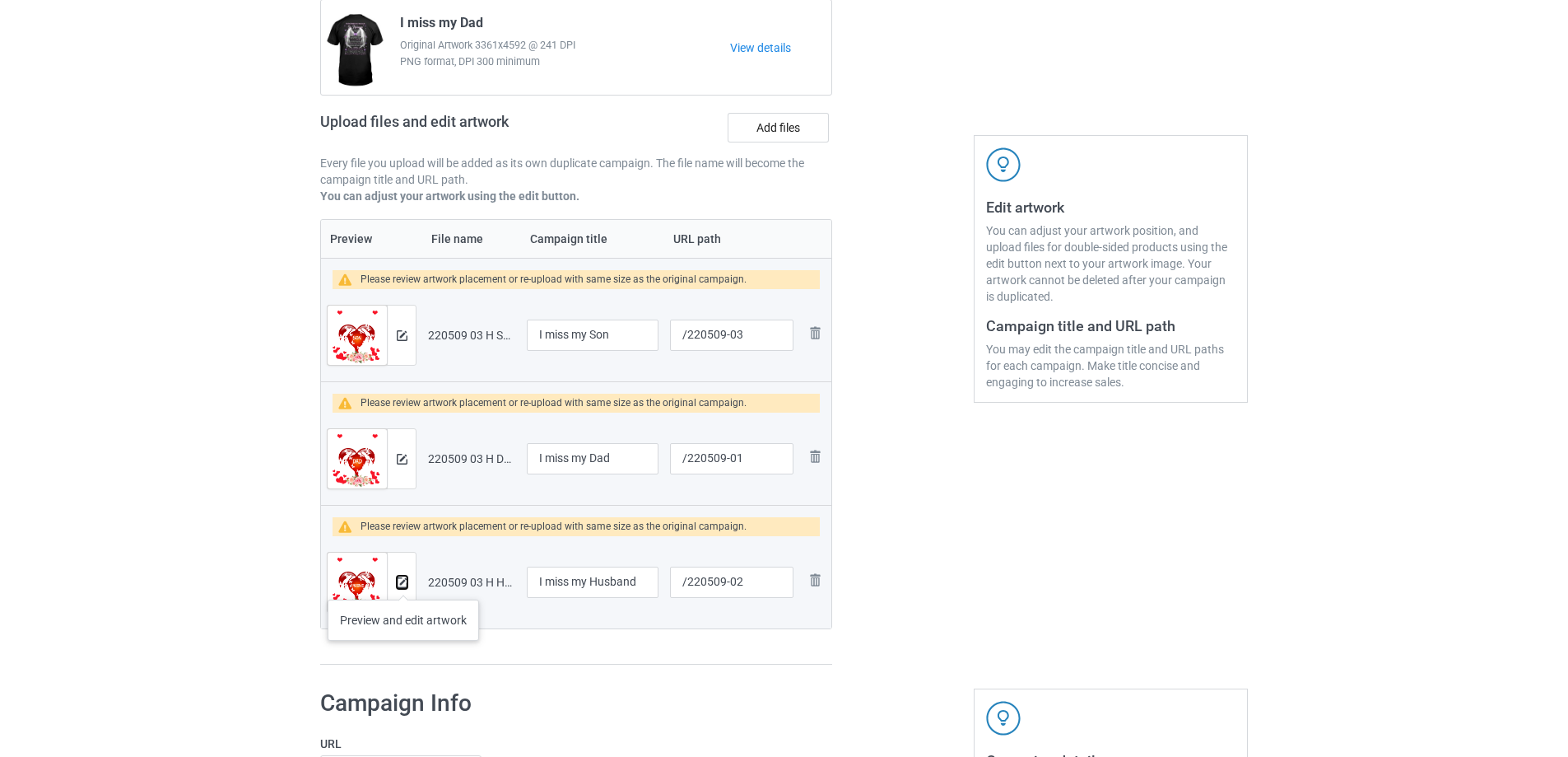
click at [403, 583] on img at bounding box center [402, 583] width 11 height 11
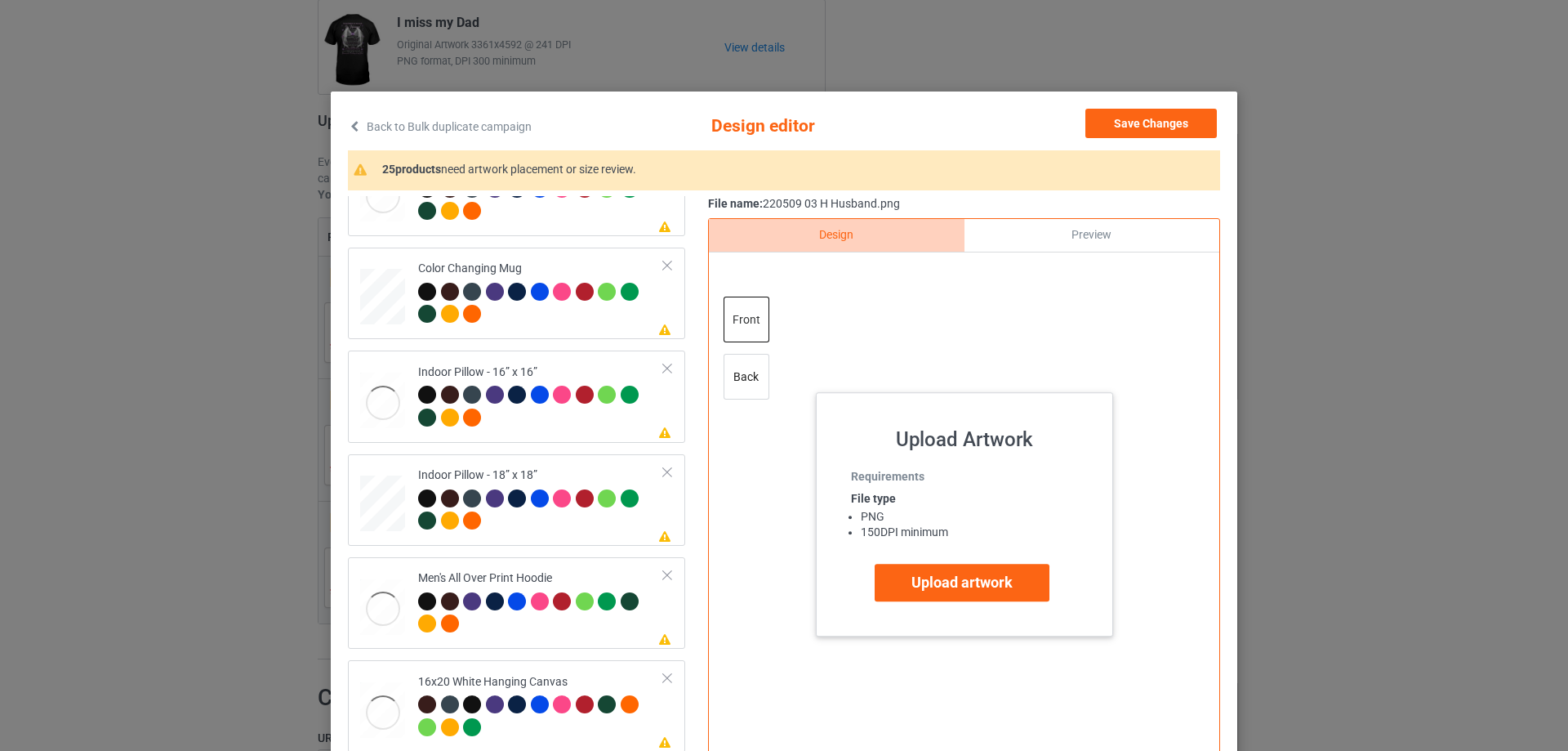
scroll to position [654, 0]
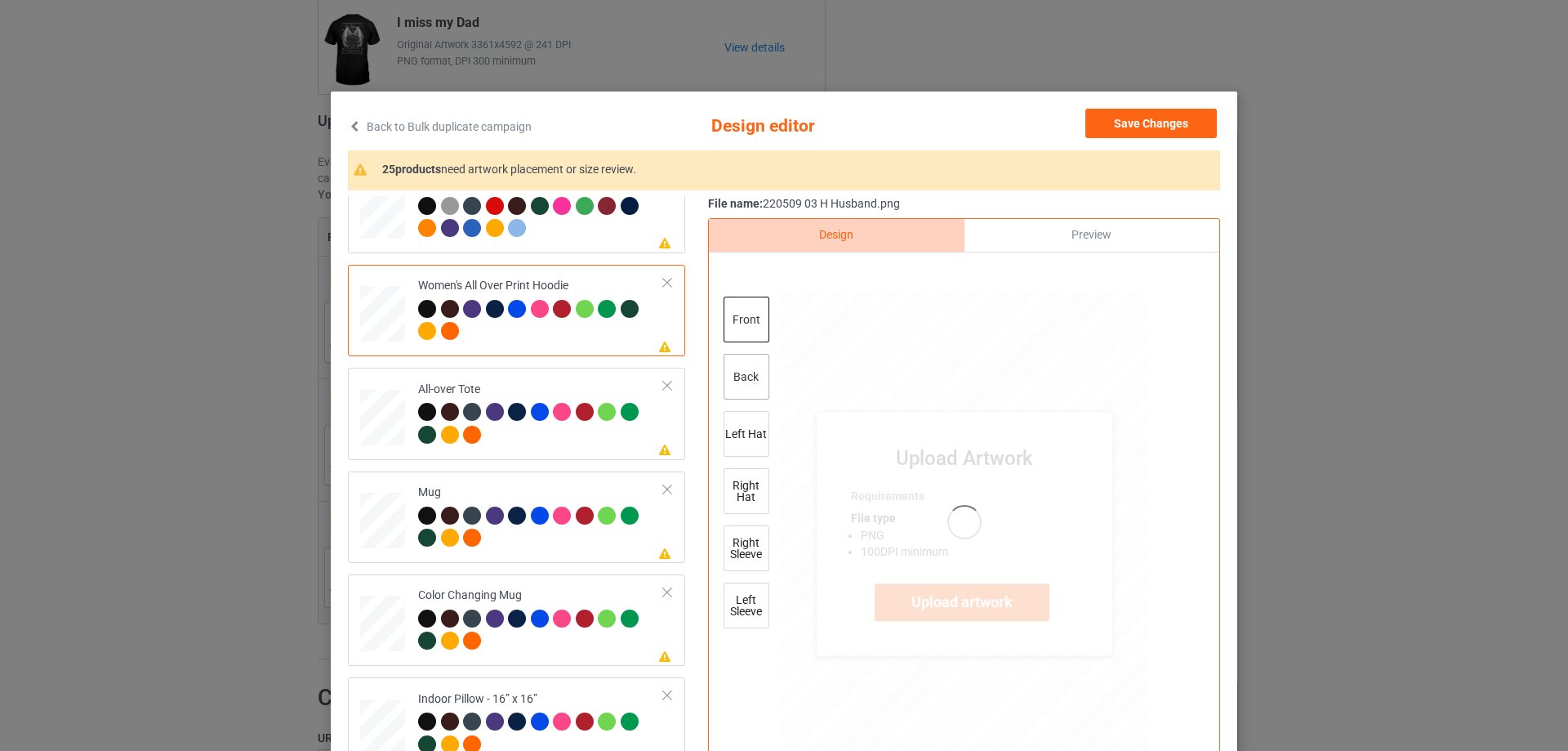
click at [743, 386] on div "back" at bounding box center [746, 376] width 46 height 46
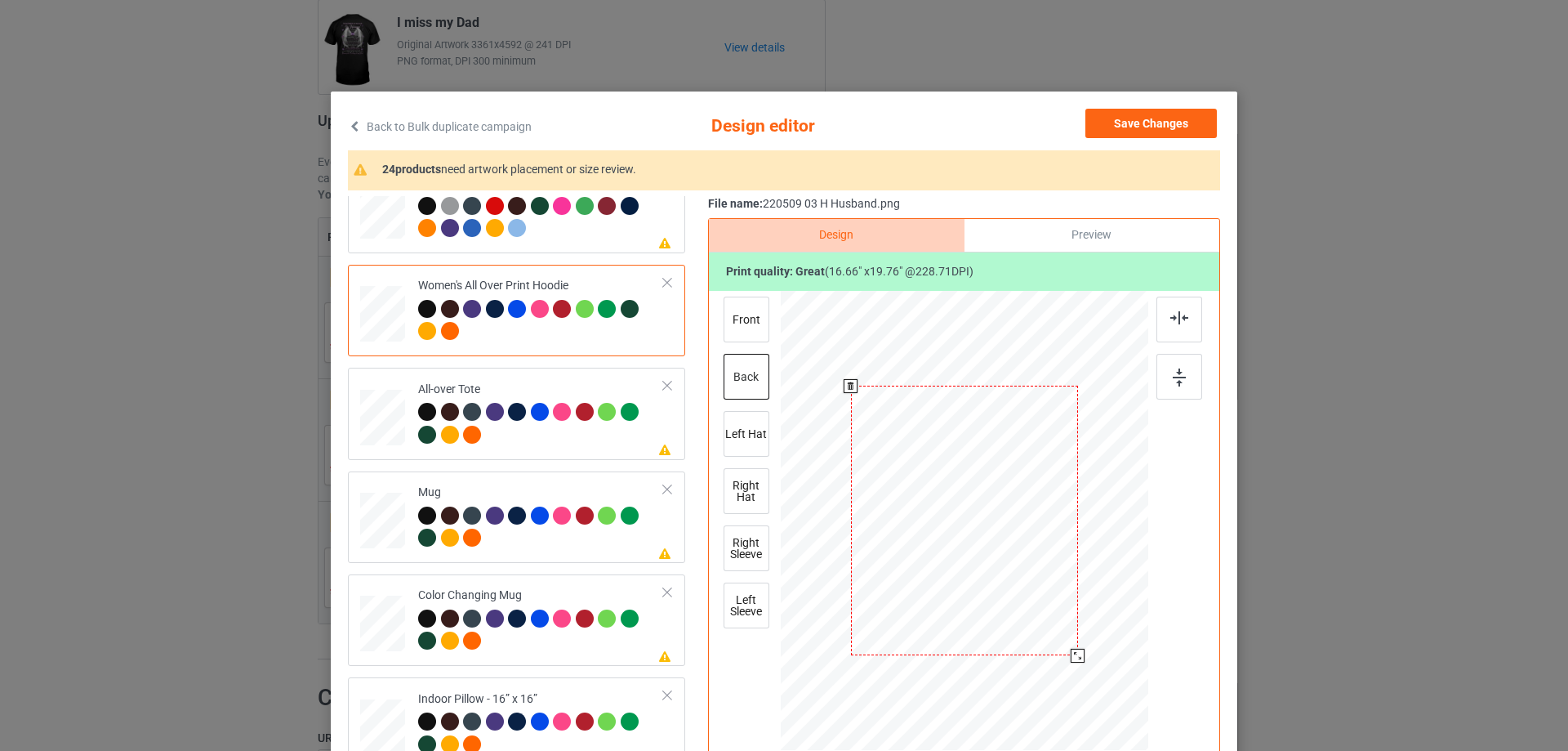
click at [1071, 661] on div at bounding box center [1077, 655] width 13 height 13
drag, startPoint x: 361, startPoint y: 423, endPoint x: 380, endPoint y: 423, distance: 19.0
drag, startPoint x: 1067, startPoint y: 655, endPoint x: 1071, endPoint y: 663, distance: 8.9
click at [1071, 658] on div at bounding box center [1074, 651] width 13 height 13
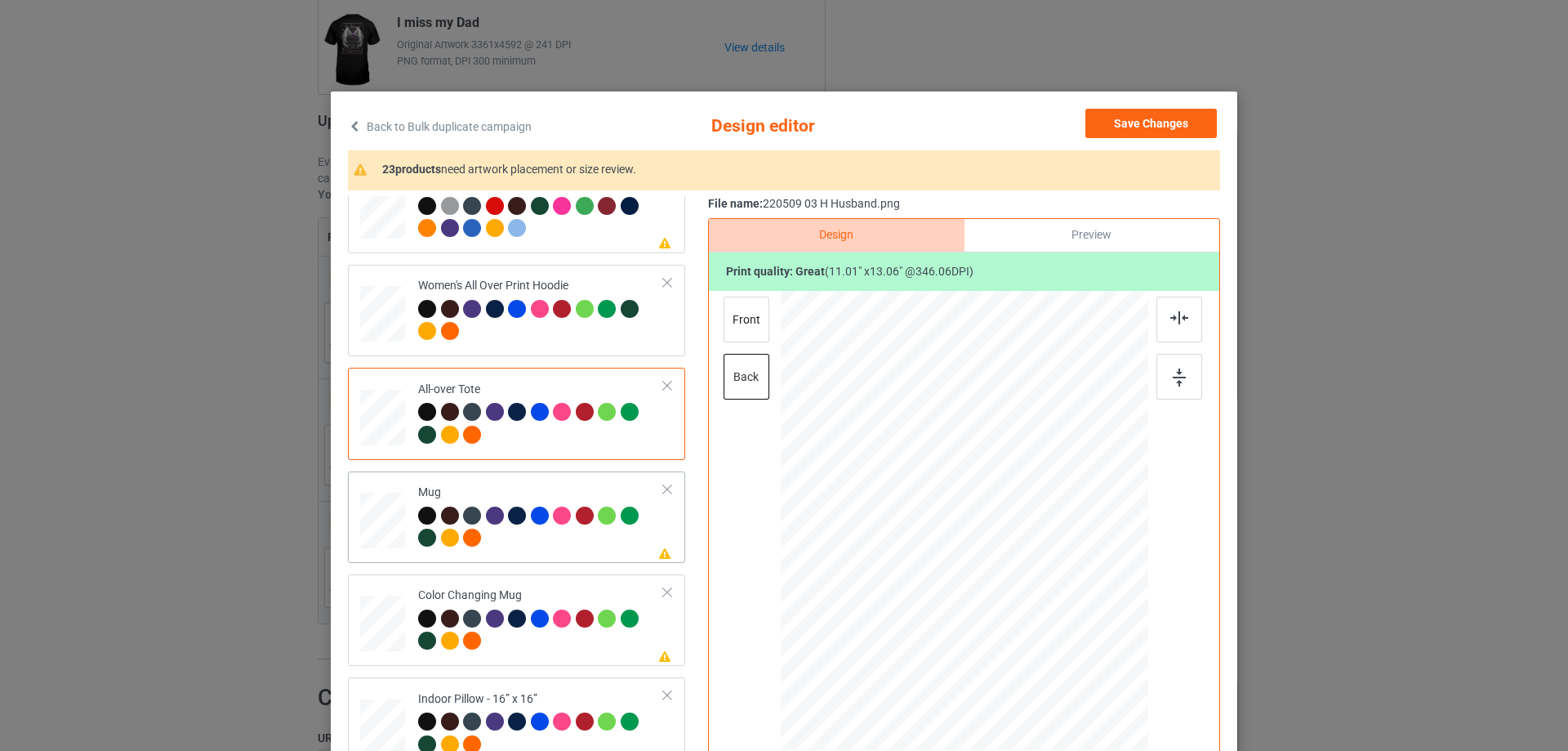
drag, startPoint x: 1066, startPoint y: 654, endPoint x: 1028, endPoint y: 583, distance: 80.5
click at [1028, 583] on div at bounding box center [964, 520] width 368 height 153
drag, startPoint x: 924, startPoint y: 538, endPoint x: 1026, endPoint y: 540, distance: 102.0
click at [1026, 540] on div at bounding box center [1065, 522] width 120 height 142
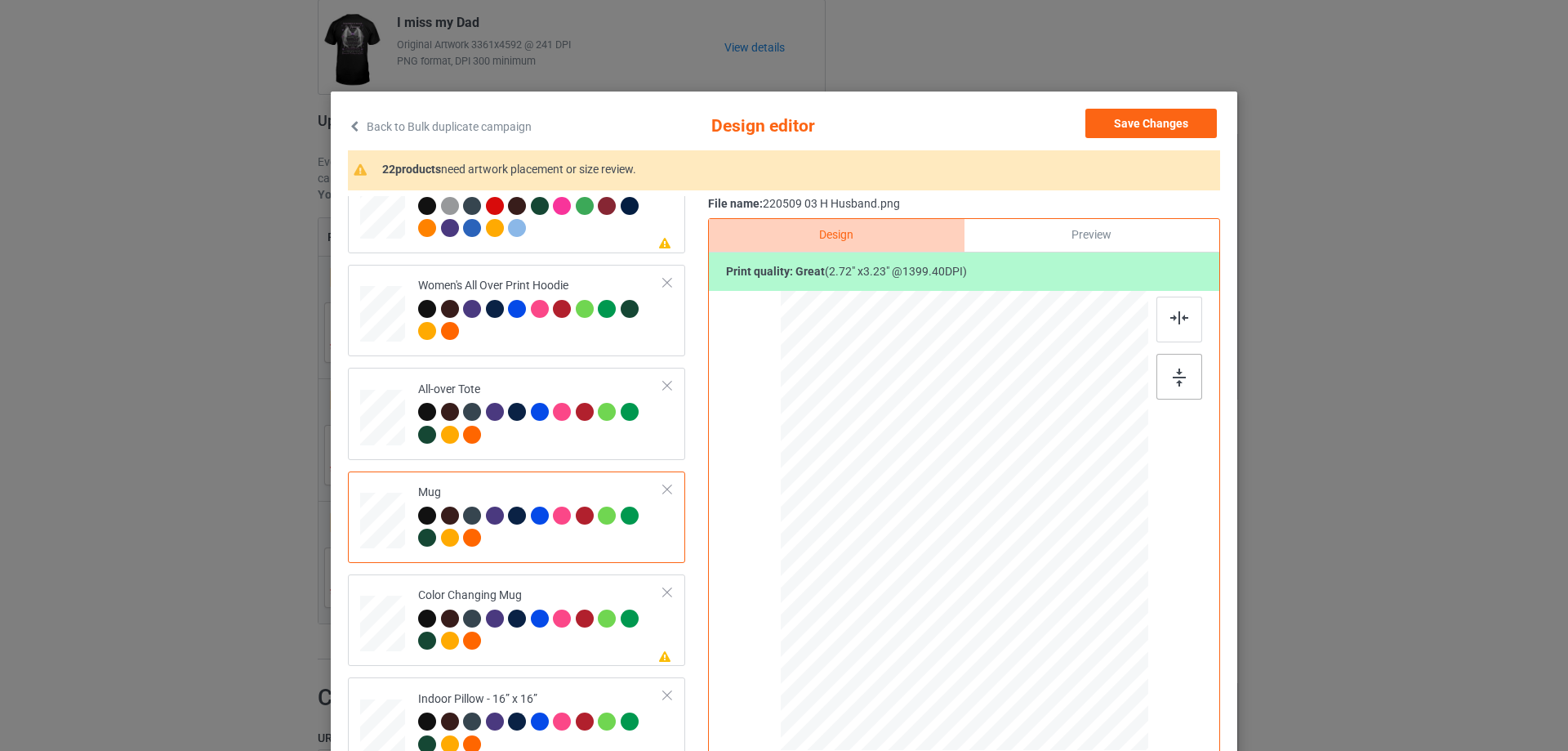
click at [1163, 382] on div at bounding box center [1179, 376] width 46 height 46
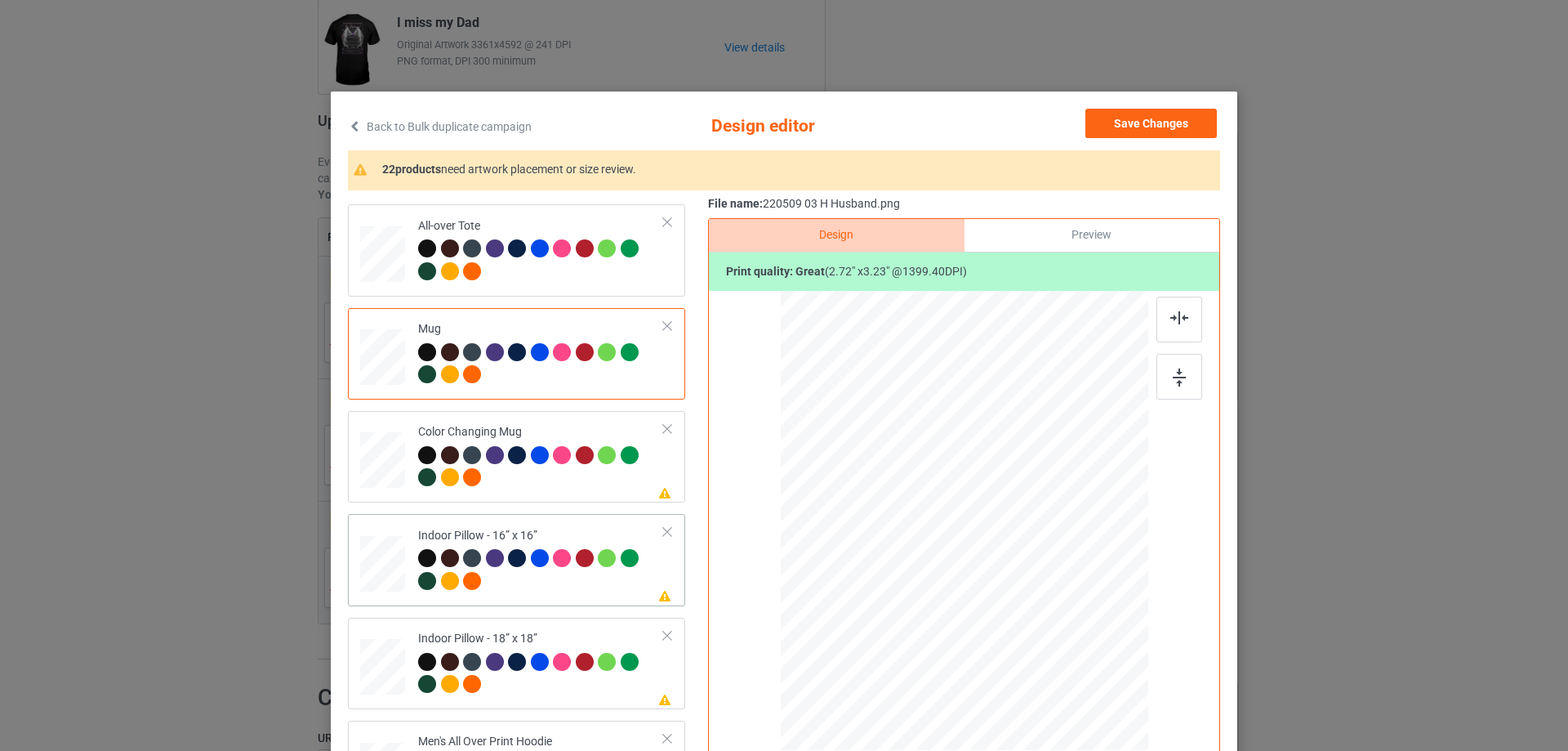
click at [1071, 643] on div at bounding box center [1069, 646] width 13 height 13
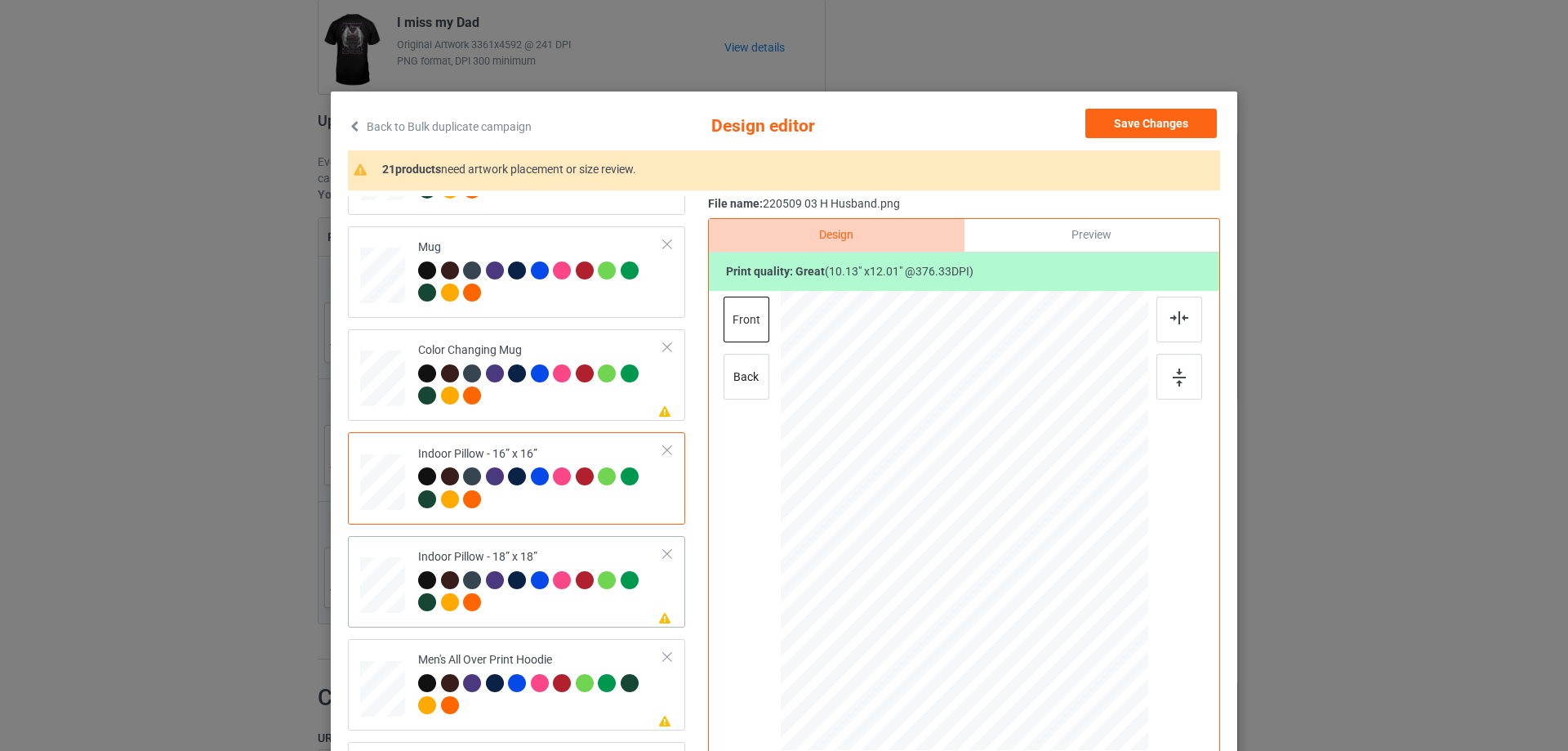
click at [1065, 649] on div at bounding box center [1072, 649] width 13 height 13
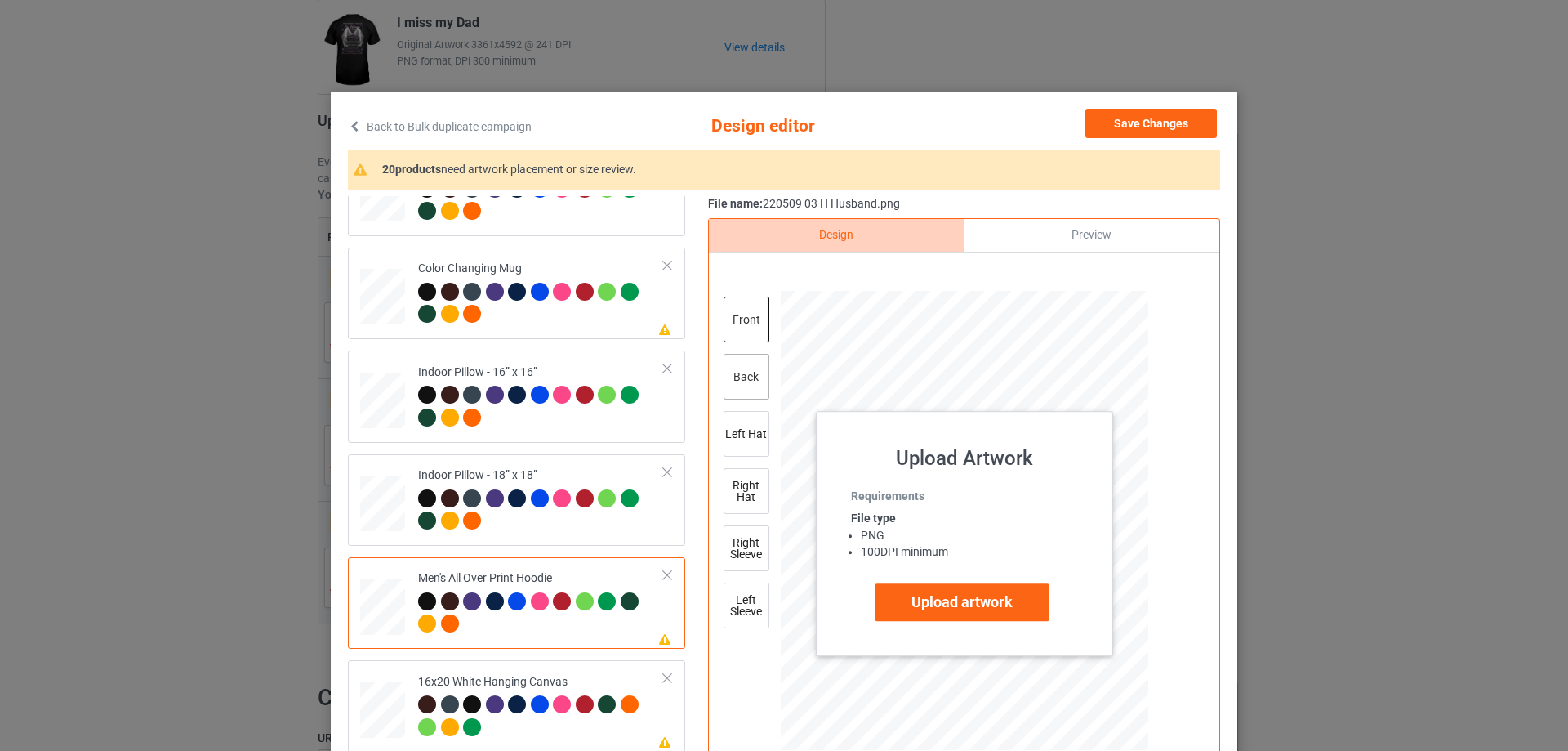
click at [727, 377] on div "back" at bounding box center [746, 376] width 46 height 46
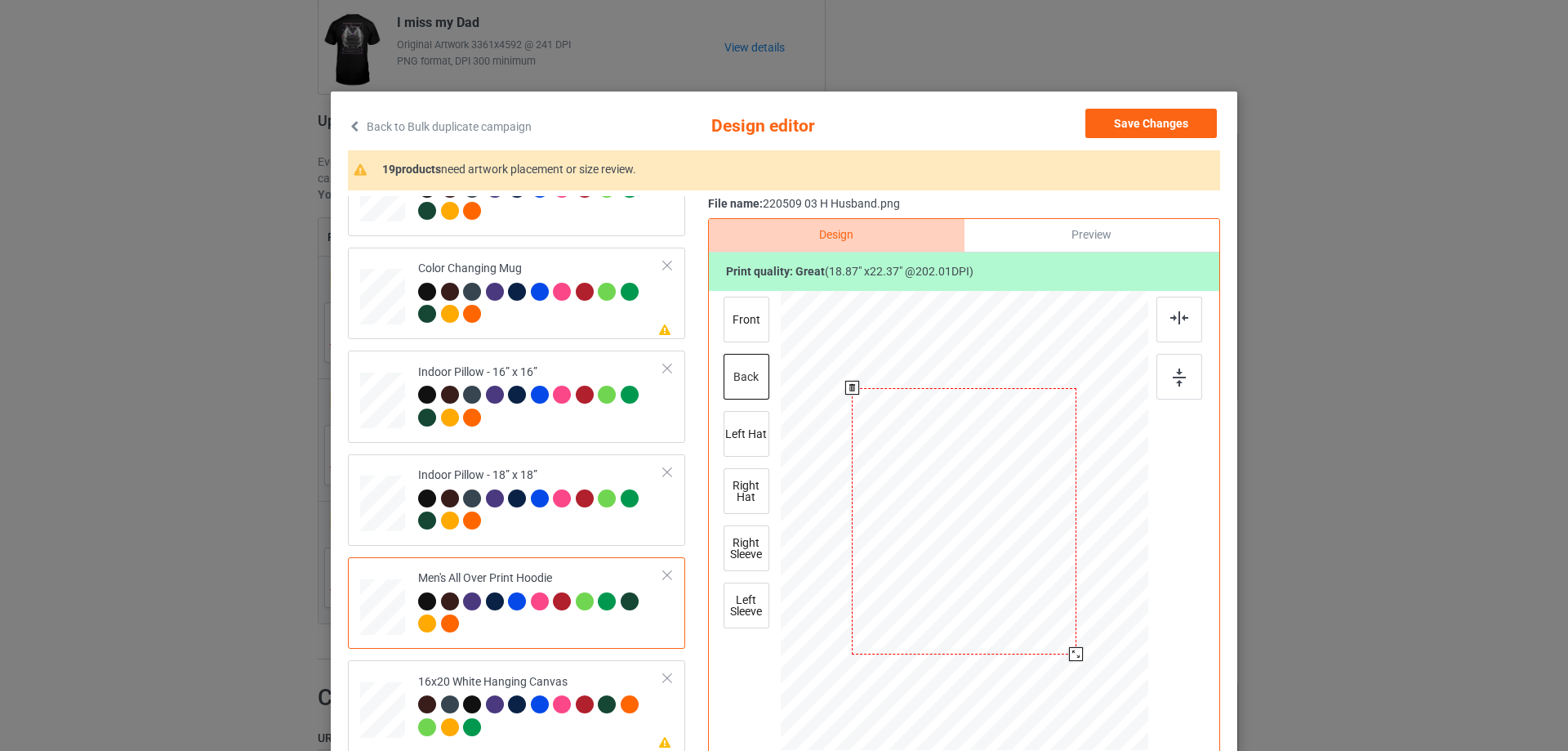
click at [1072, 654] on div at bounding box center [1075, 653] width 13 height 13
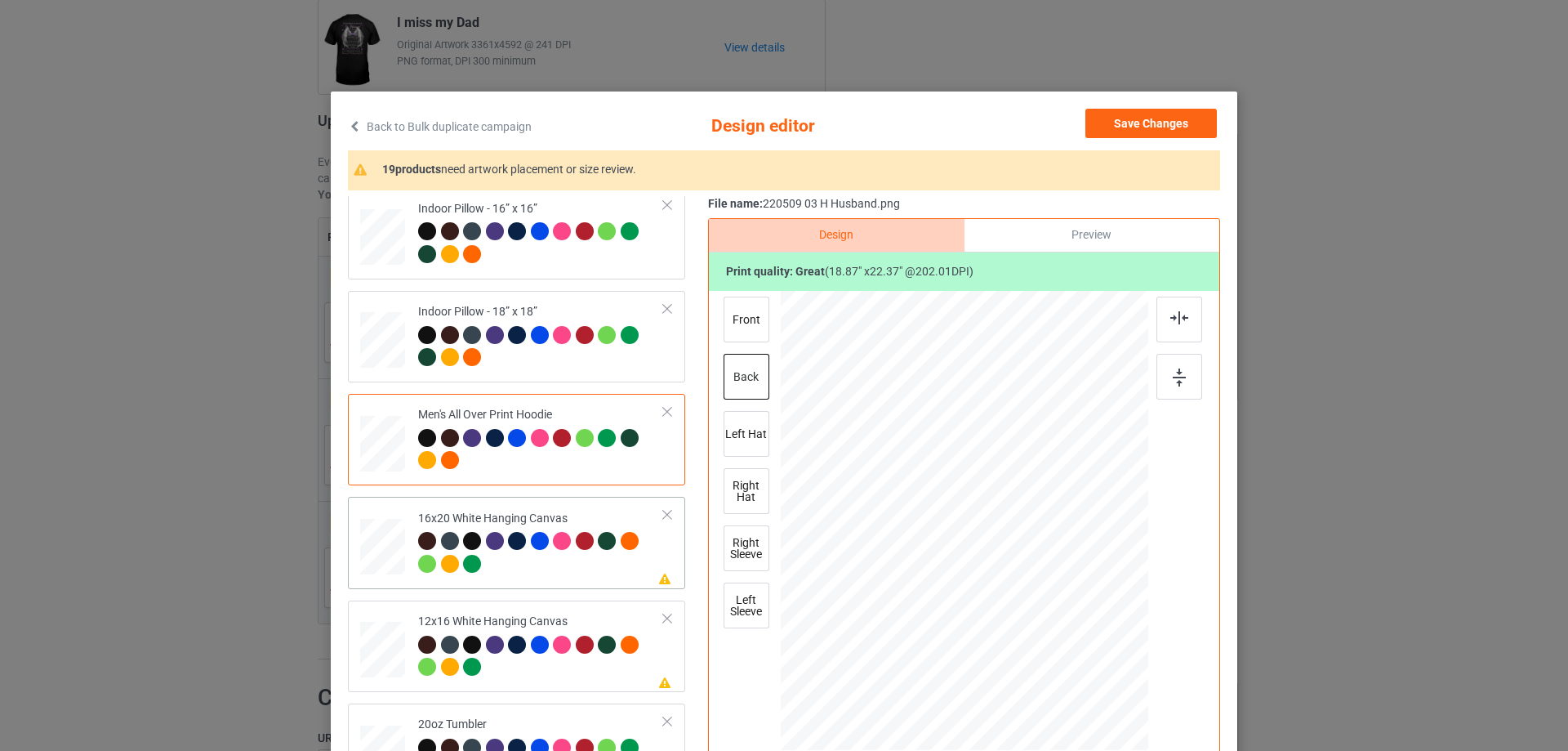
drag, startPoint x: 1066, startPoint y: 657, endPoint x: 1099, endPoint y: 749, distance: 97.7
click at [1099, 749] on div at bounding box center [964, 521] width 368 height 459
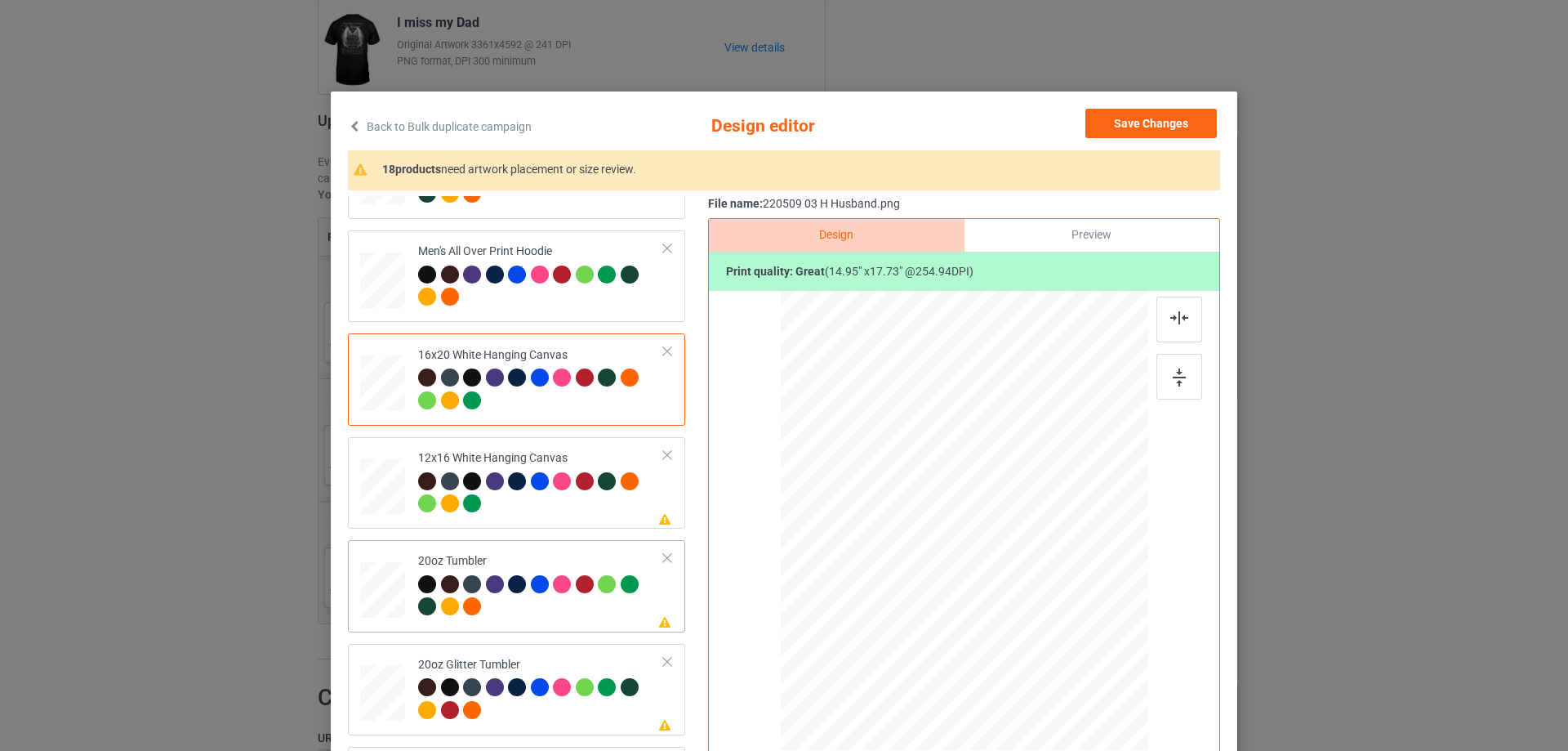
scroll to position [1389, 0]
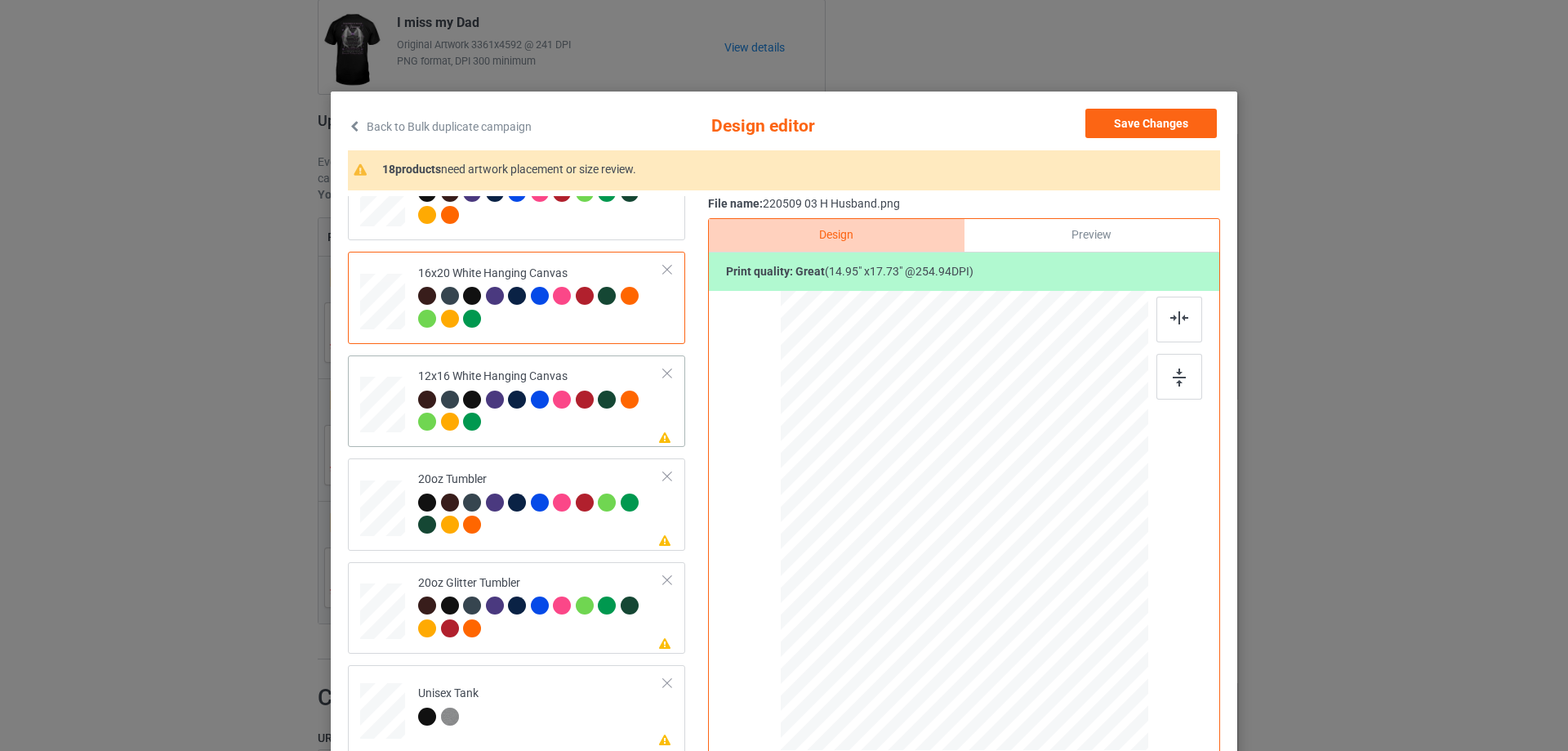
drag, startPoint x: 385, startPoint y: 414, endPoint x: 468, endPoint y: 421, distance: 83.3
drag, startPoint x: 1062, startPoint y: 642, endPoint x: 519, endPoint y: 499, distance: 561.5
click at [1095, 715] on div at bounding box center [964, 520] width 345 height 460
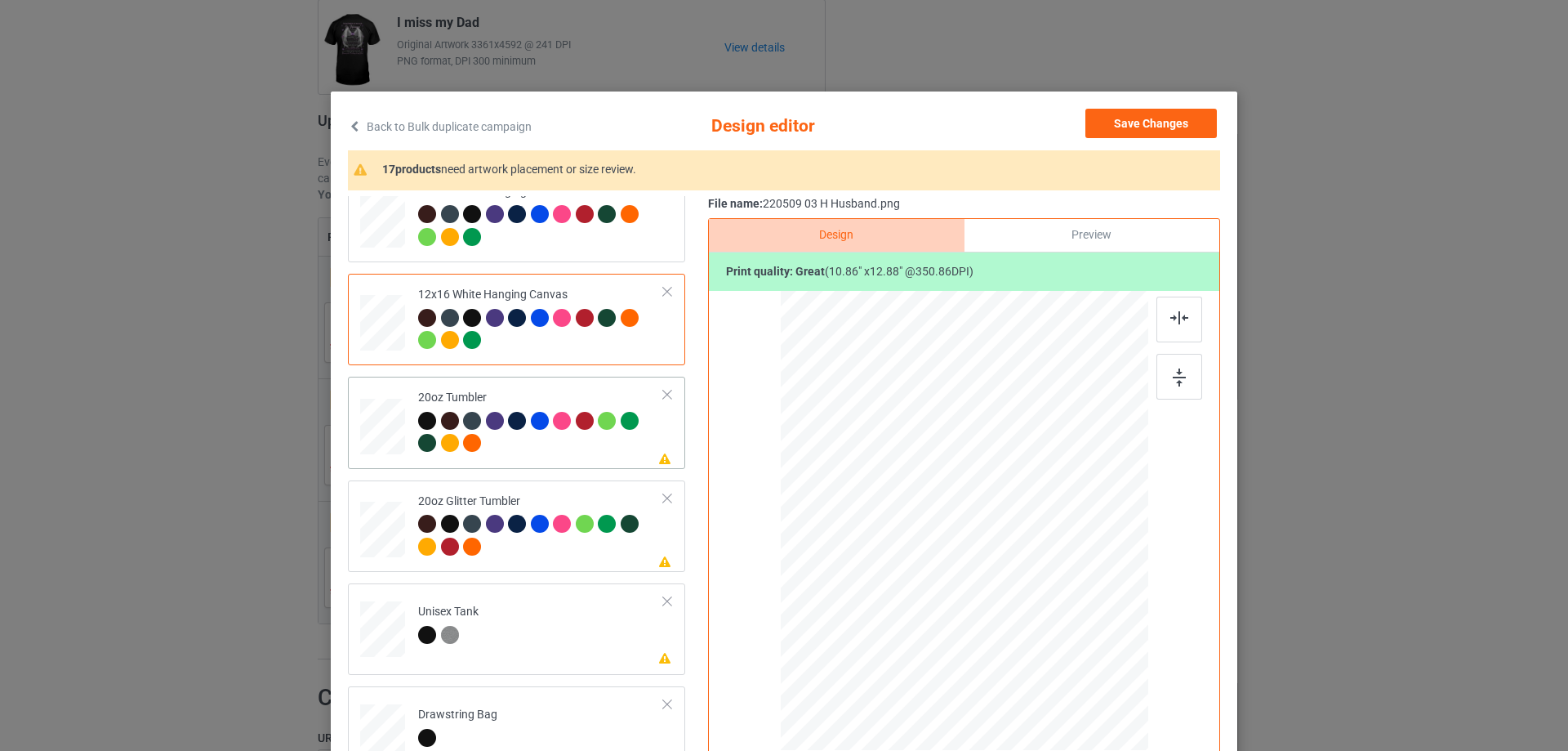
drag, startPoint x: 1059, startPoint y: 648, endPoint x: 1011, endPoint y: 586, distance: 78.4
click at [1027, 597] on div at bounding box center [1033, 603] width 13 height 13
click at [889, 576] on div at bounding box center [881, 519] width 132 height 156
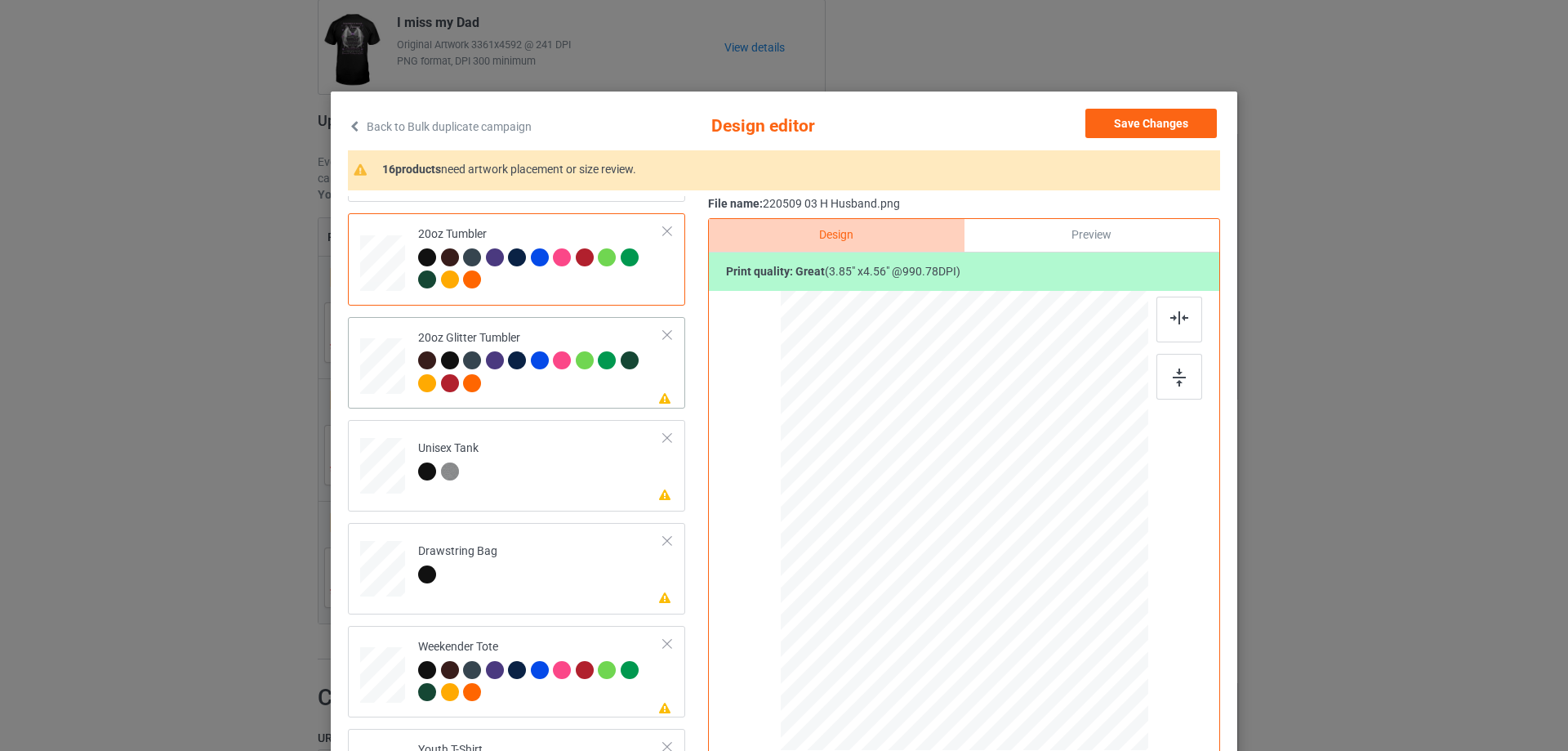
drag, startPoint x: 1065, startPoint y: 645, endPoint x: 935, endPoint y: 566, distance: 152.1
click at [1025, 603] on div at bounding box center [1031, 600] width 13 height 13
drag, startPoint x: 935, startPoint y: 566, endPoint x: 911, endPoint y: 558, distance: 25.3
click at [911, 558] on div at bounding box center [880, 502] width 133 height 158
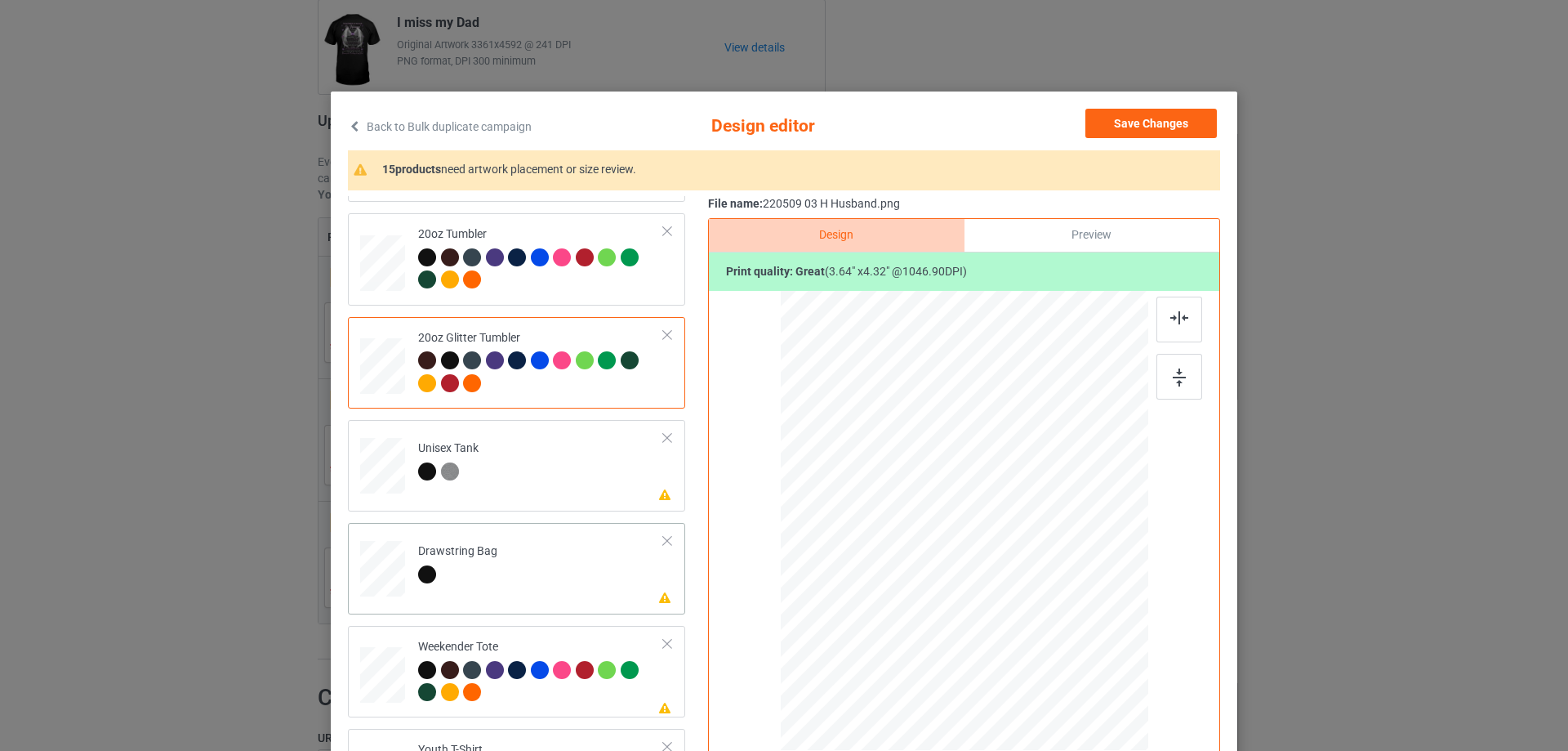
scroll to position [1797, 0]
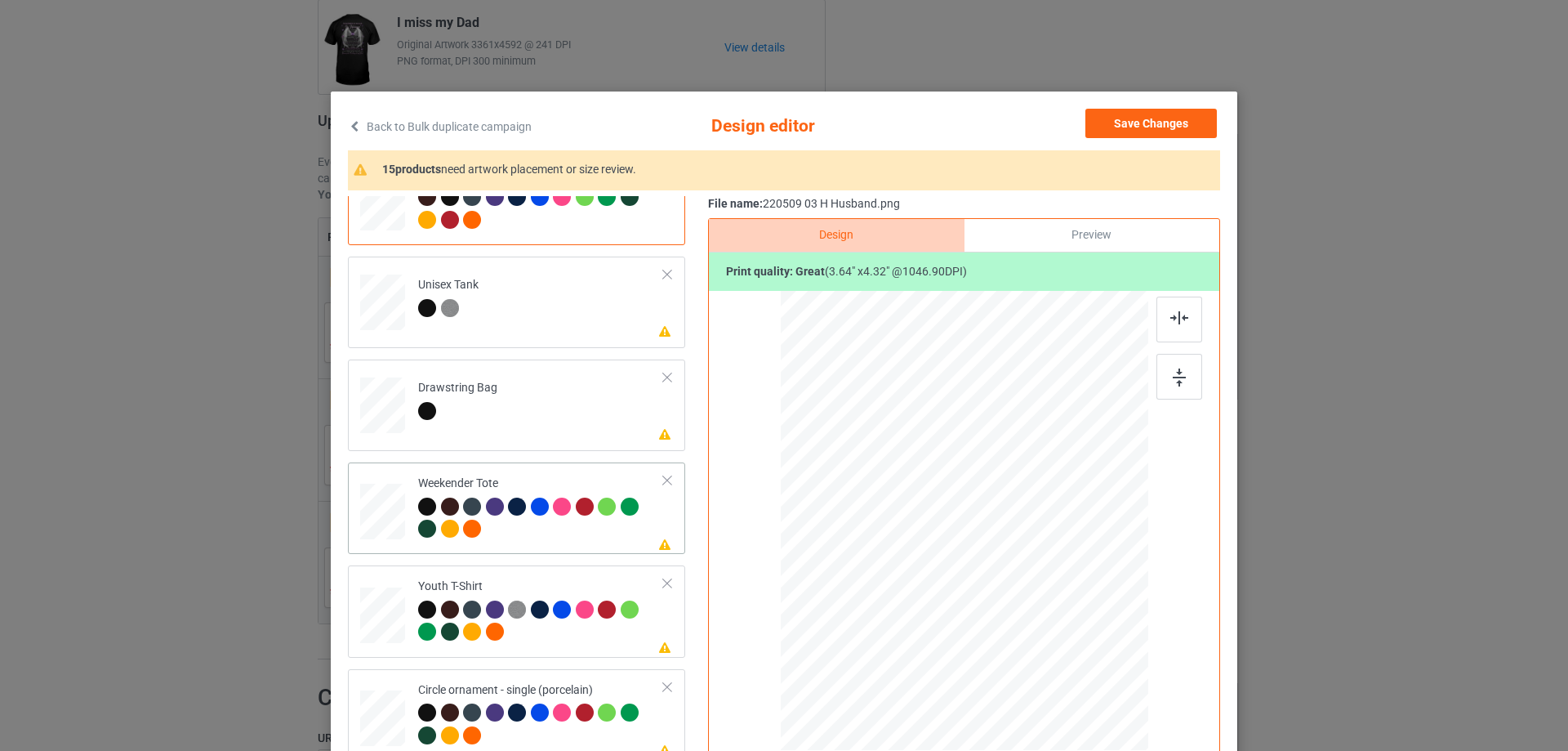
drag, startPoint x: 1066, startPoint y: 648, endPoint x: 1033, endPoint y: 605, distance: 54.2
click at [1035, 607] on div at bounding box center [1041, 612] width 13 height 13
click at [1012, 590] on div at bounding box center [963, 513] width 150 height 178
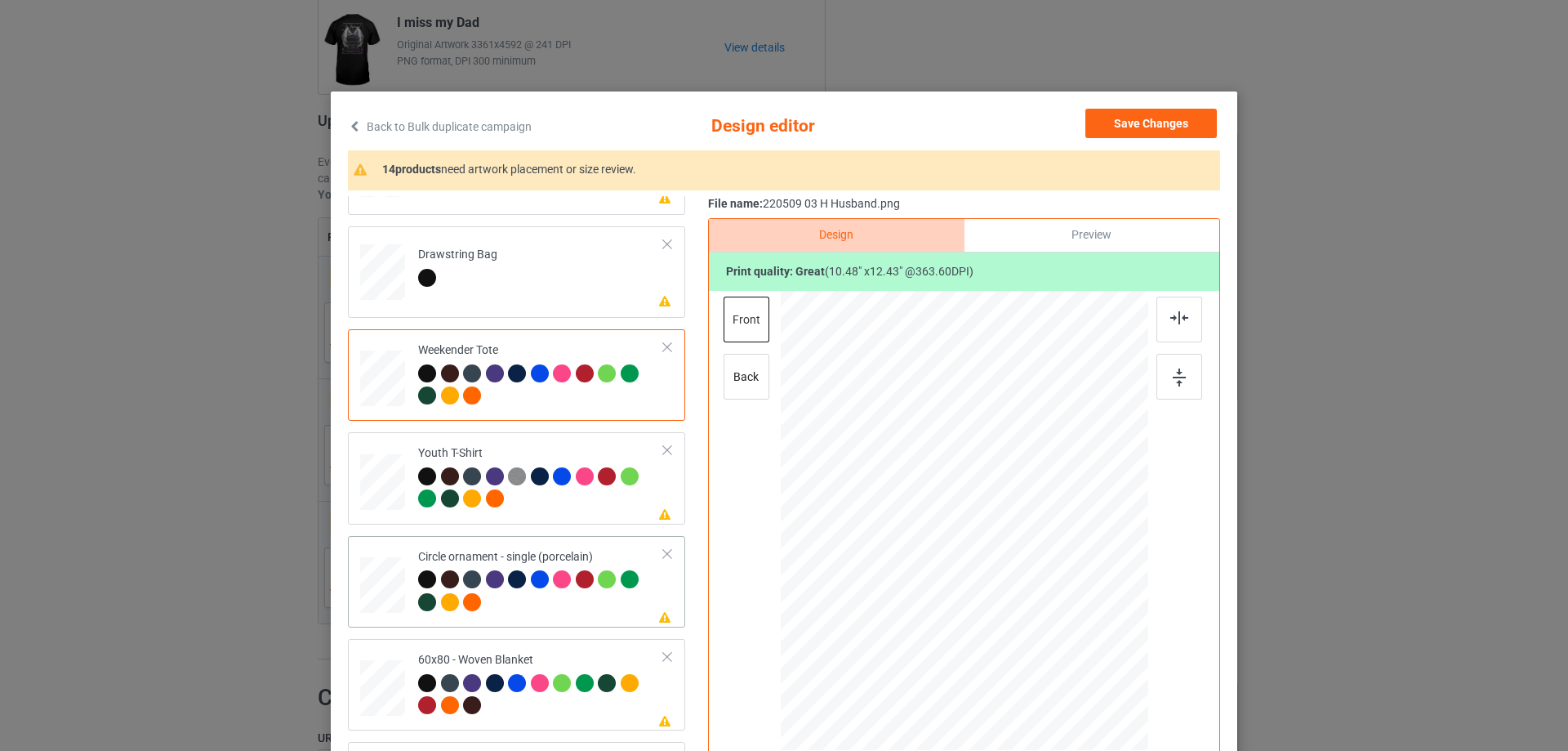
click at [992, 611] on div at bounding box center [965, 528] width 220 height 262
click at [1168, 328] on div at bounding box center [1179, 319] width 46 height 46
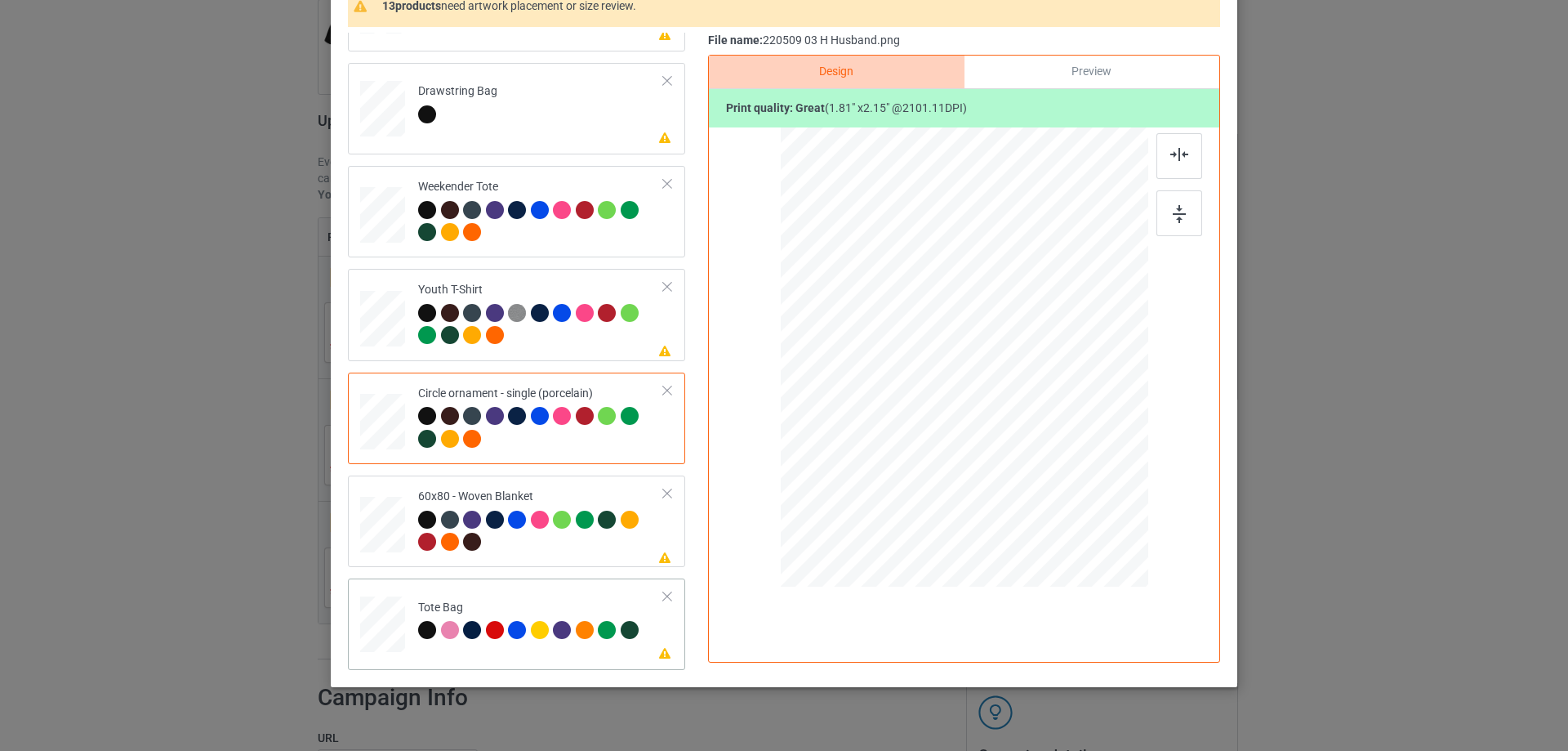
scroll to position [192, 0]
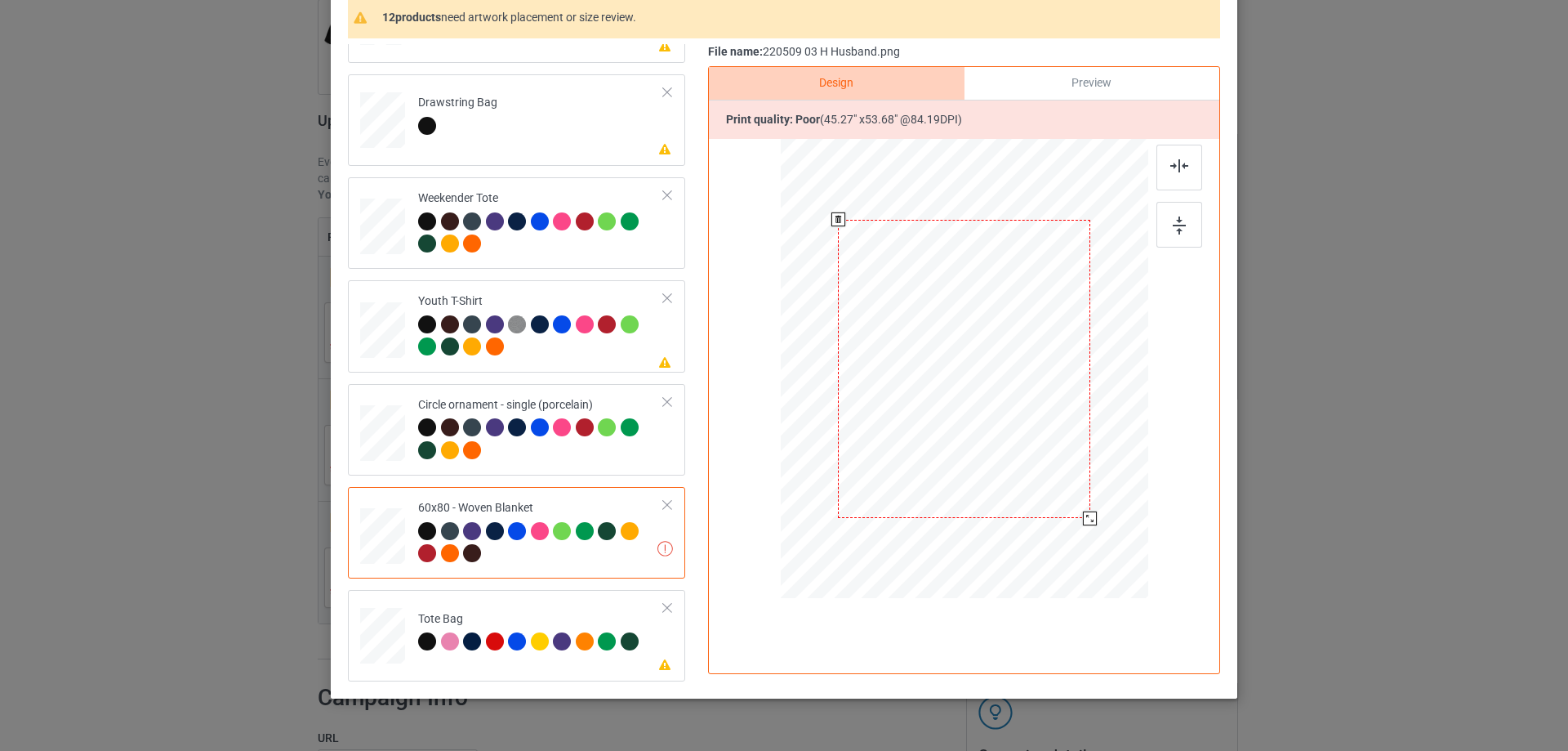
scroll to position [232, 0]
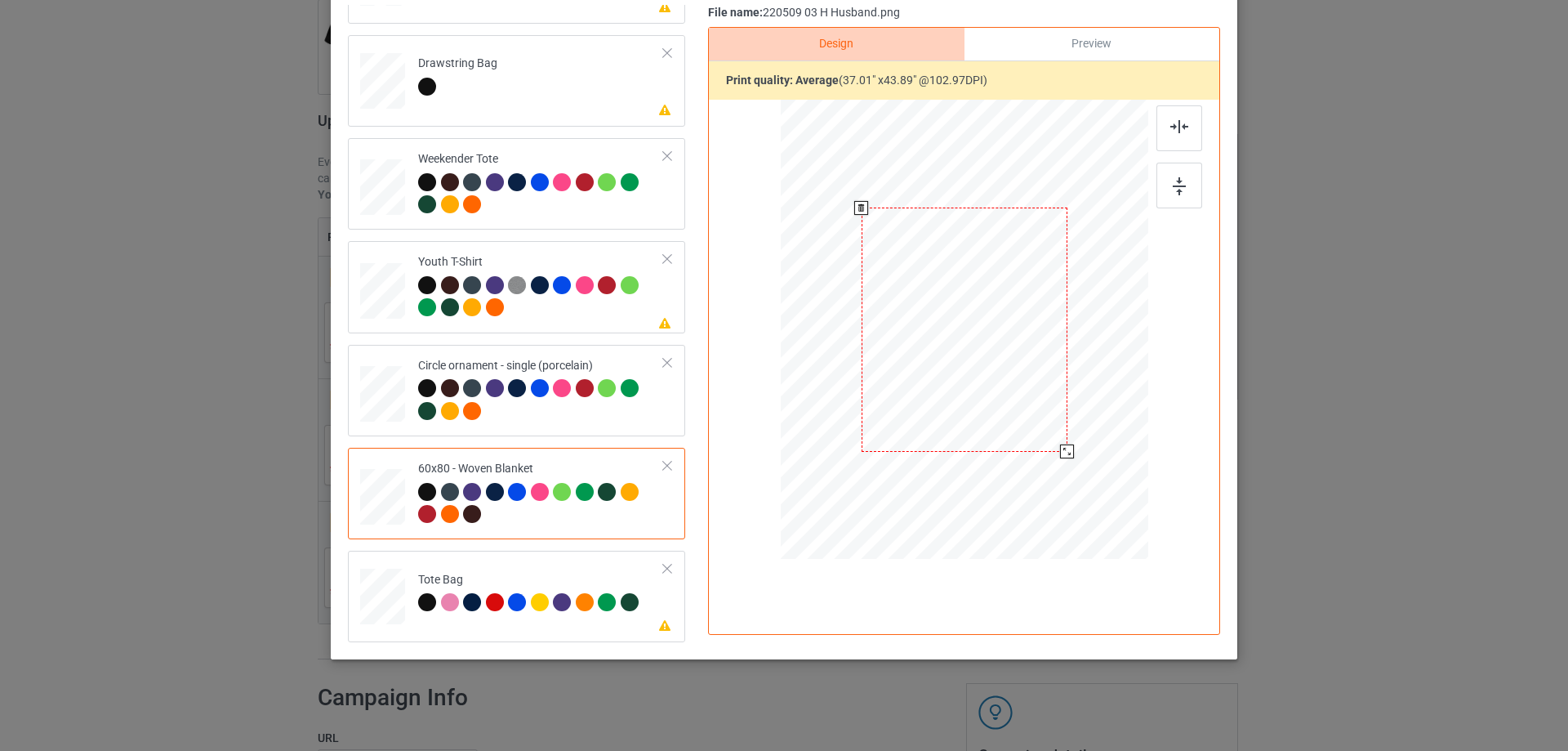
drag, startPoint x: 1056, startPoint y: 449, endPoint x: 1040, endPoint y: 449, distance: 16.0
click at [1060, 453] on div at bounding box center [1066, 451] width 13 height 13
drag, startPoint x: 993, startPoint y: 424, endPoint x: 993, endPoint y: 389, distance: 35.0
click at [993, 389] on div at bounding box center [964, 295] width 205 height 244
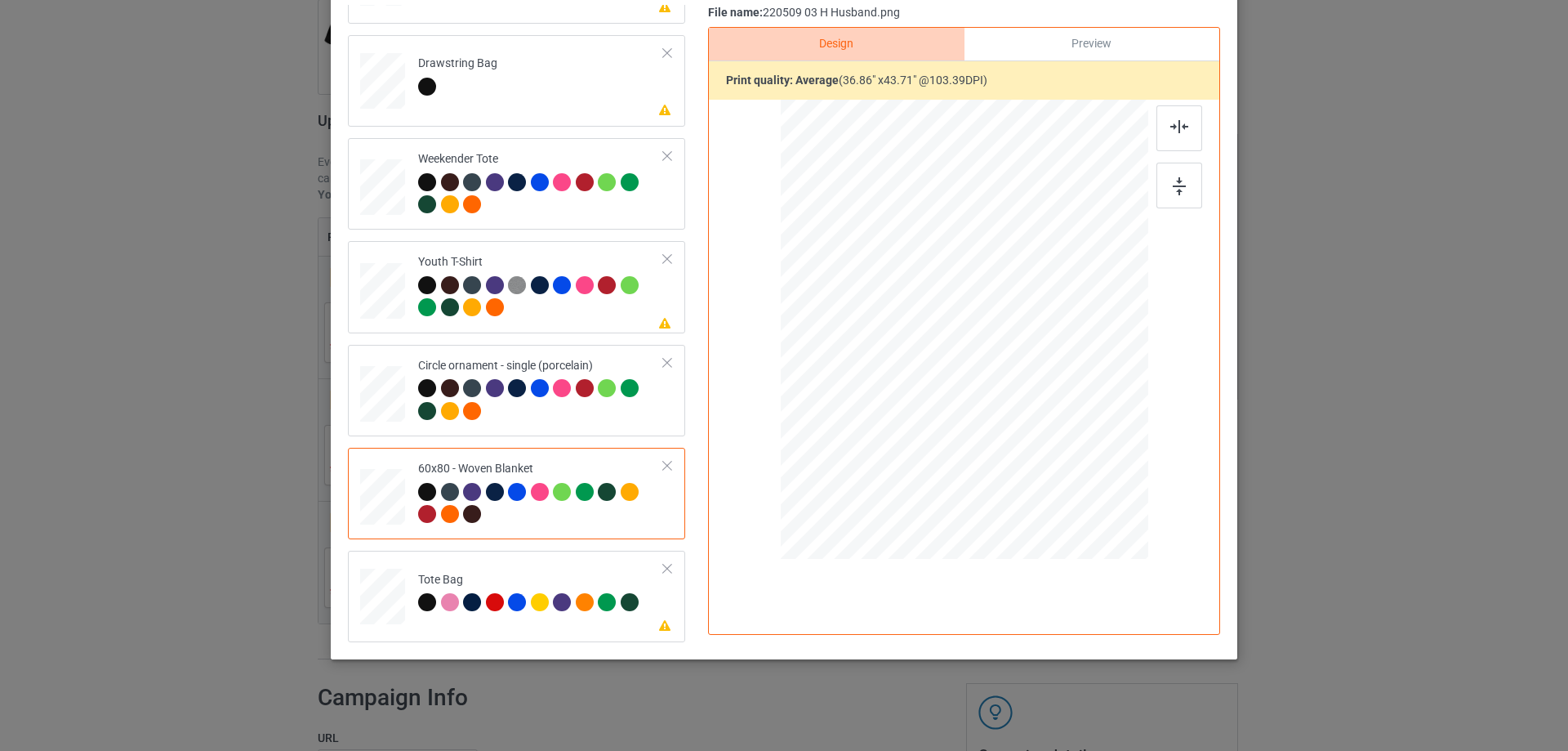
scroll to position [29, 0]
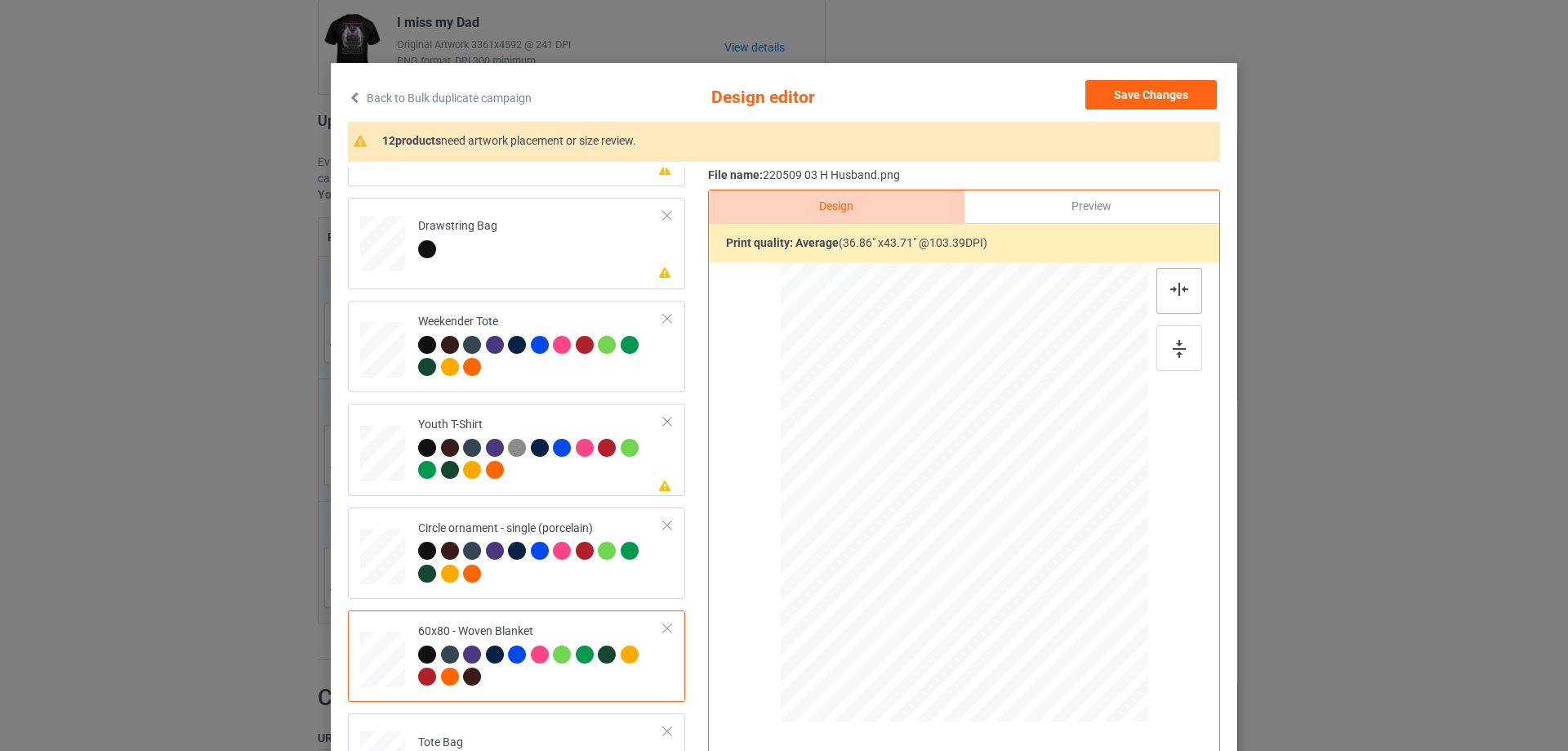
click at [1170, 297] on div at bounding box center [1179, 291] width 46 height 46
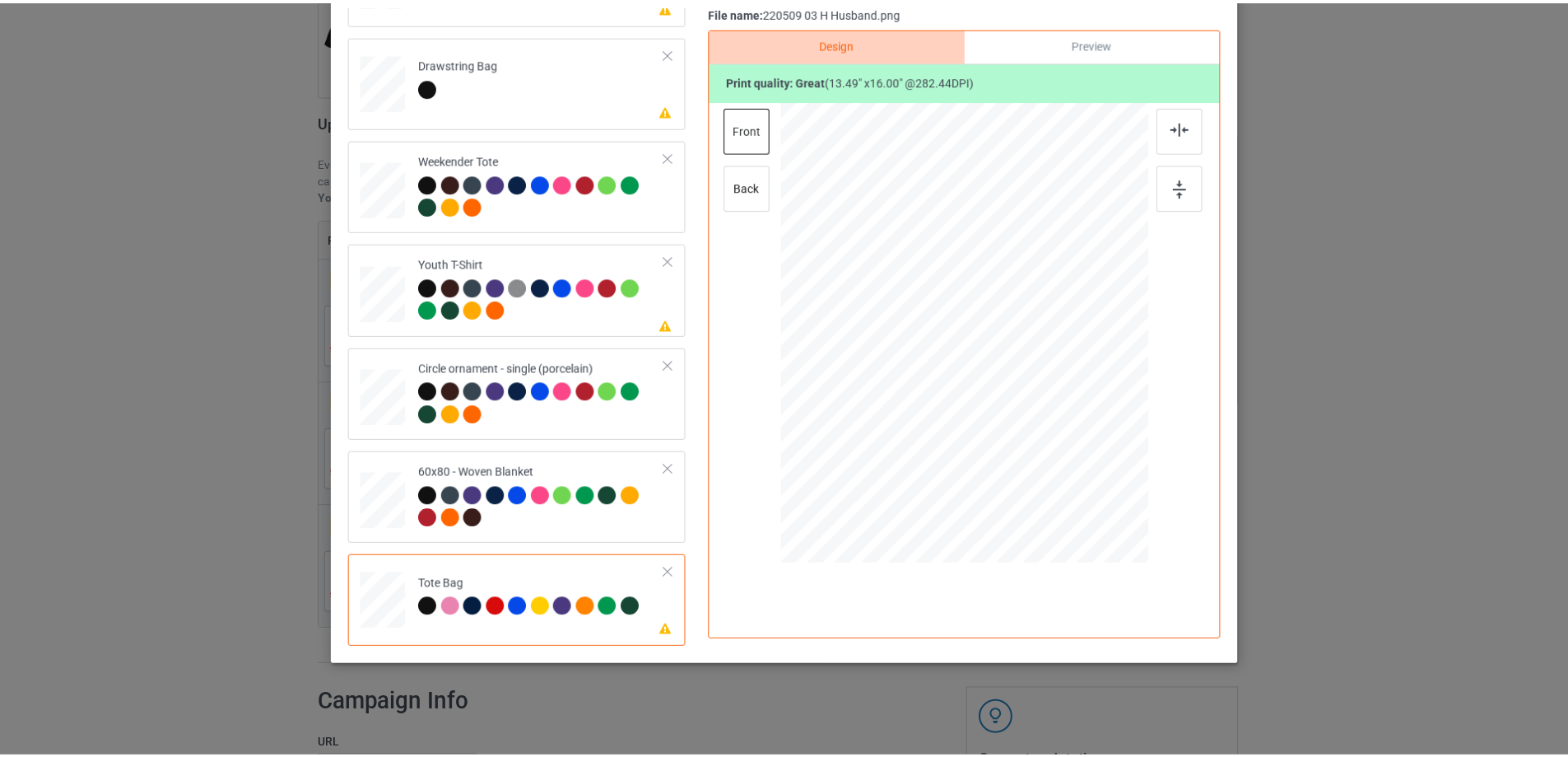
scroll to position [0, 0]
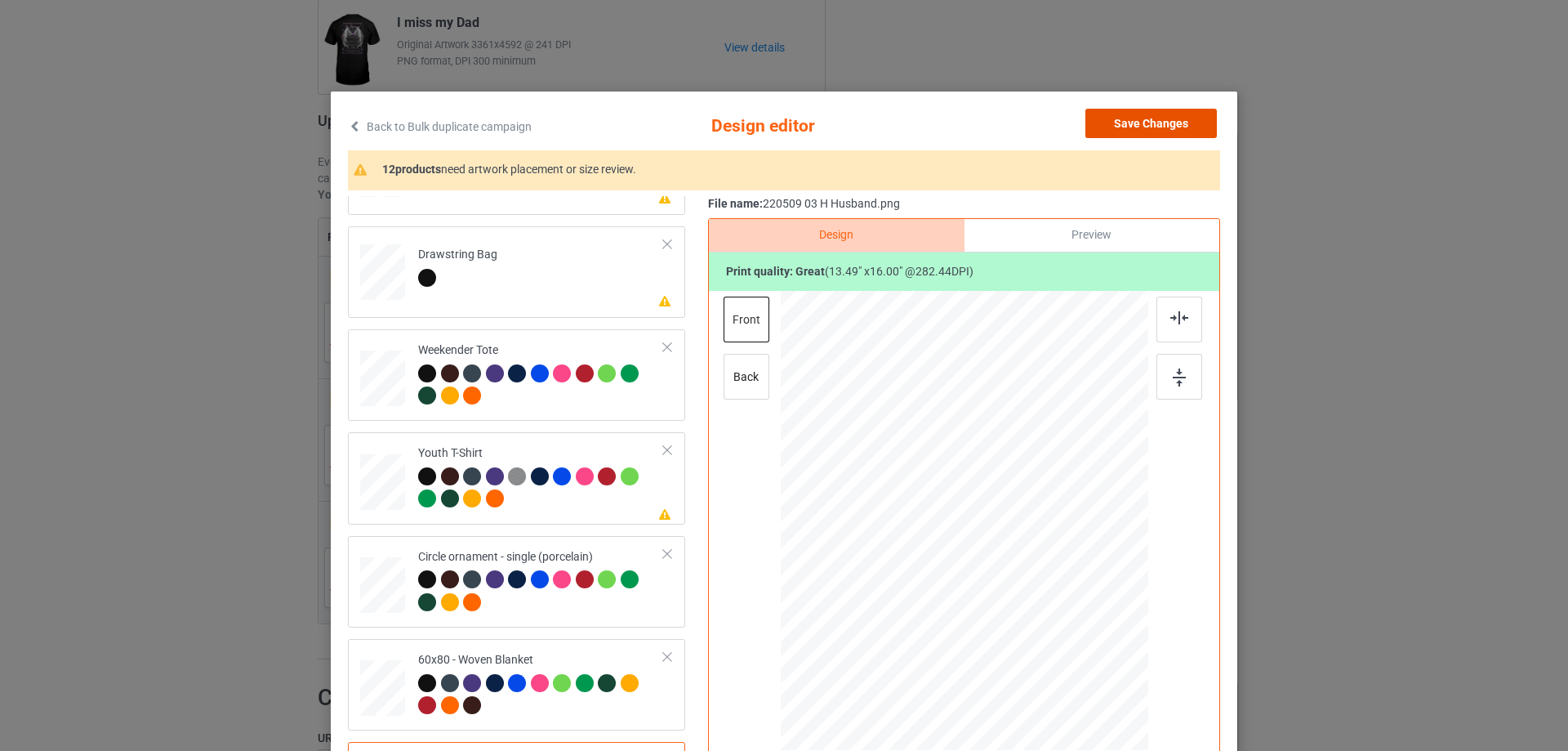
click at [1161, 117] on button "Save Changes" at bounding box center [1151, 123] width 131 height 30
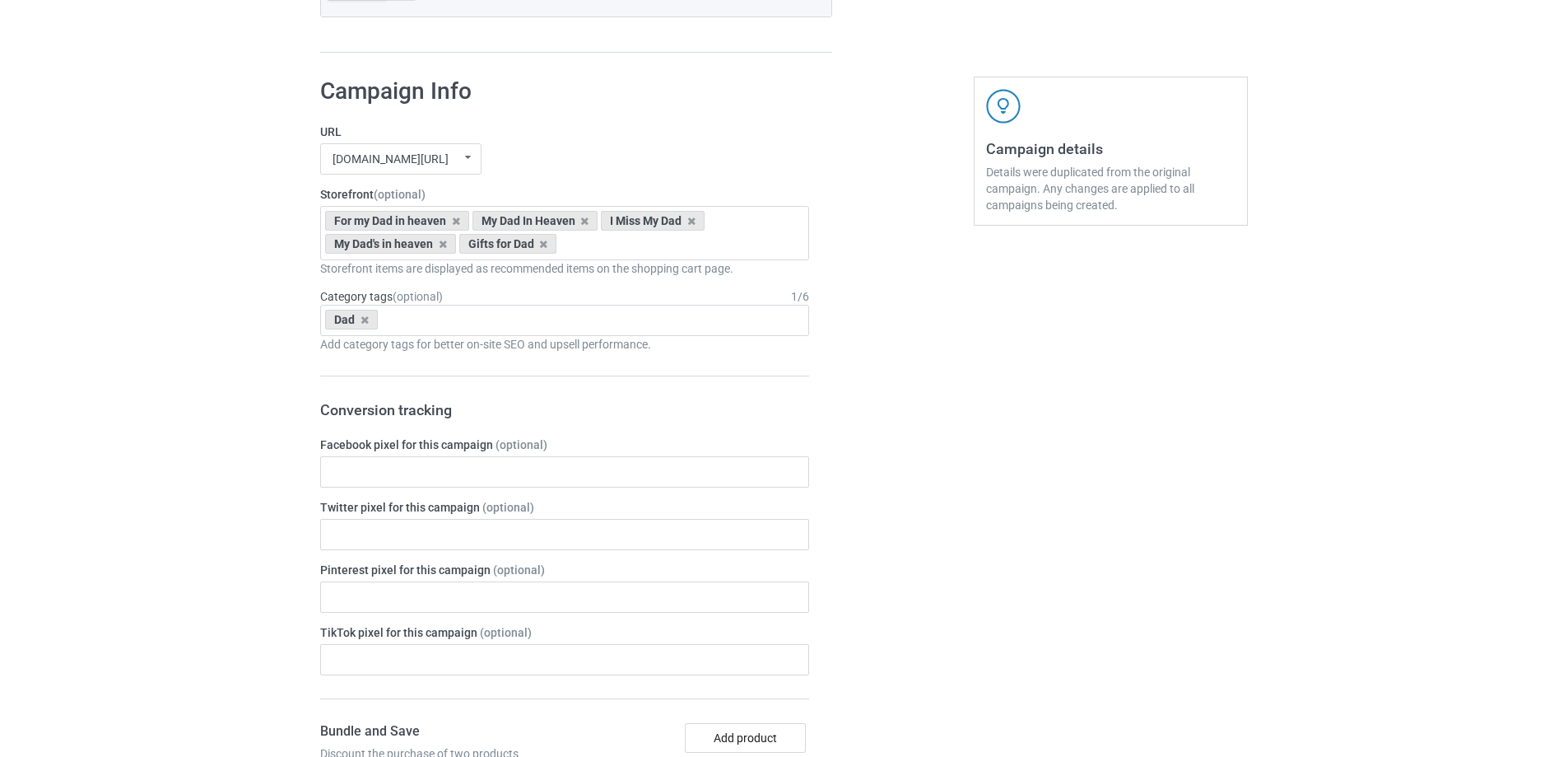
scroll to position [1642, 0]
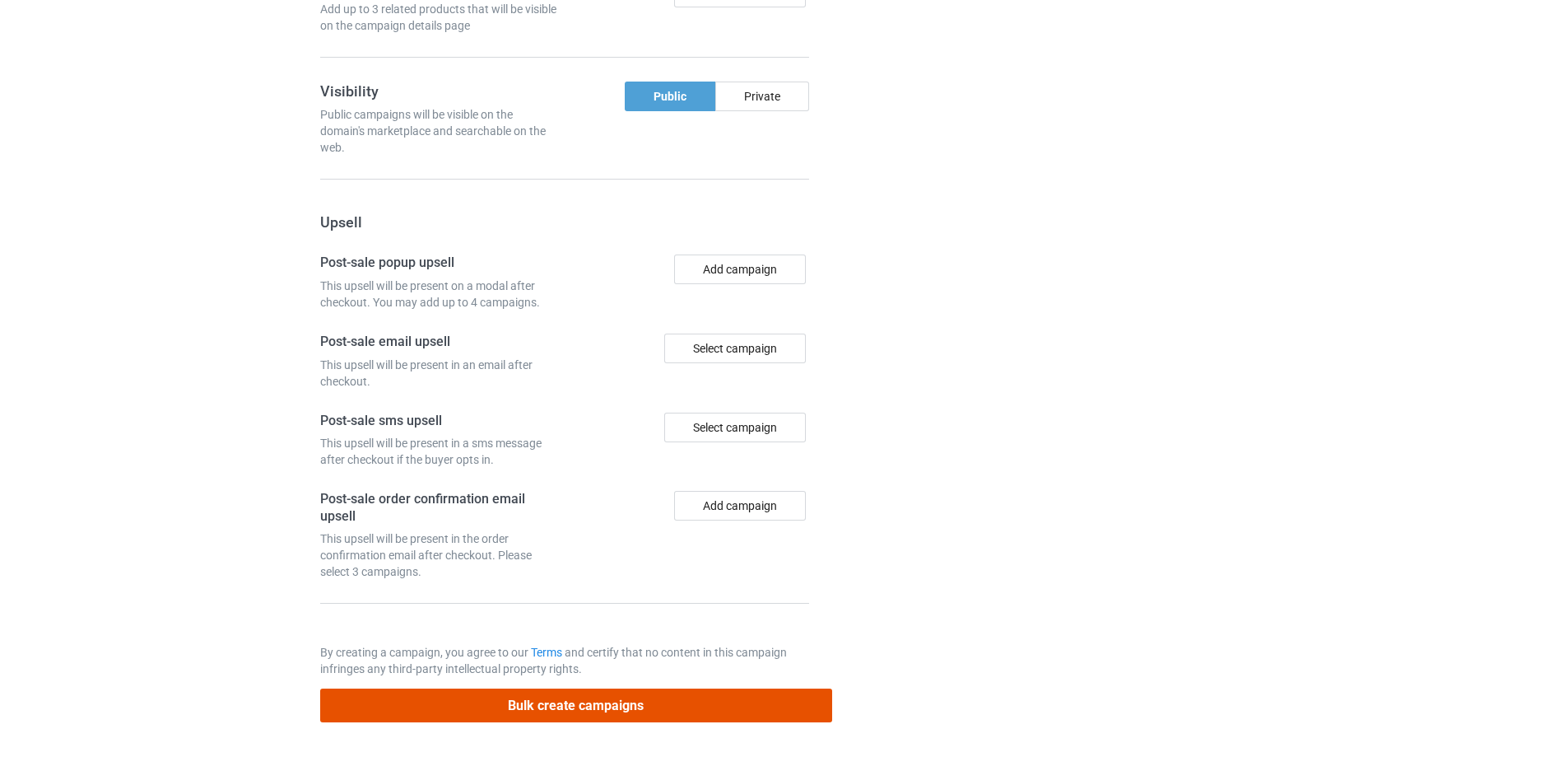
click at [679, 713] on button "Bulk create campaigns" at bounding box center [576, 704] width 512 height 34
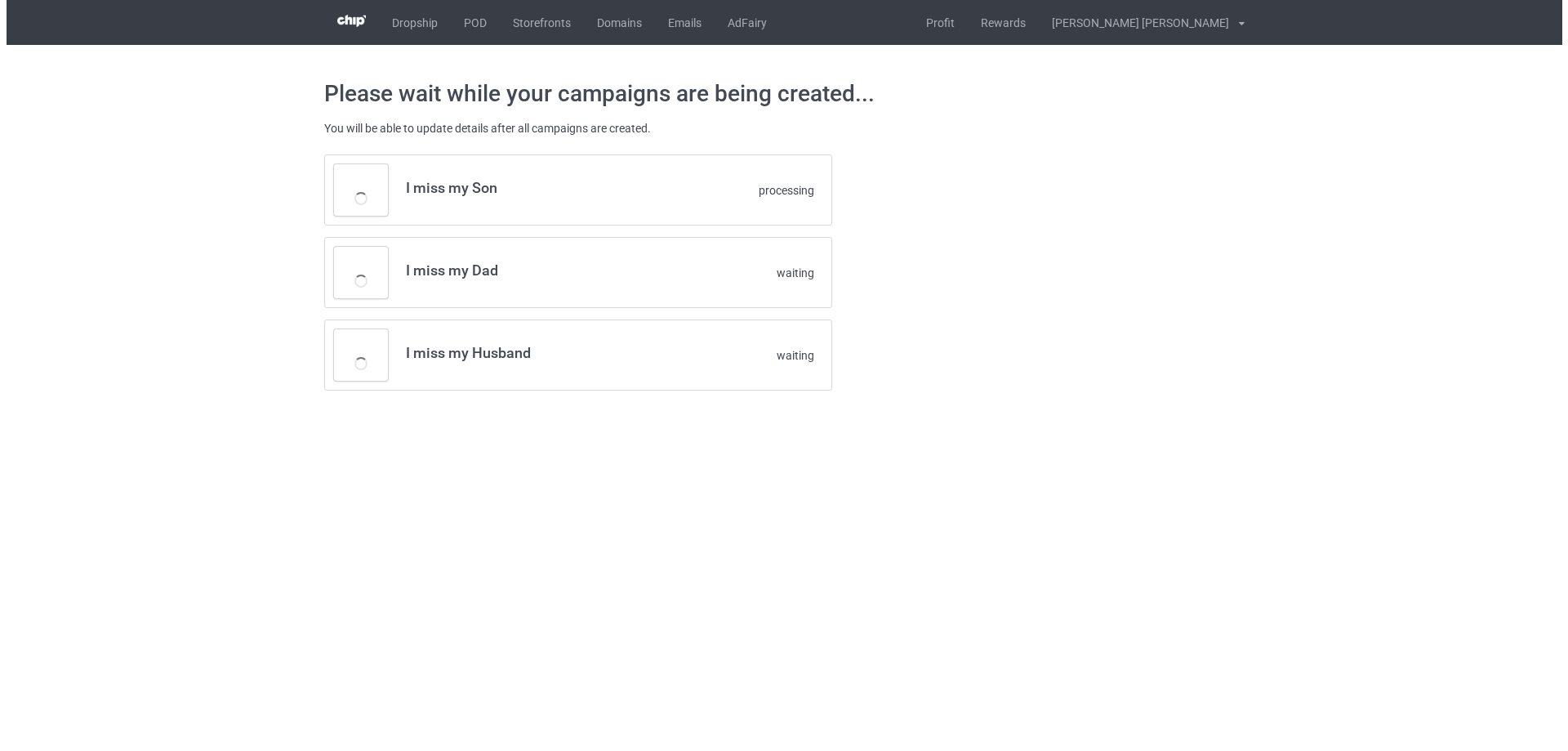
scroll to position [0, 0]
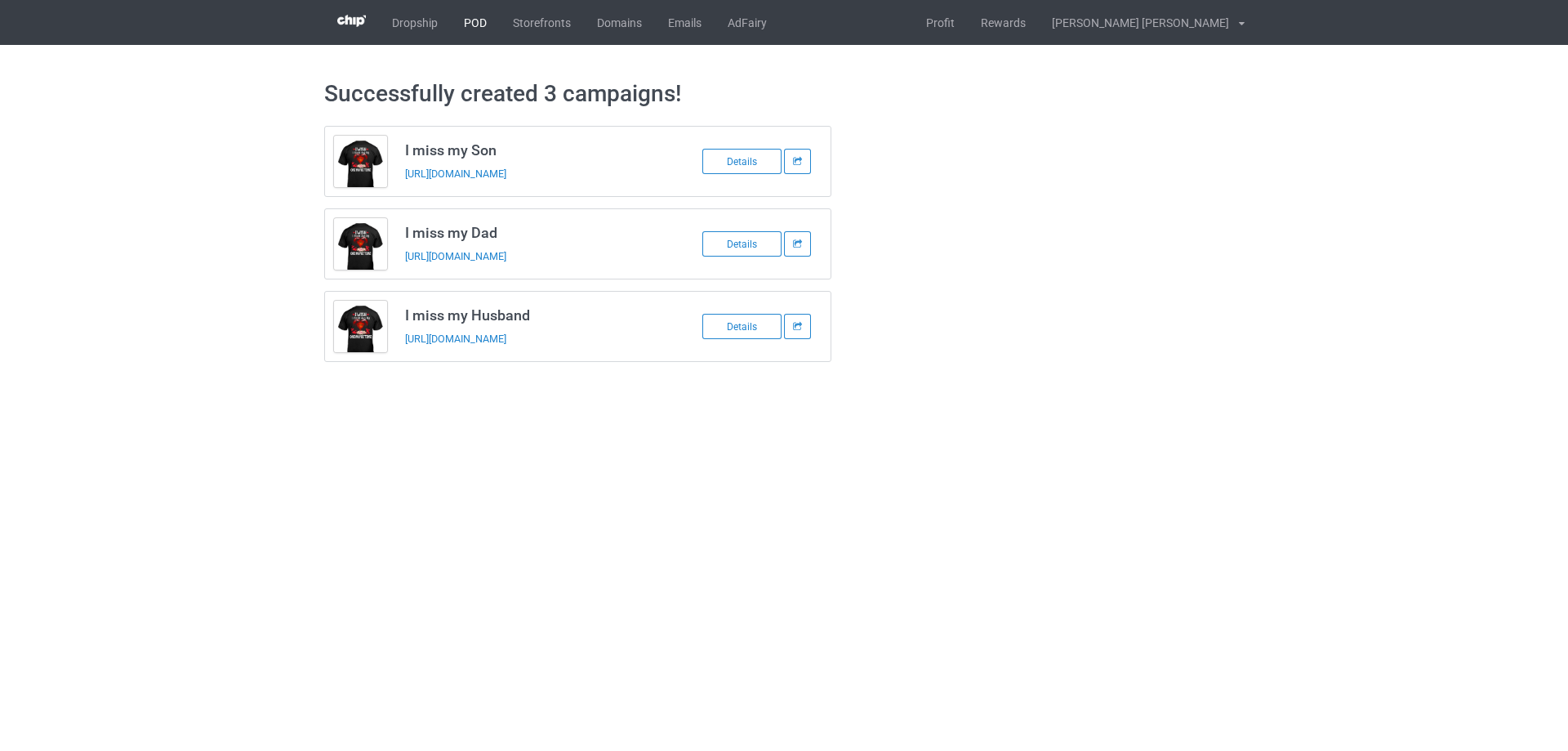
click at [473, 22] on link "POD" at bounding box center [475, 22] width 49 height 45
